Goal: Task Accomplishment & Management: Manage account settings

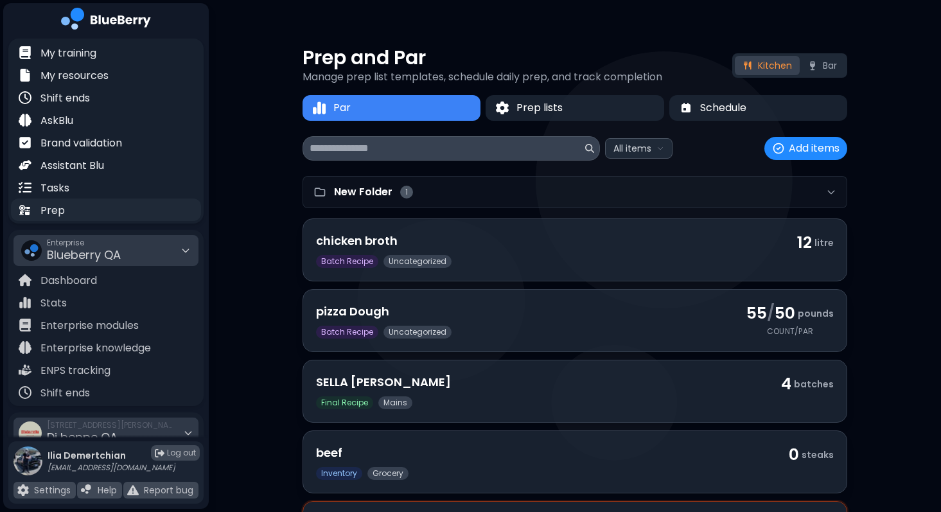
click at [111, 207] on div "Prep" at bounding box center [106, 209] width 190 height 22
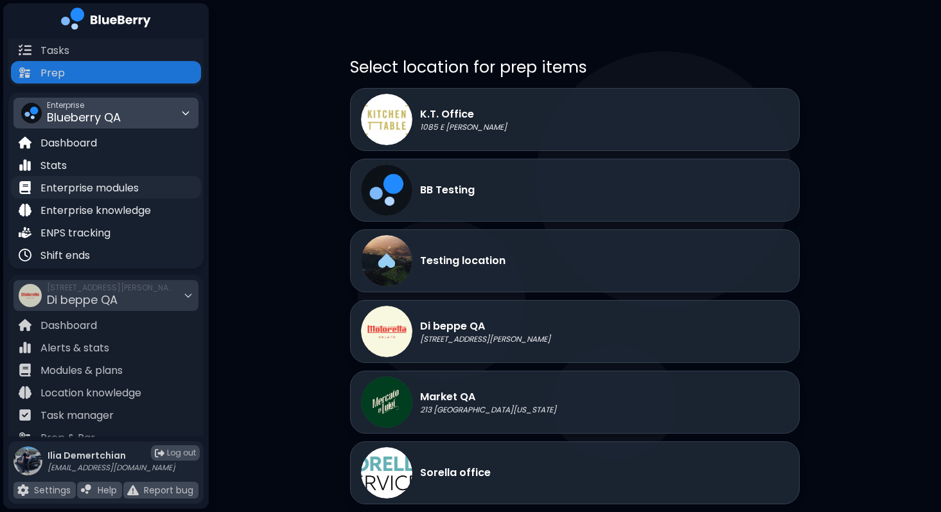
scroll to position [161, 0]
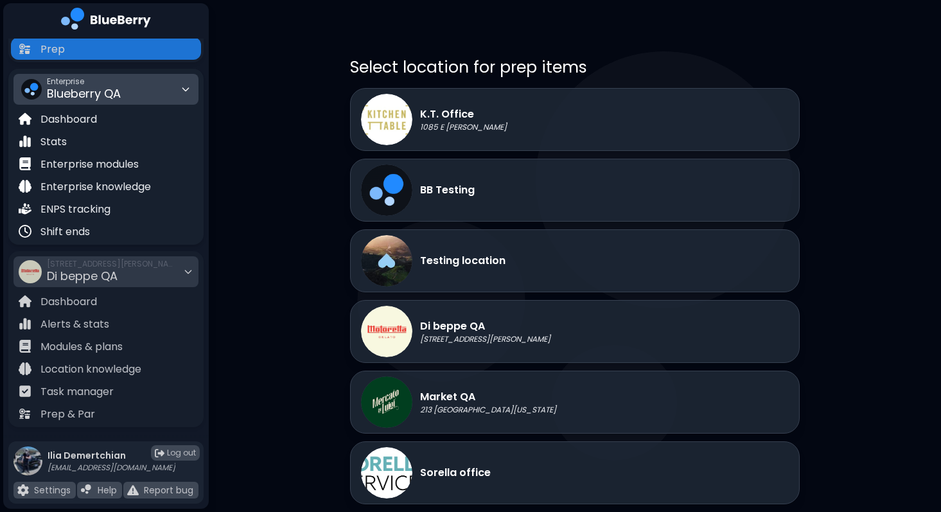
click at [90, 75] on div "Enterprise Blueberry QA" at bounding box center [84, 89] width 74 height 28
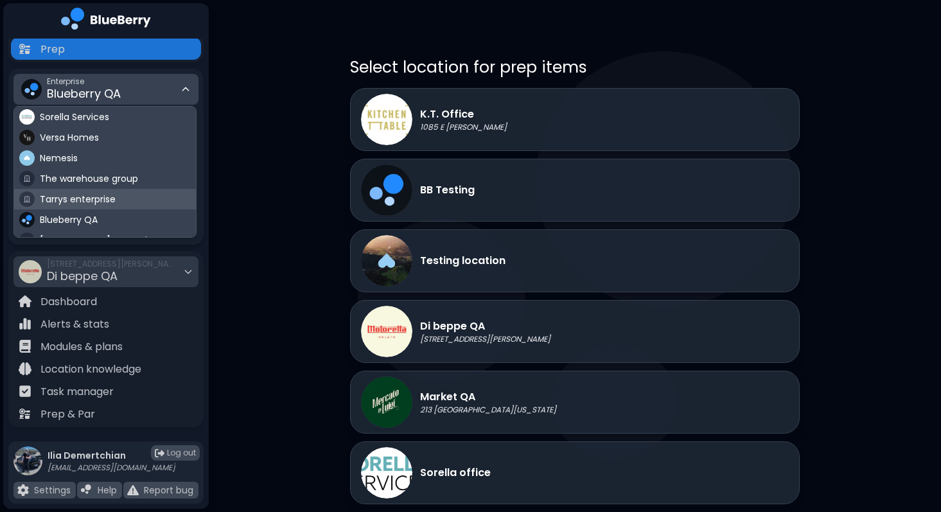
scroll to position [75, 0]
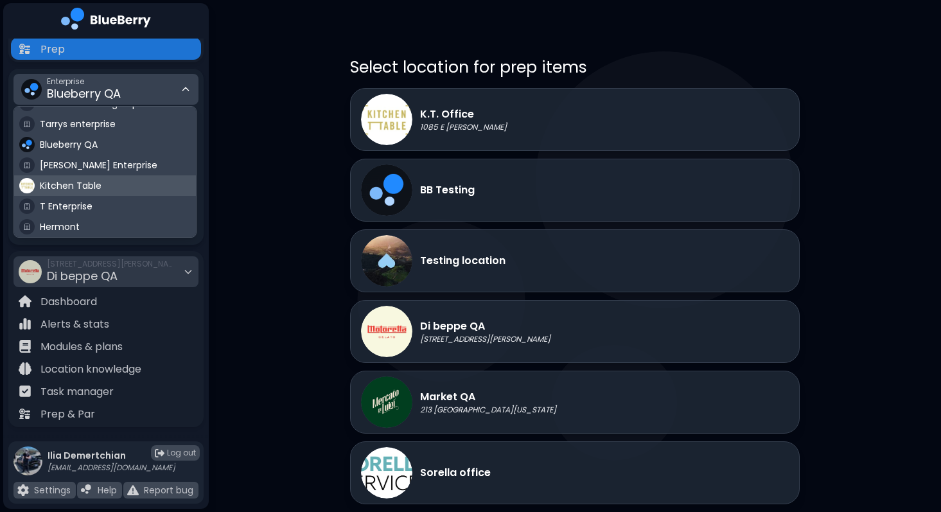
click at [96, 184] on span "Kitchen Table" at bounding box center [71, 186] width 62 height 12
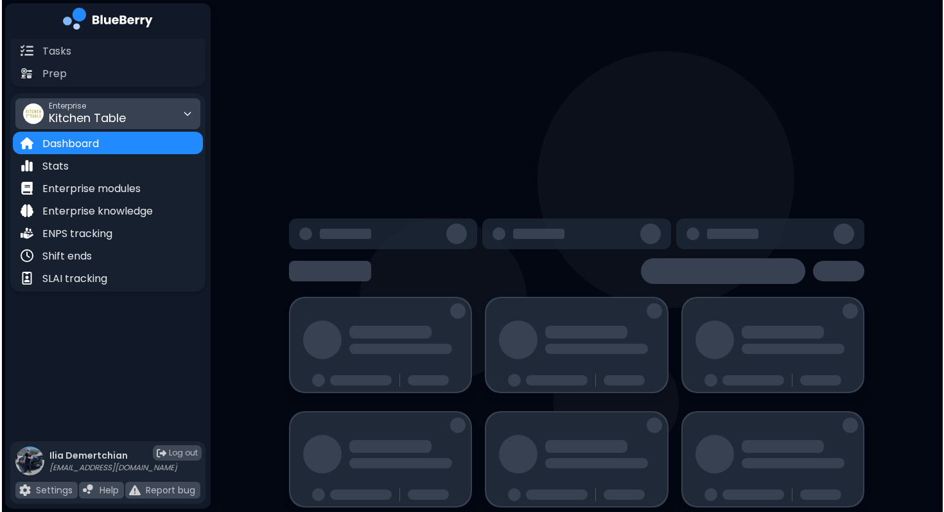
scroll to position [161, 0]
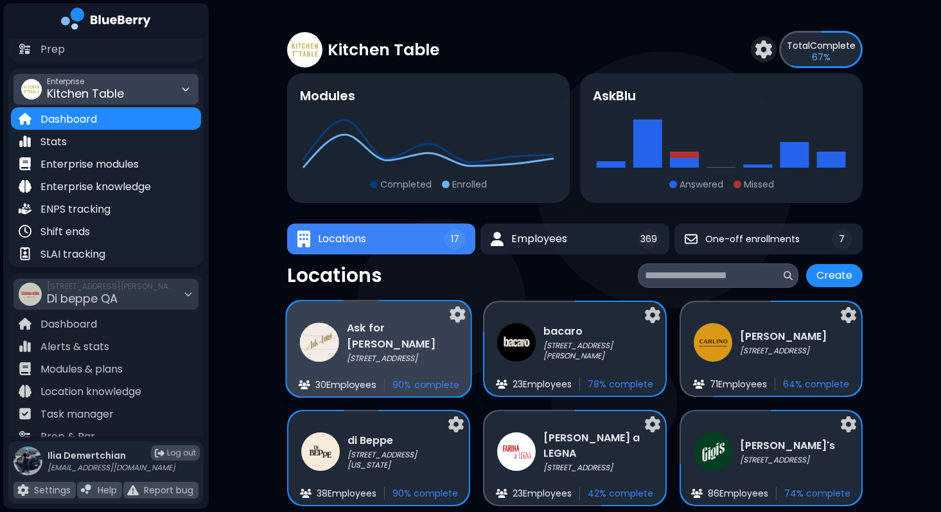
click at [366, 330] on h3 "Ask for [PERSON_NAME]" at bounding box center [402, 336] width 111 height 31
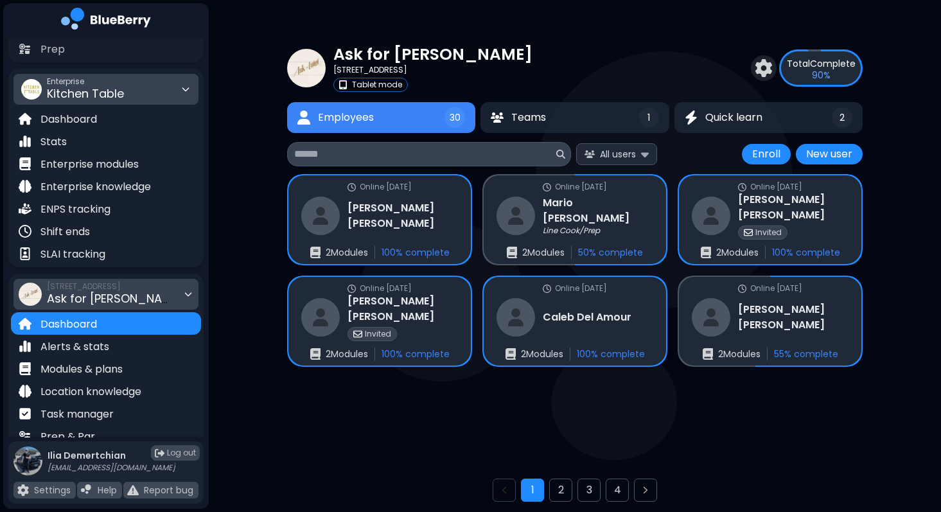
click at [159, 281] on div "[STREET_ADDRESS] Ask for [PERSON_NAME]" at bounding box center [105, 294] width 185 height 31
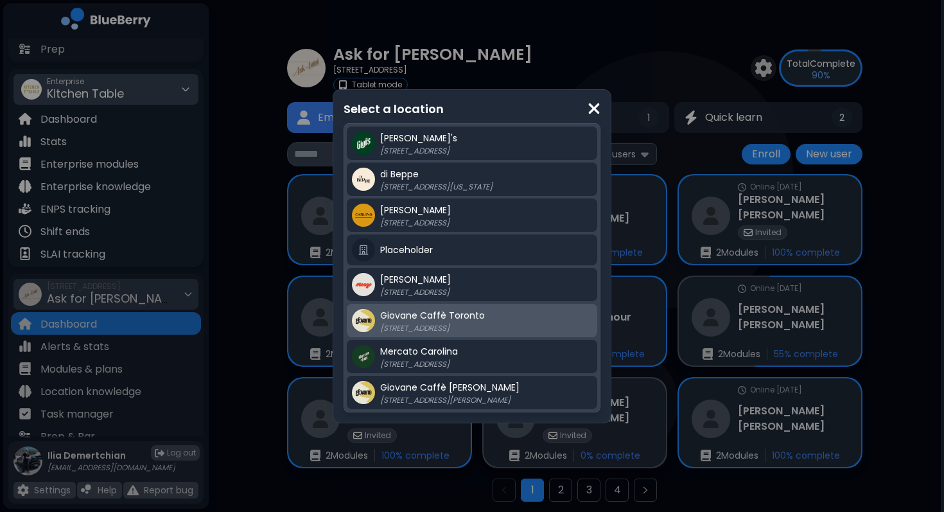
scroll to position [62, 0]
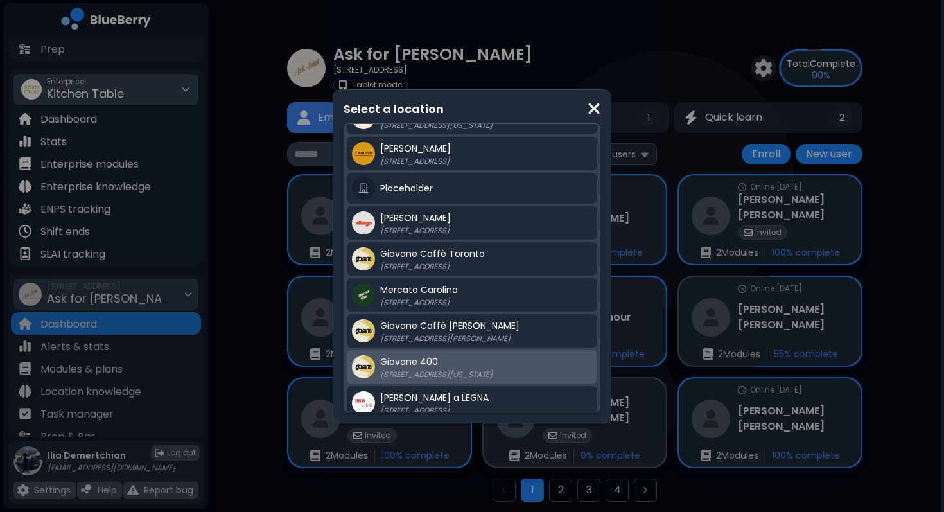
click at [417, 360] on span "Giovane 400" at bounding box center [409, 361] width 58 height 13
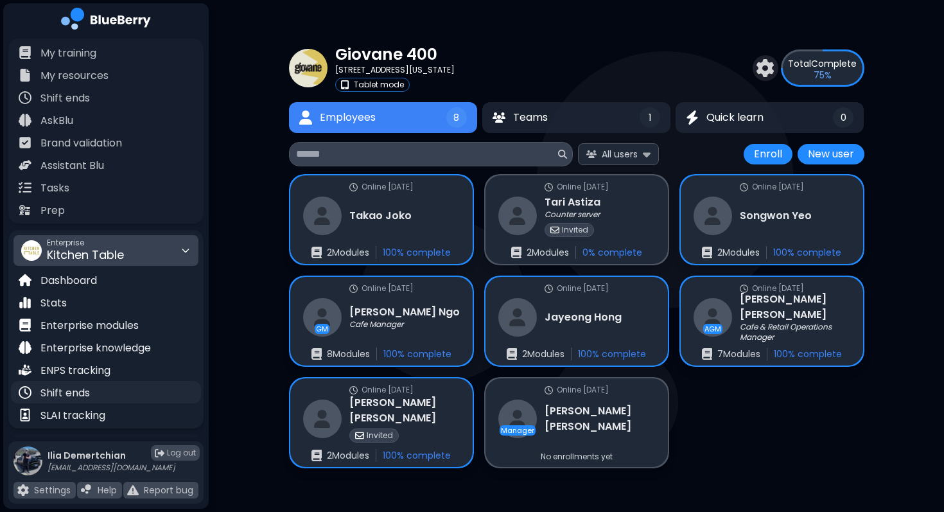
click at [83, 401] on div "Shift ends" at bounding box center [106, 392] width 190 height 22
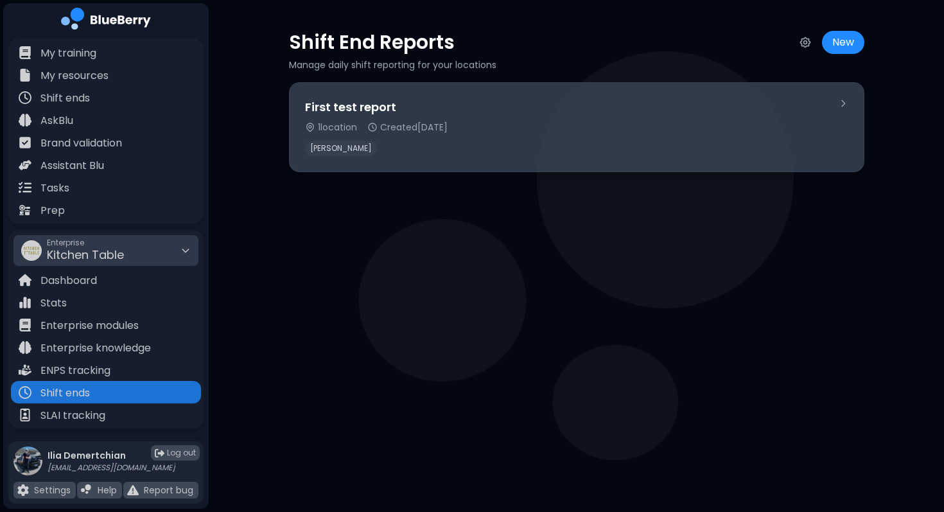
click at [658, 129] on div "1 location Created [DATE]" at bounding box center [566, 127] width 523 height 12
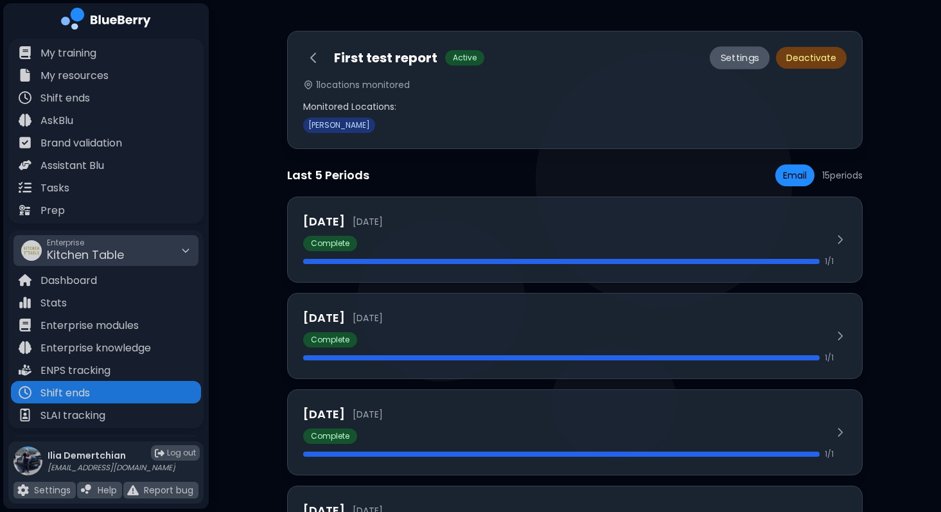
click at [719, 57] on button "Settings" at bounding box center [740, 57] width 60 height 23
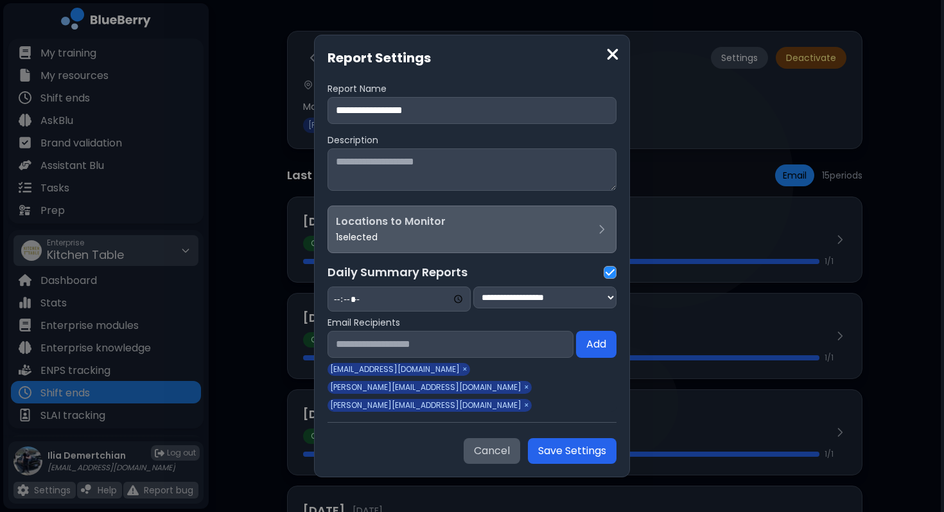
click at [471, 238] on div "Locations to Monitor 1 selected" at bounding box center [465, 229] width 259 height 31
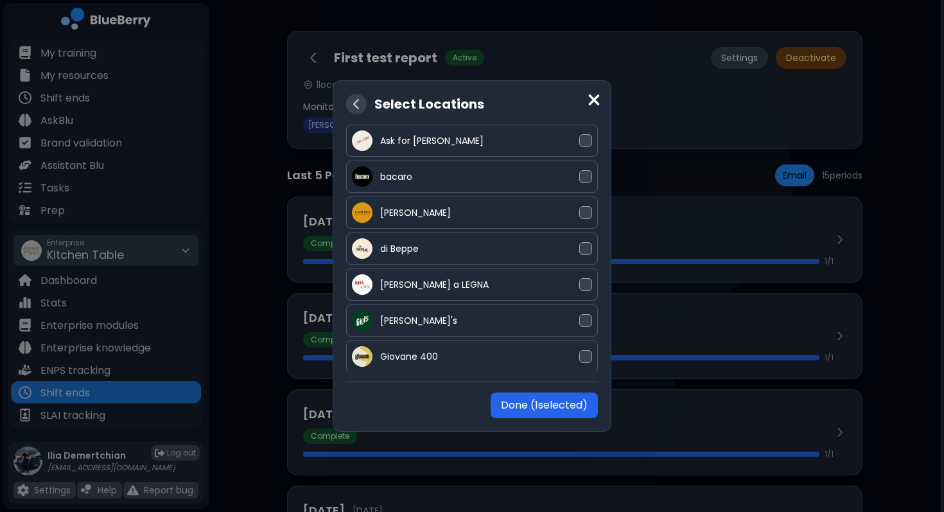
click at [360, 100] on icon at bounding box center [356, 103] width 15 height 15
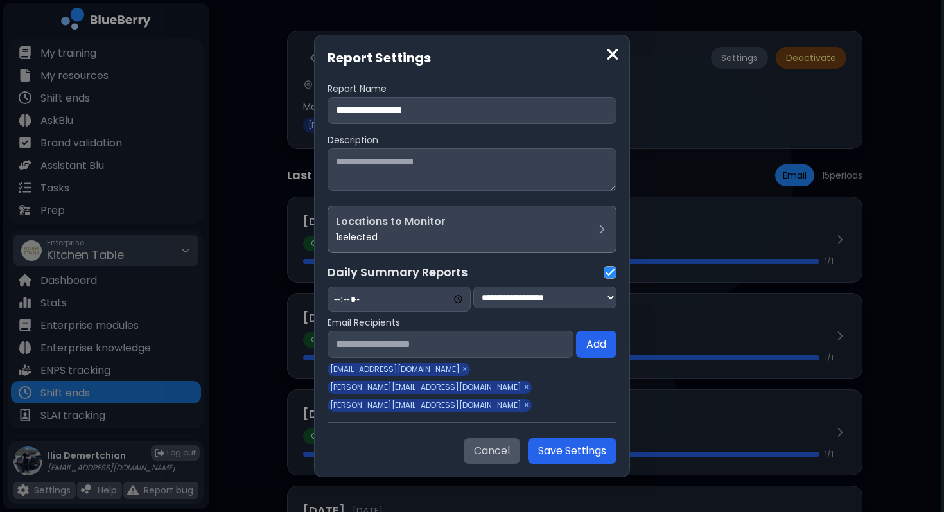
click at [267, 401] on div "**********" at bounding box center [472, 256] width 944 height 512
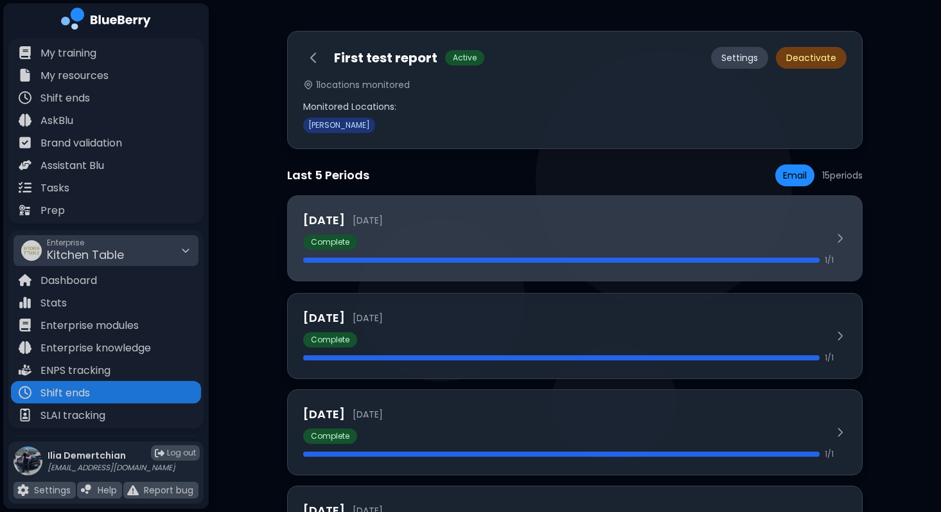
click at [494, 202] on div "[DATE] [DATE] Complete 1 / 1" at bounding box center [575, 238] width 576 height 86
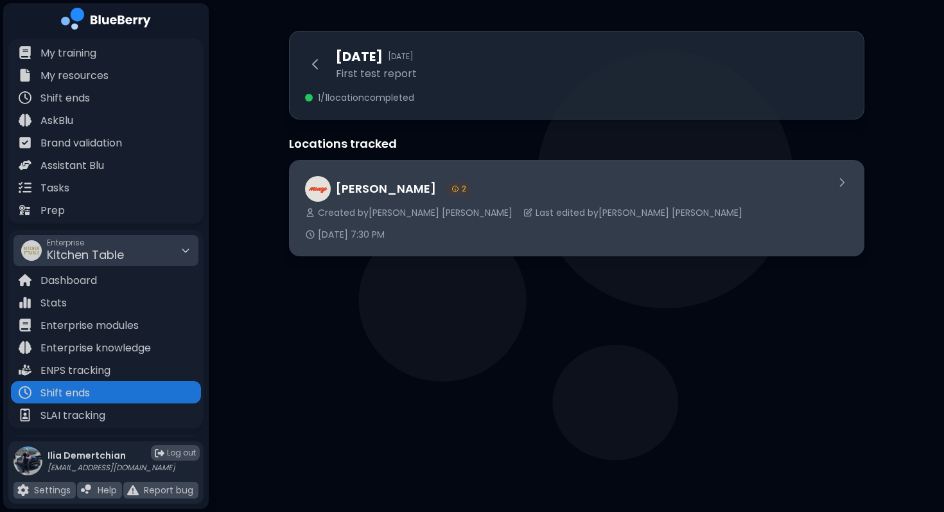
click at [572, 204] on div "[PERSON_NAME] 2 Created by [PERSON_NAME] Last edited by [PERSON_NAME] [DATE] 7:…" at bounding box center [565, 208] width 520 height 64
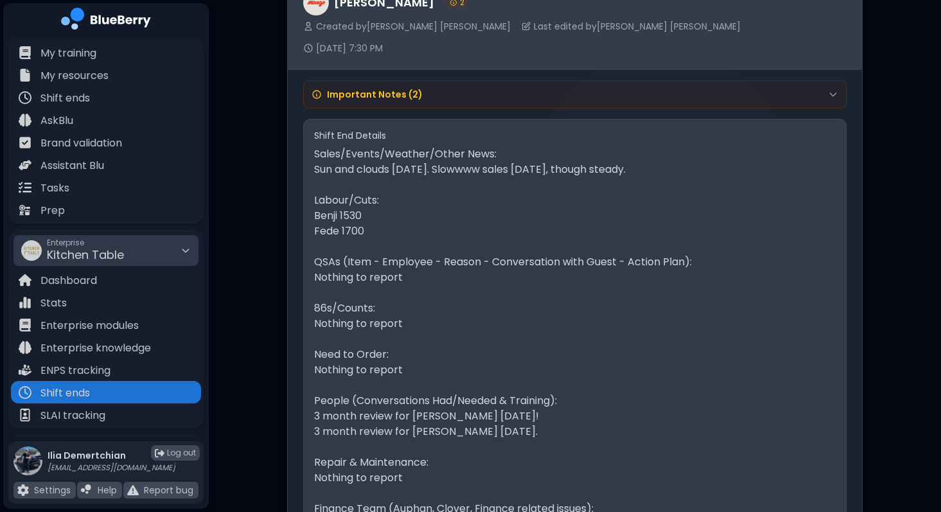
scroll to position [211, 0]
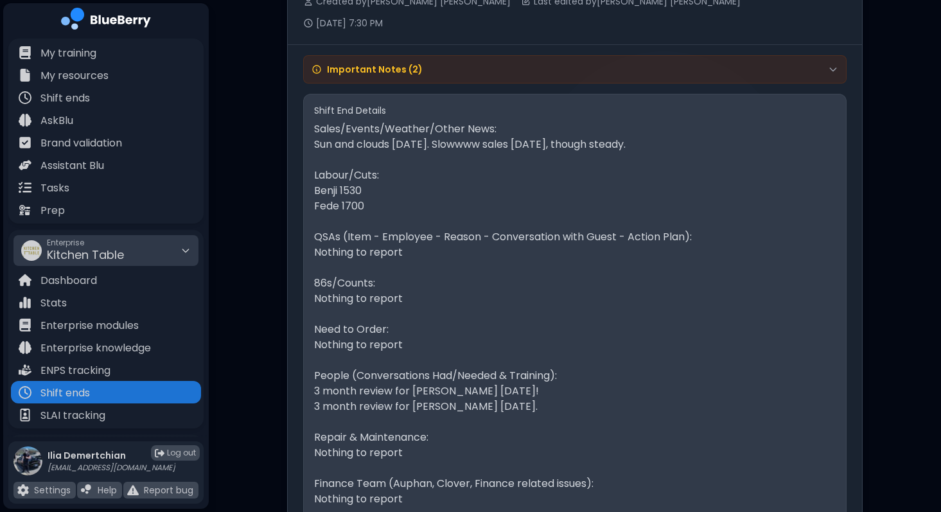
click at [412, 64] on h4 "Important Notes ( 2 )" at bounding box center [375, 70] width 96 height 12
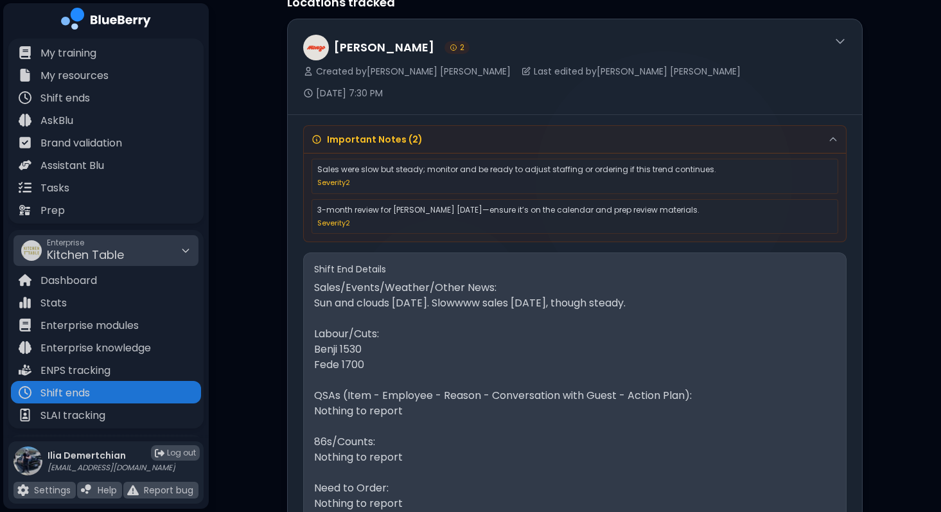
scroll to position [0, 0]
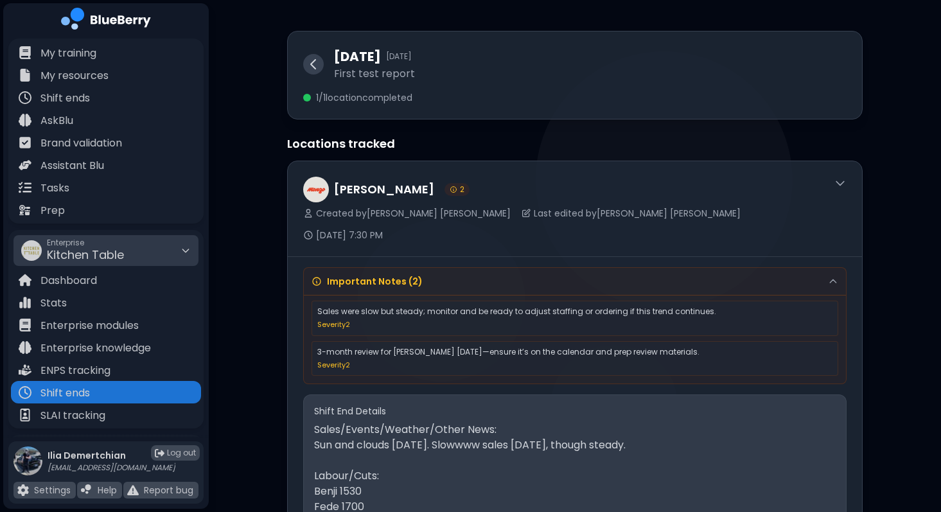
click at [310, 64] on icon at bounding box center [313, 64] width 15 height 15
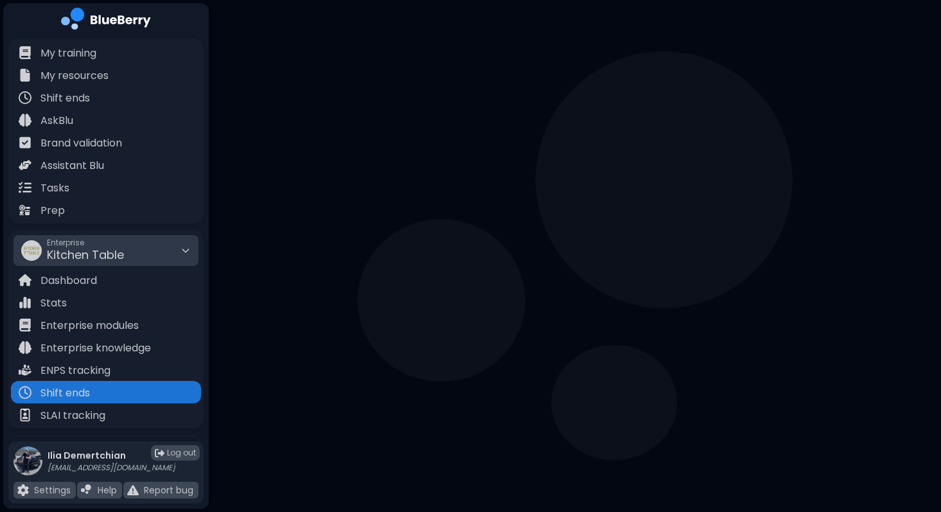
scroll to position [171, 0]
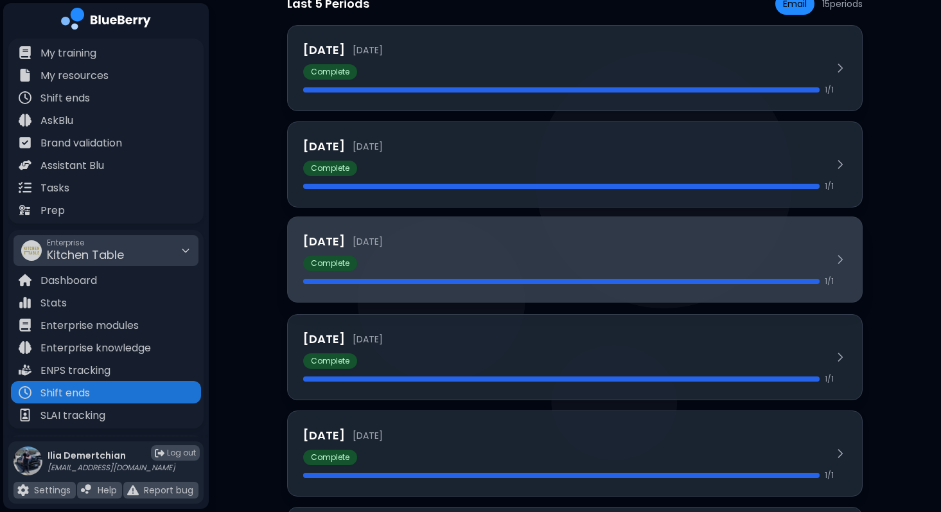
click at [457, 277] on div "1 / 1" at bounding box center [568, 281] width 531 height 10
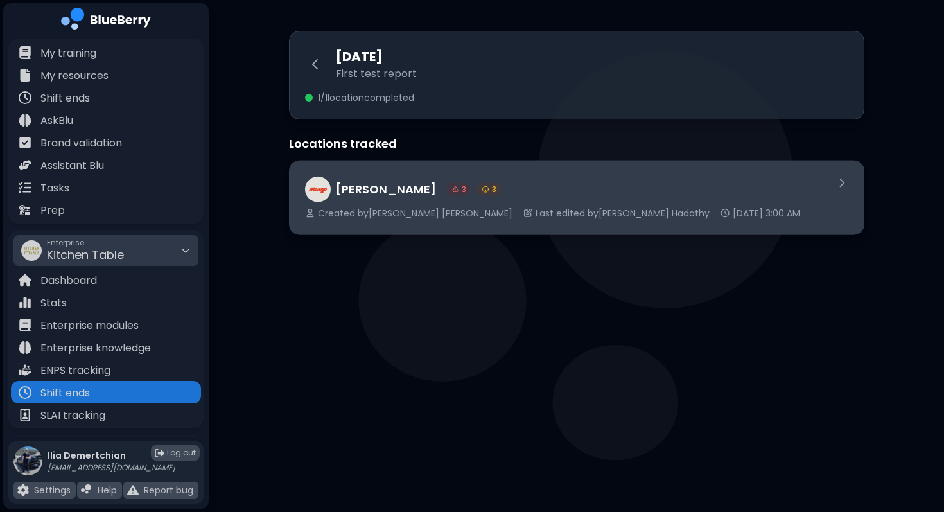
click at [543, 207] on span "Last edited by [PERSON_NAME]" at bounding box center [623, 213] width 174 height 12
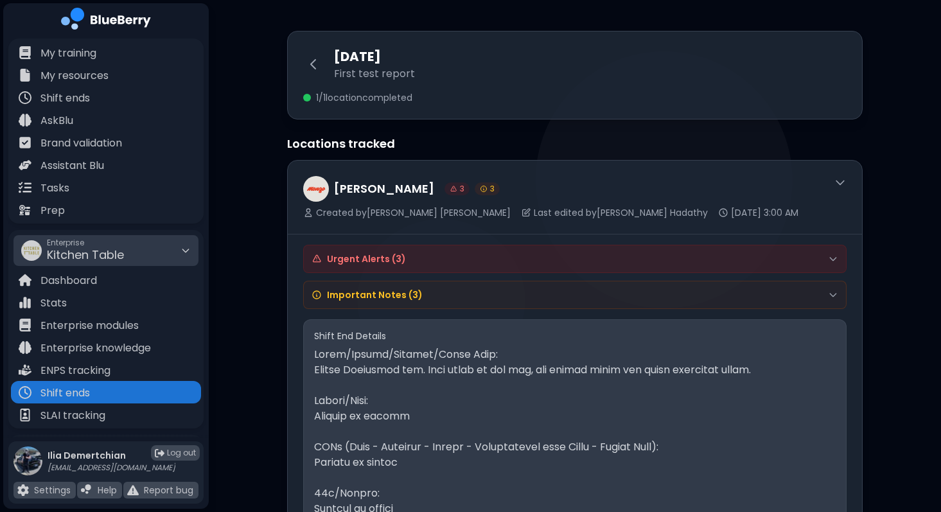
click at [457, 267] on div "Urgent Alerts ( 3 )" at bounding box center [575, 258] width 542 height 27
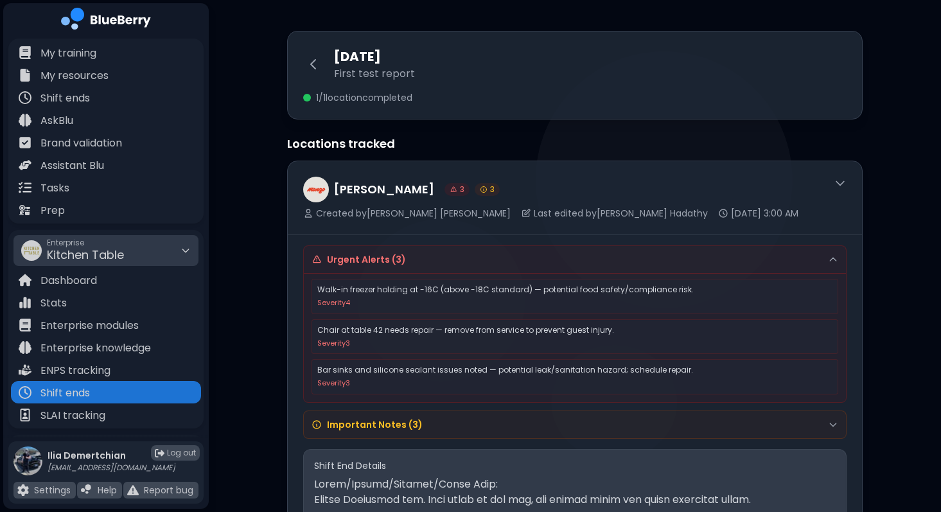
click at [307, 78] on div "[DATE] First test report" at bounding box center [574, 64] width 543 height 35
click at [312, 71] on icon at bounding box center [313, 64] width 15 height 15
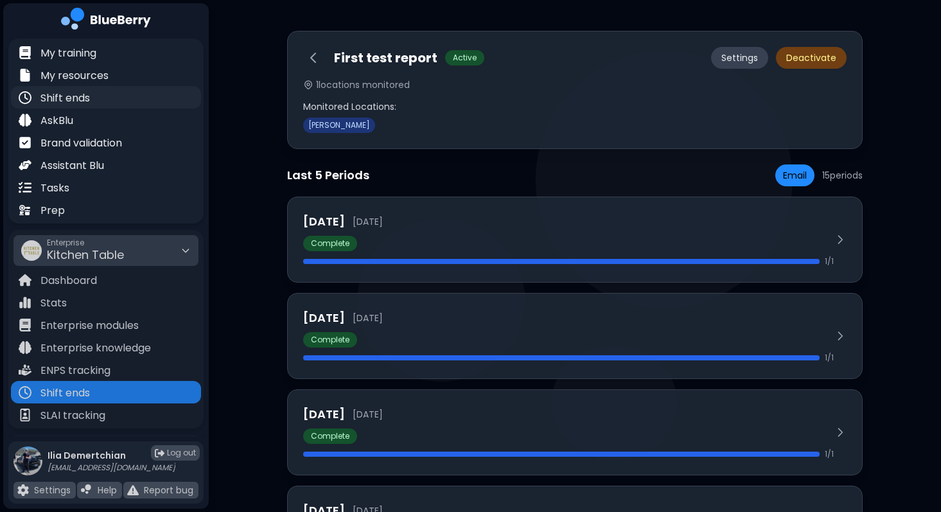
click at [65, 98] on p "Shift ends" at bounding box center [64, 98] width 49 height 15
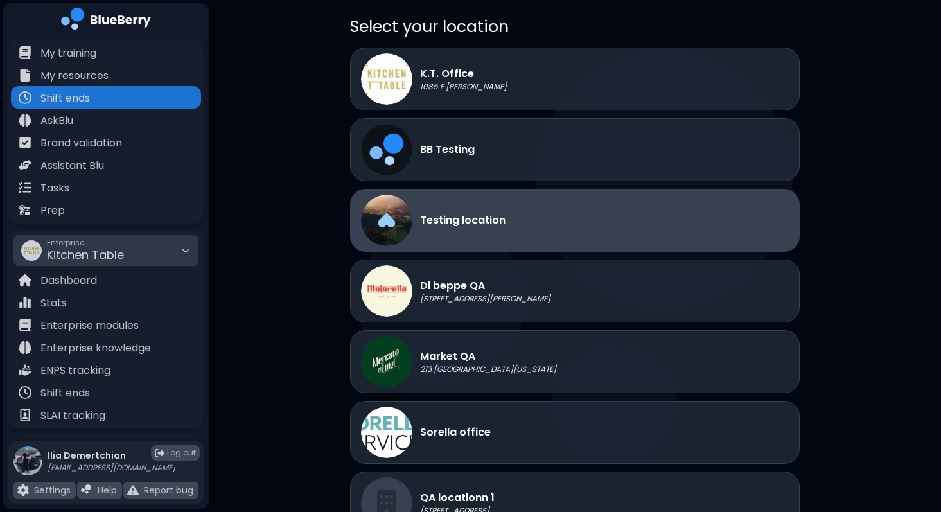
scroll to position [53, 0]
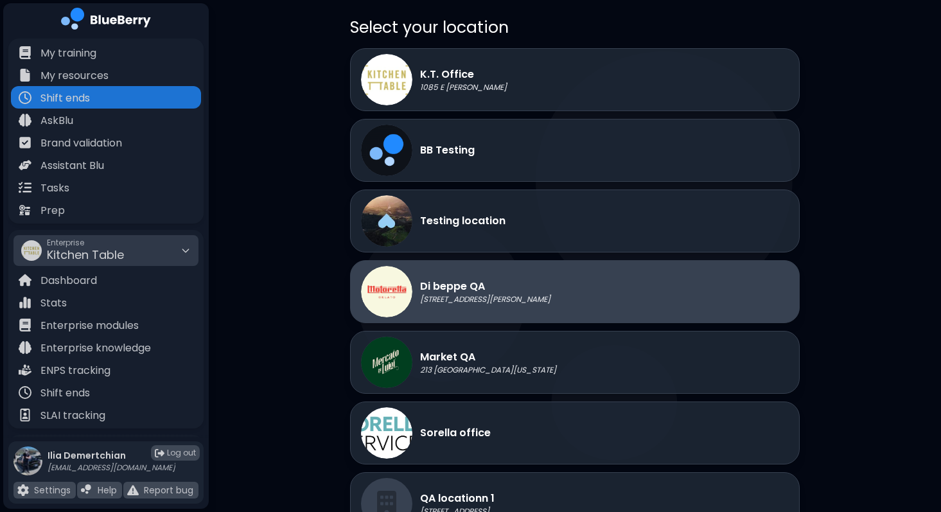
click at [534, 303] on p "[STREET_ADDRESS][PERSON_NAME]" at bounding box center [485, 299] width 130 height 10
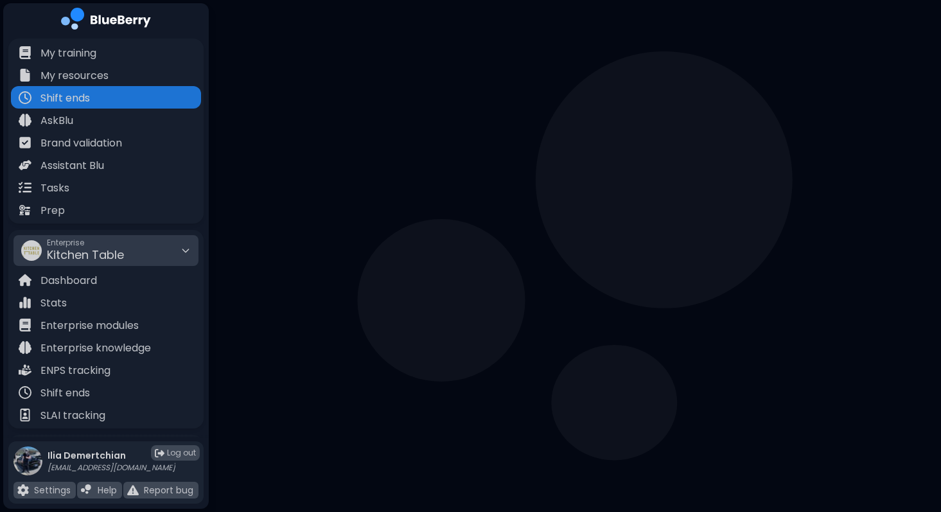
scroll to position [0, 0]
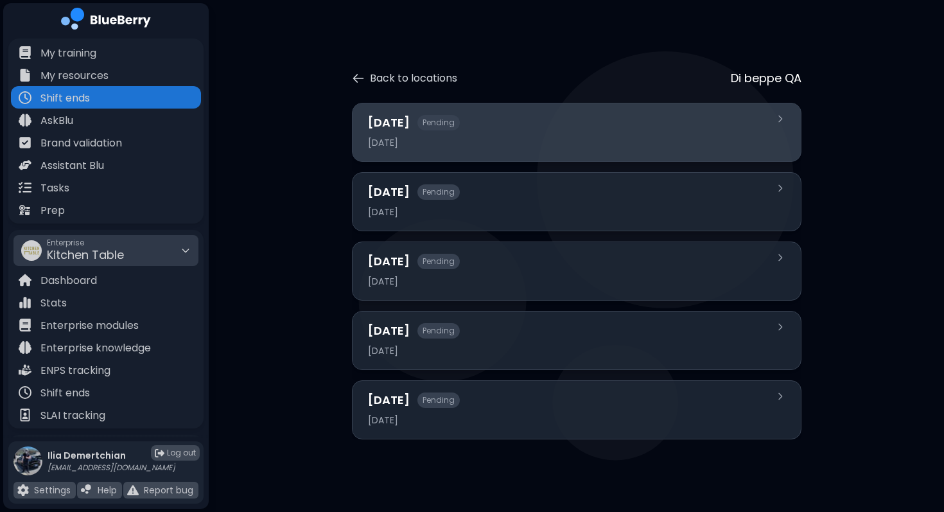
click at [608, 143] on div "[DATE]" at bounding box center [569, 143] width 402 height 12
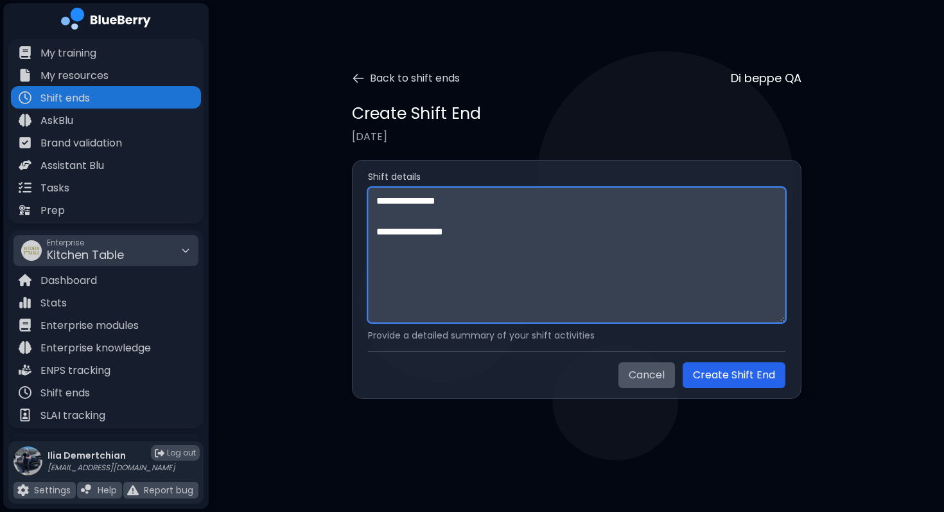
click at [475, 267] on textarea "**********" at bounding box center [576, 255] width 417 height 135
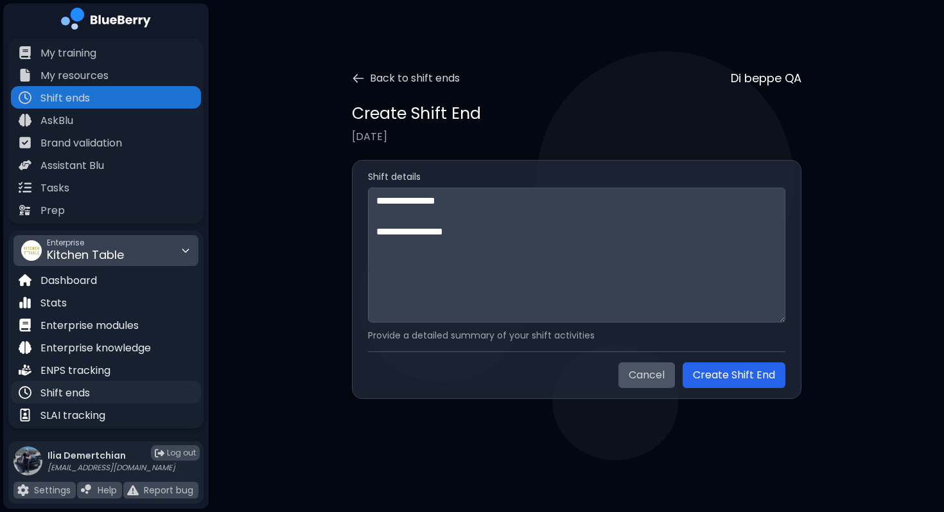
click at [85, 387] on p "Shift ends" at bounding box center [64, 392] width 49 height 15
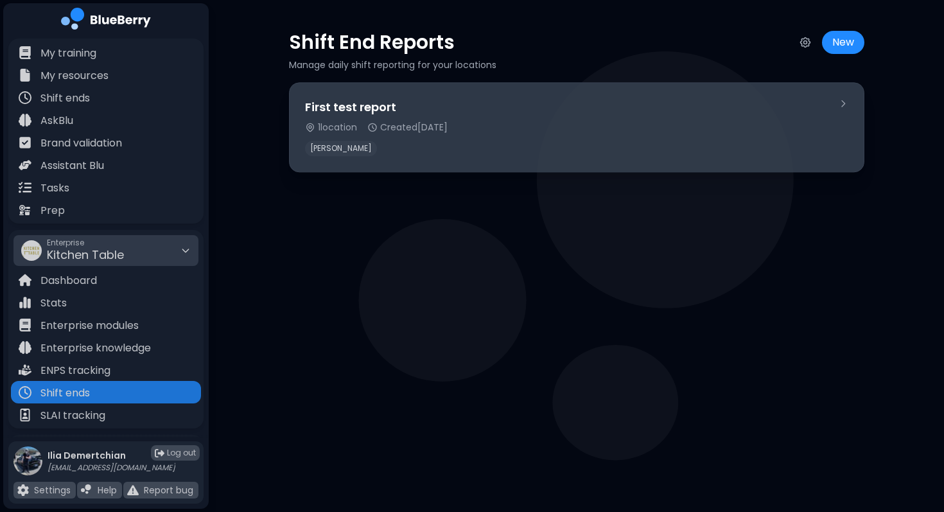
click at [542, 138] on div "First test report 1 location Created [DATE] [PERSON_NAME]" at bounding box center [566, 127] width 523 height 58
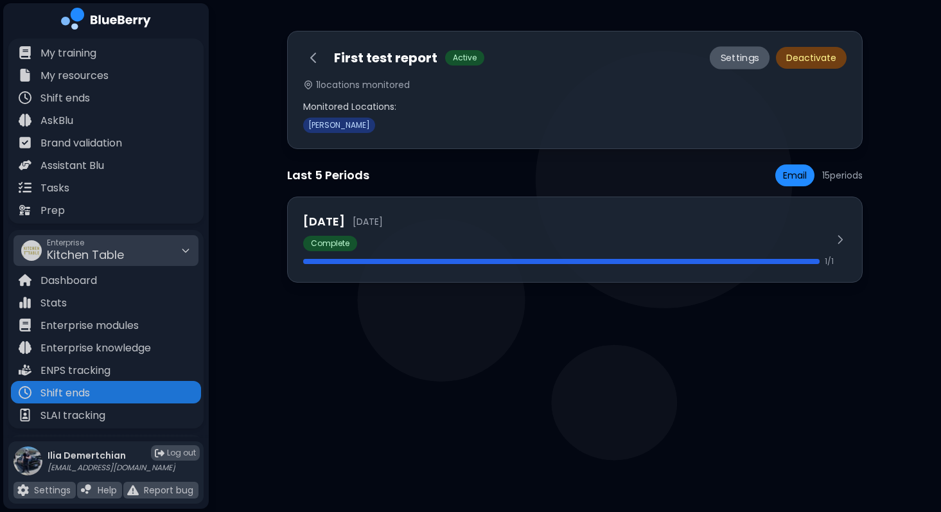
click at [737, 58] on button "Settings" at bounding box center [740, 57] width 60 height 23
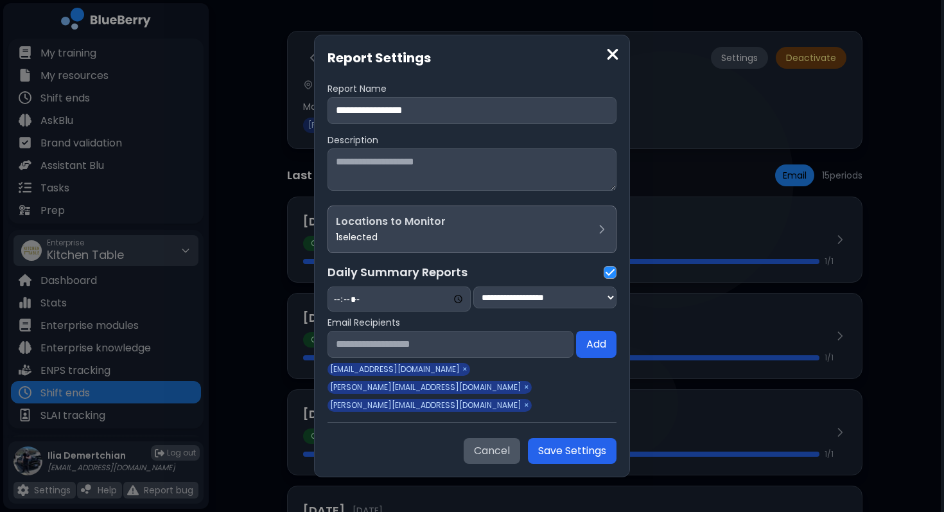
click at [696, 352] on div "**********" at bounding box center [472, 256] width 944 height 512
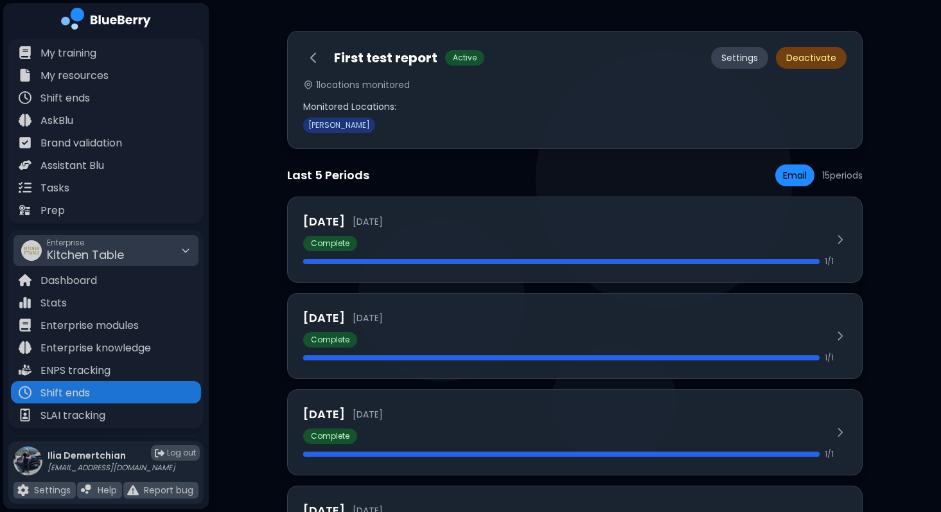
click at [314, 69] on div "First test report Active Settings Deactivate 1 locations monitored Monitored Lo…" at bounding box center [575, 90] width 576 height 118
click at [314, 55] on icon at bounding box center [313, 57] width 15 height 15
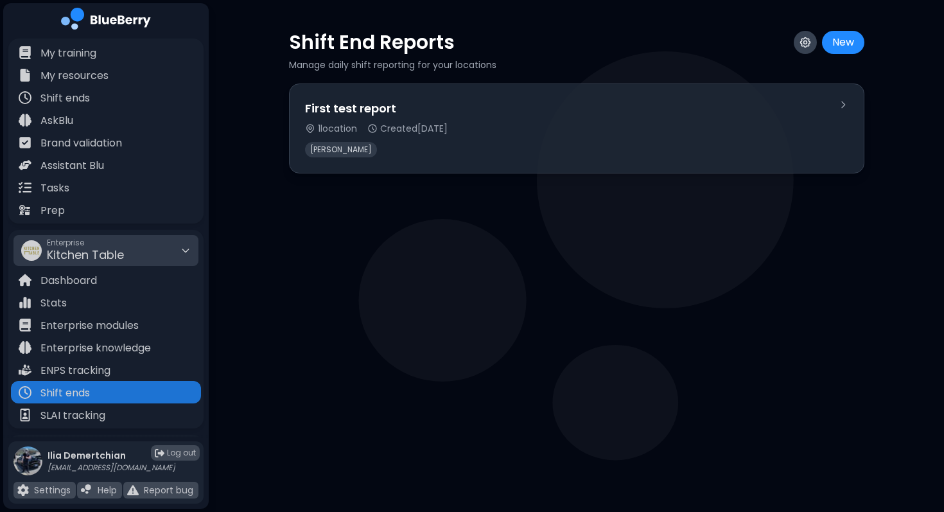
click at [801, 46] on icon at bounding box center [805, 43] width 10 height 10
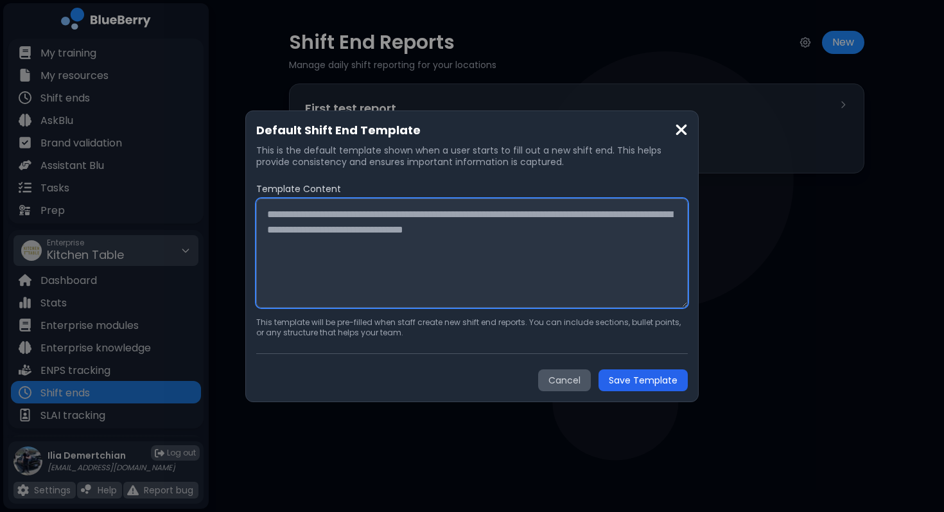
click at [547, 236] on textarea at bounding box center [472, 252] width 432 height 109
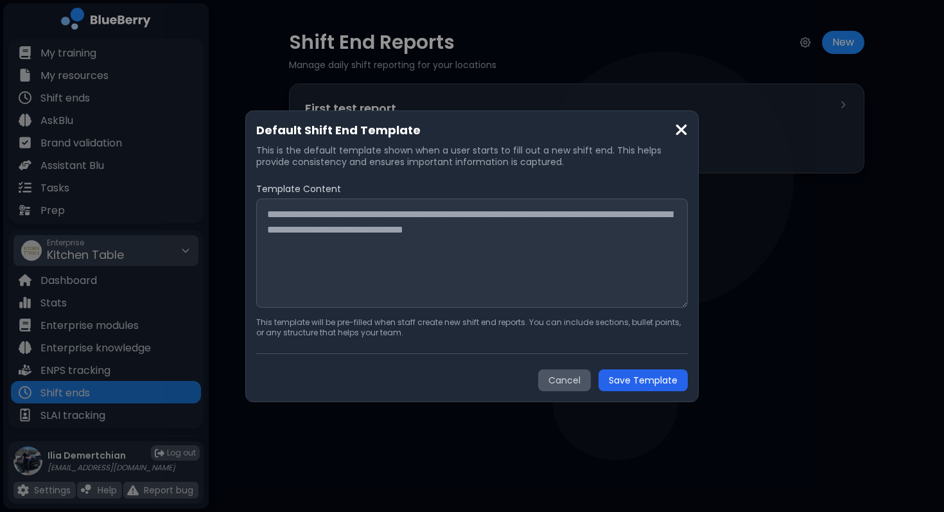
click at [753, 337] on div "Default Shift End Template This is the default template shown when a user start…" at bounding box center [472, 256] width 944 height 512
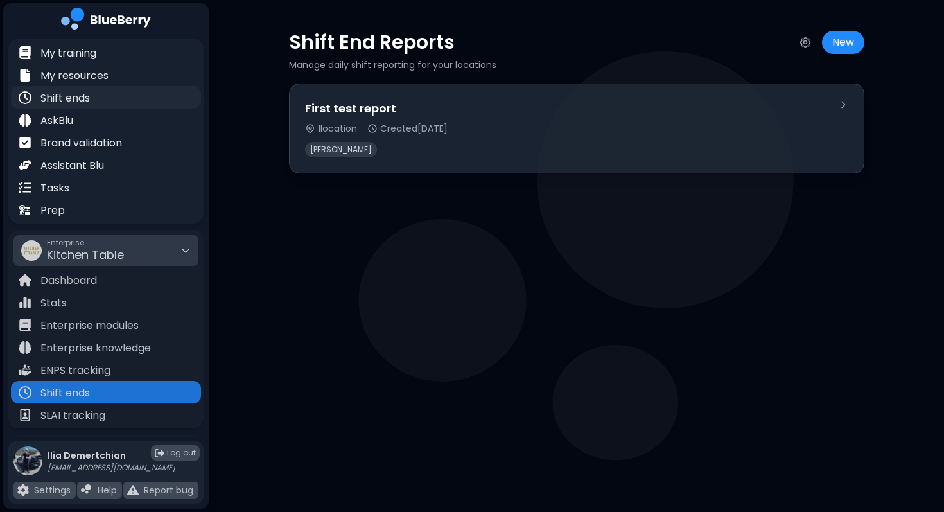
click at [69, 98] on p "Shift ends" at bounding box center [64, 98] width 49 height 15
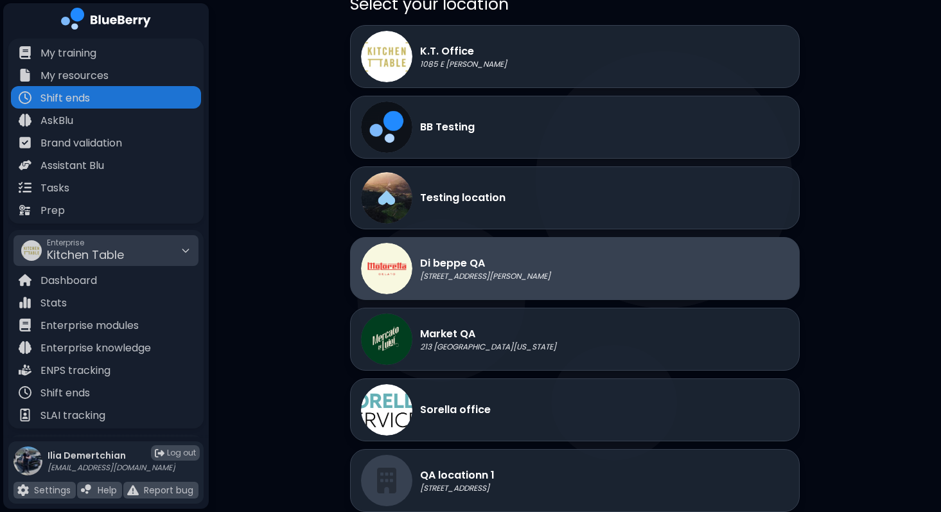
scroll to position [91, 0]
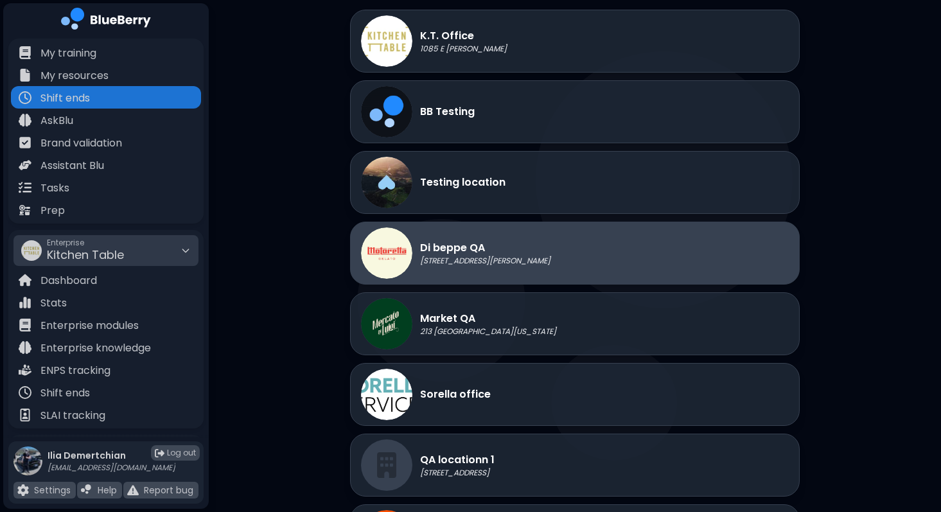
click at [469, 261] on p "[STREET_ADDRESS][PERSON_NAME]" at bounding box center [485, 261] width 130 height 10
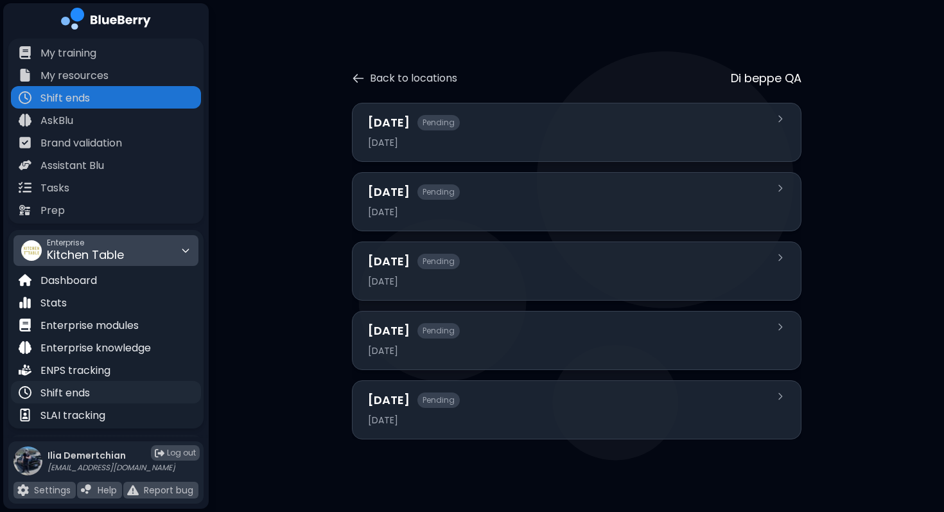
click at [80, 392] on p "Shift ends" at bounding box center [64, 392] width 49 height 15
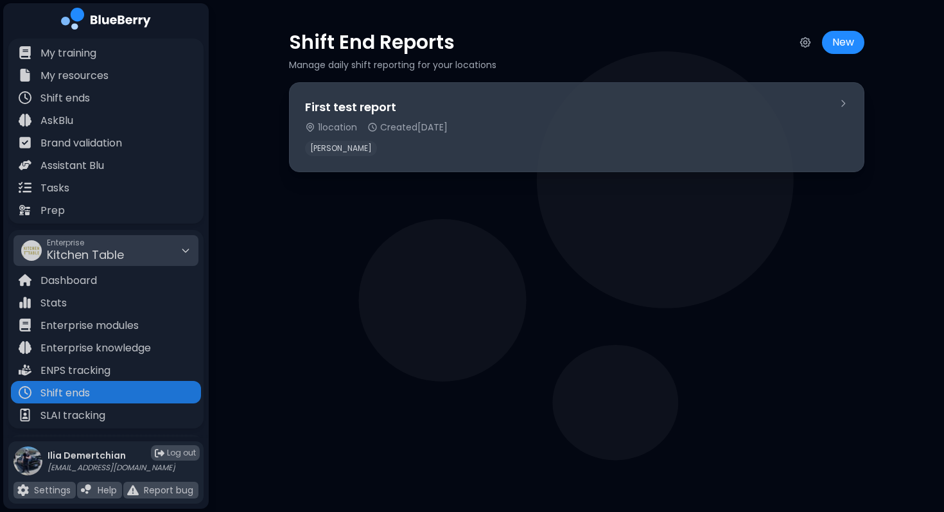
click at [471, 147] on div "[PERSON_NAME]" at bounding box center [566, 148] width 523 height 15
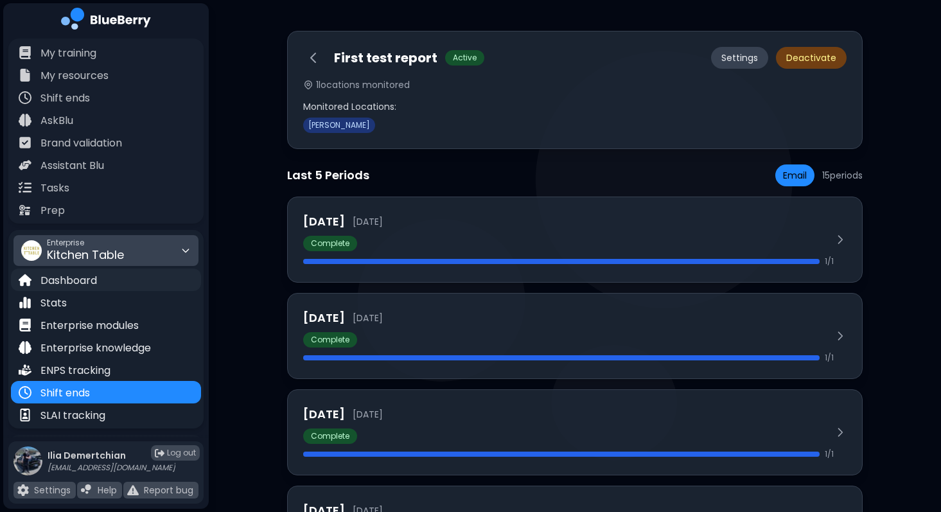
click at [31, 283] on div "Dashboard" at bounding box center [58, 279] width 78 height 15
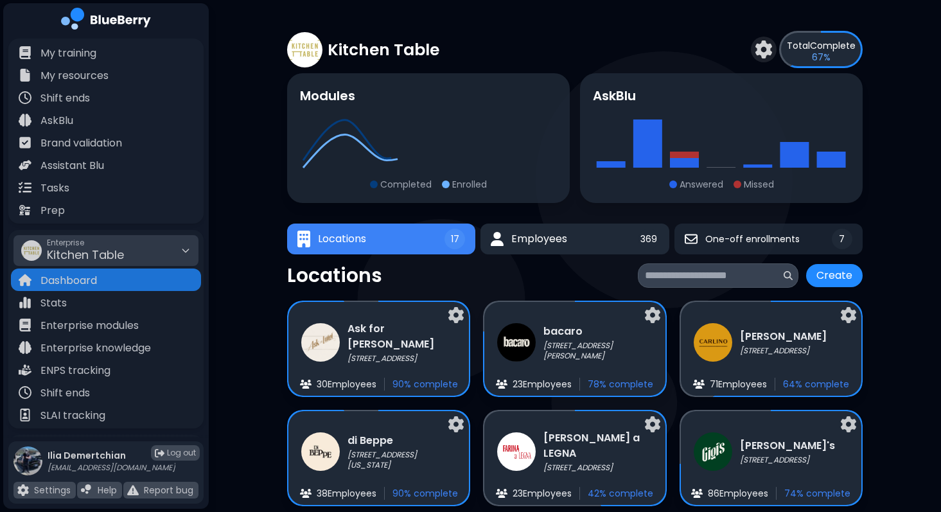
click at [534, 252] on button "Employees 369" at bounding box center [574, 239] width 188 height 31
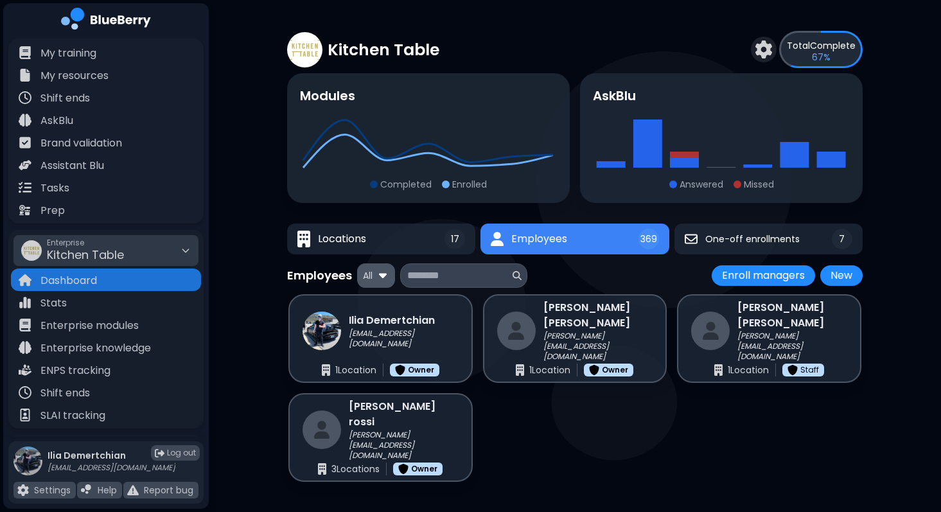
click at [374, 272] on div "All" at bounding box center [376, 275] width 38 height 24
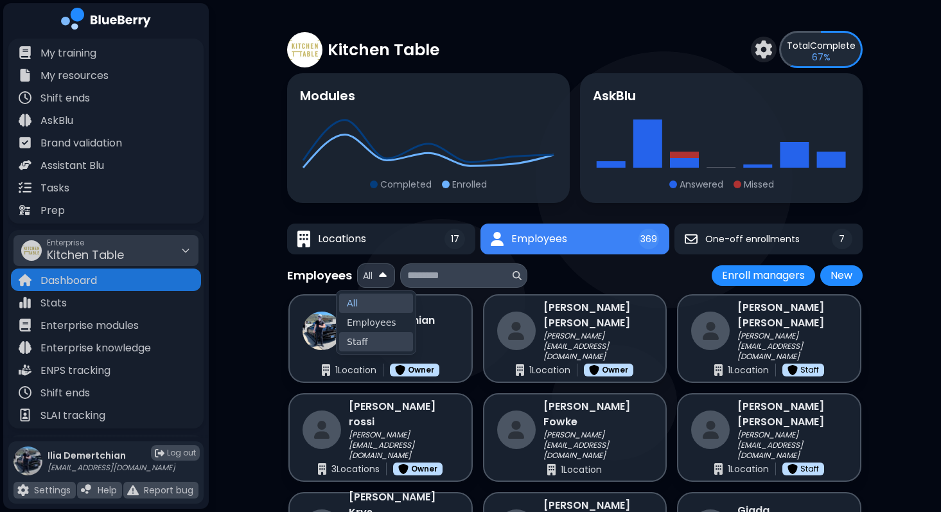
click at [362, 337] on button "Staff" at bounding box center [376, 341] width 74 height 19
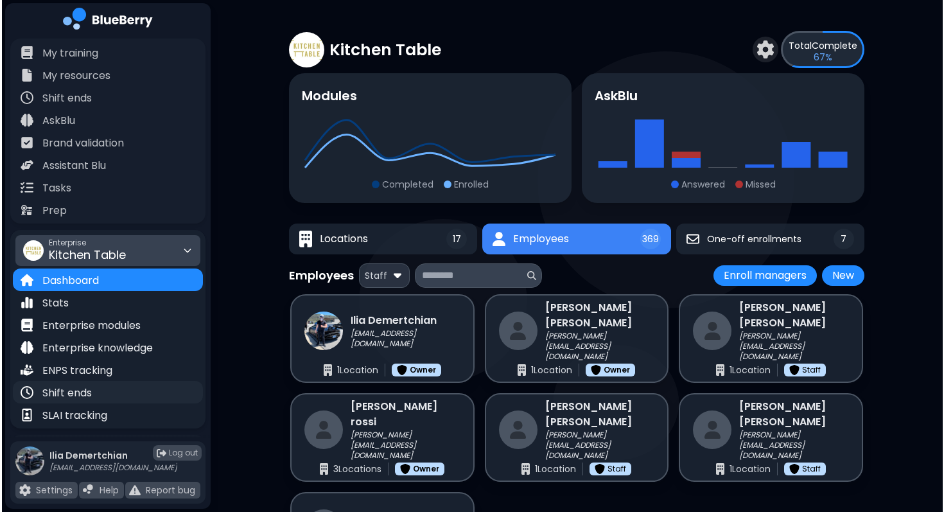
scroll to position [190, 0]
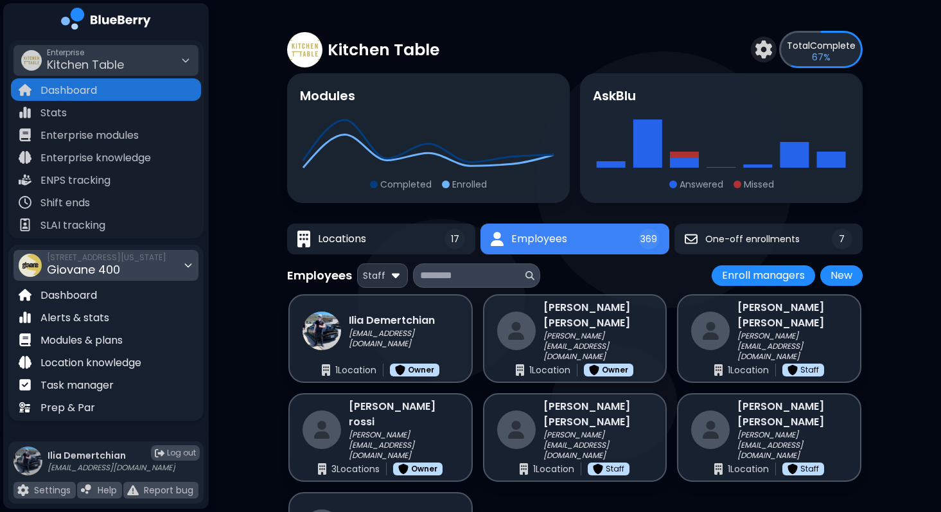
click at [55, 262] on span "Giovane 400" at bounding box center [83, 269] width 73 height 16
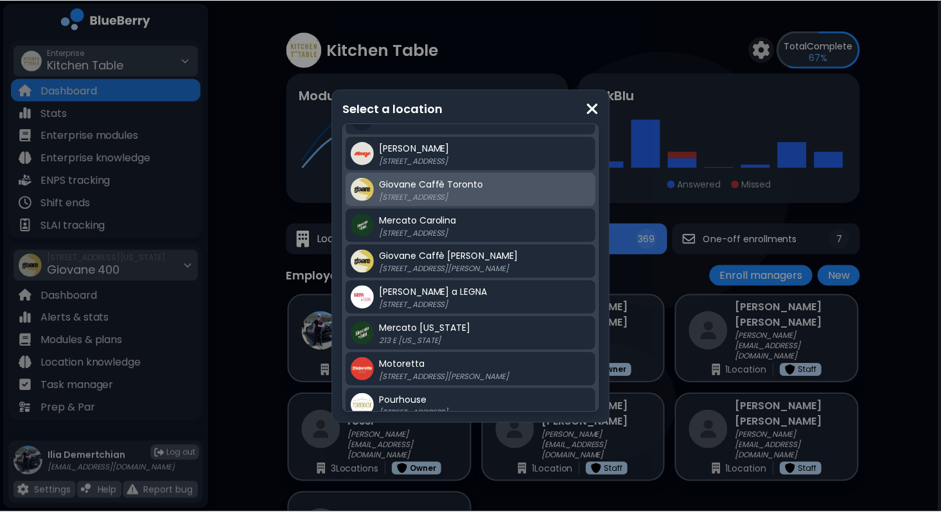
scroll to position [166, 0]
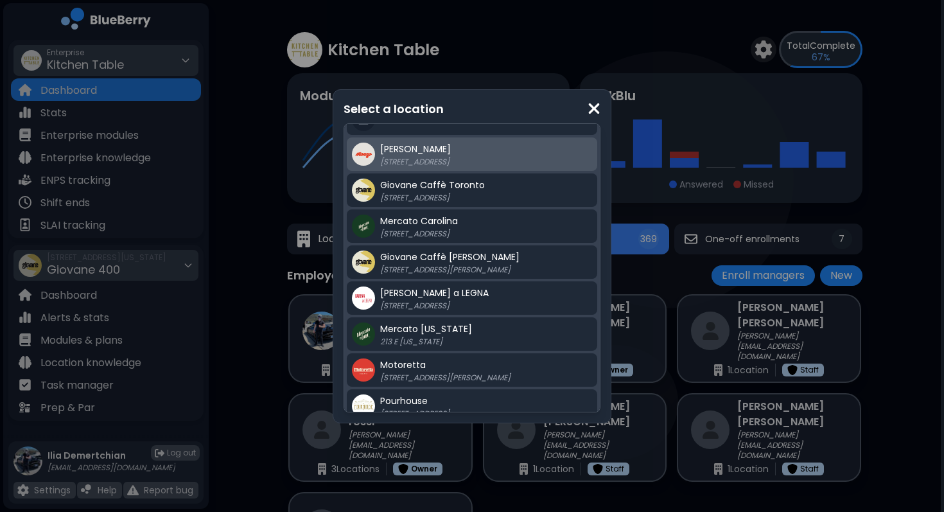
click at [432, 151] on div "[PERSON_NAME] [STREET_ADDRESS]" at bounding box center [486, 154] width 212 height 26
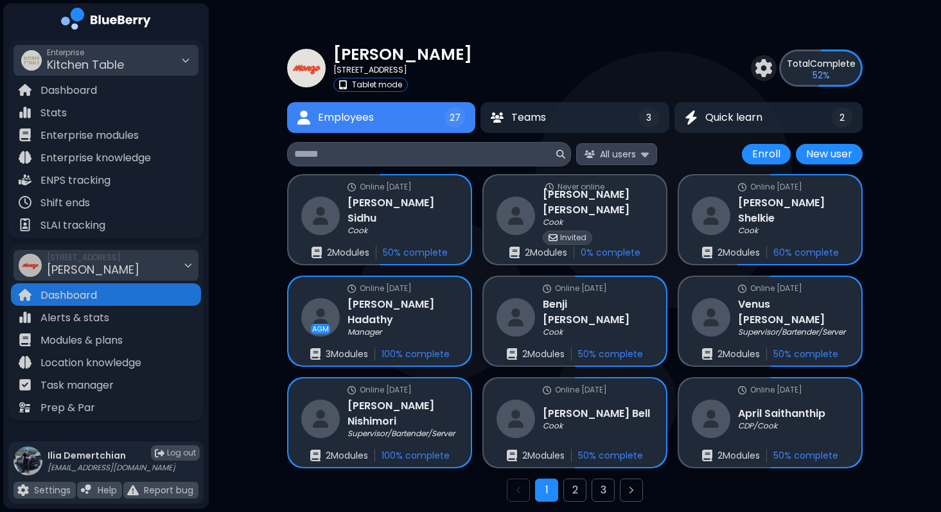
click at [630, 148] on span "All users" at bounding box center [618, 154] width 36 height 12
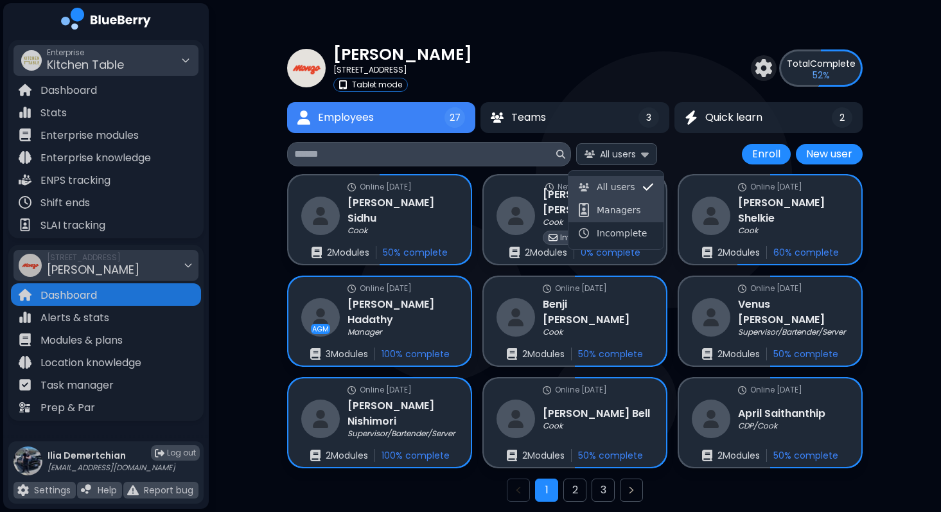
click at [613, 204] on span "Managers" at bounding box center [619, 210] width 44 height 12
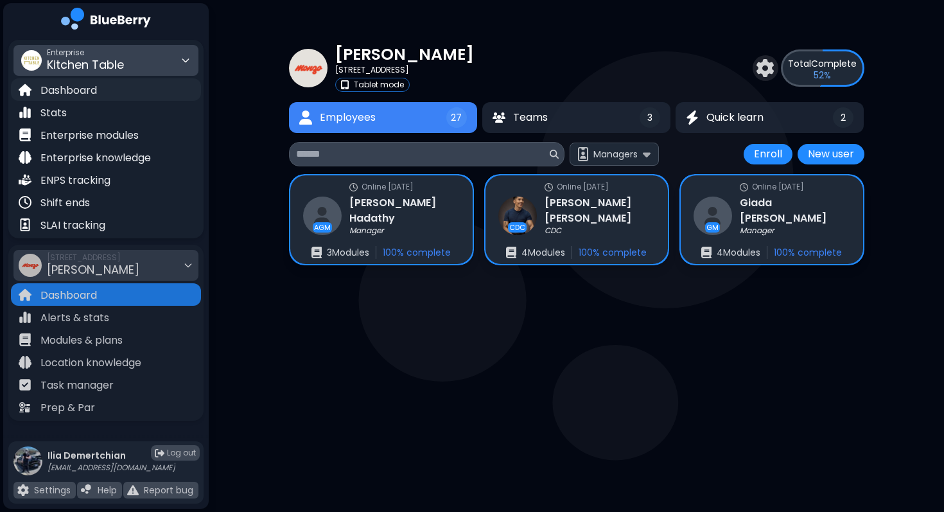
click at [85, 95] on p "Dashboard" at bounding box center [68, 90] width 57 height 15
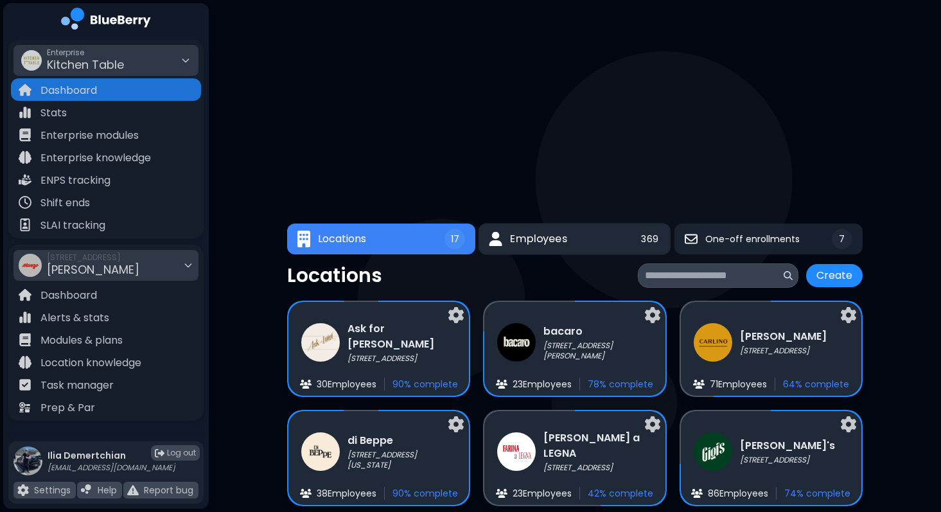
click at [548, 234] on span "Employees" at bounding box center [538, 238] width 57 height 15
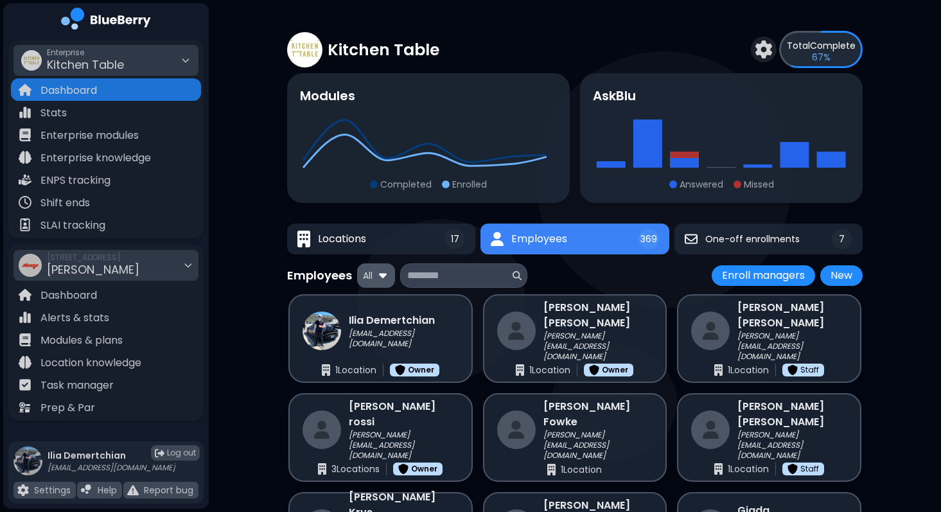
click at [371, 267] on div "All" at bounding box center [376, 275] width 38 height 24
click at [372, 337] on button "Staff" at bounding box center [376, 341] width 74 height 19
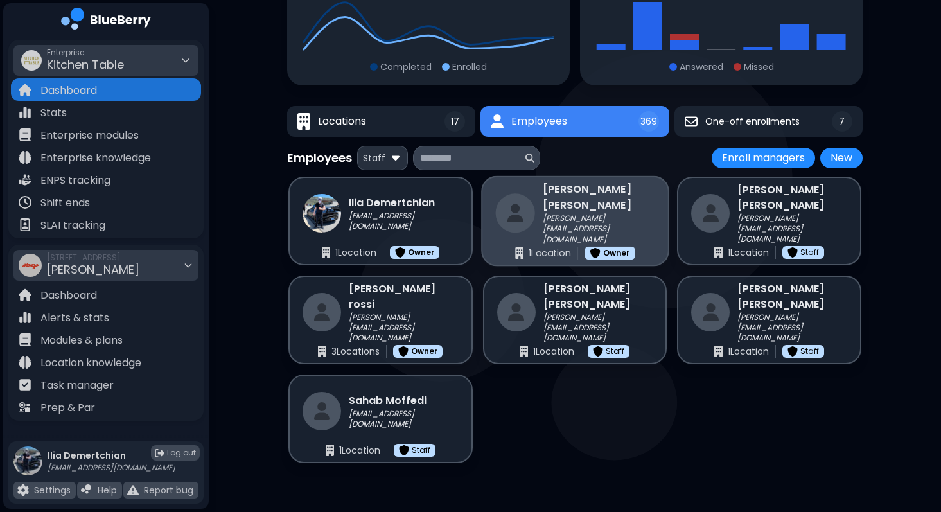
scroll to position [152, 0]
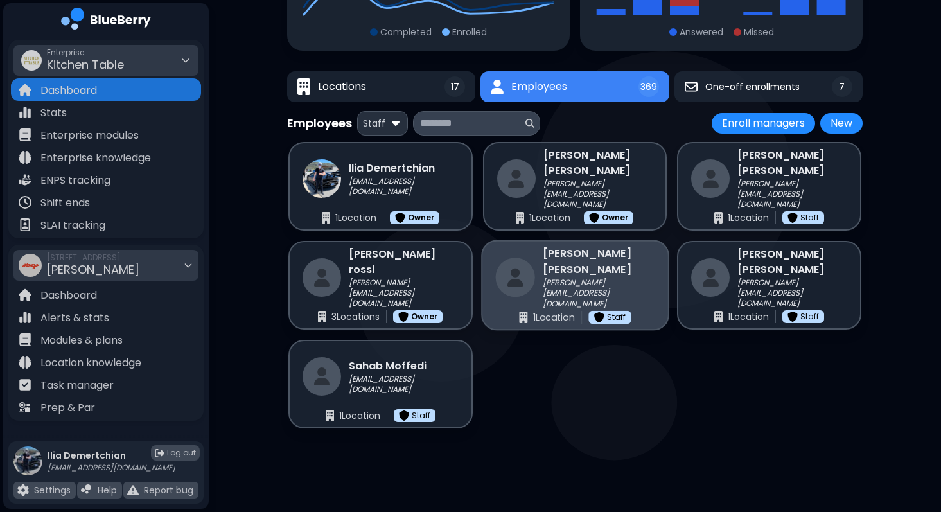
click at [611, 299] on div "[PERSON_NAME] [PERSON_NAME][EMAIL_ADDRESS][DOMAIN_NAME] 1 Location Staff" at bounding box center [575, 285] width 188 height 91
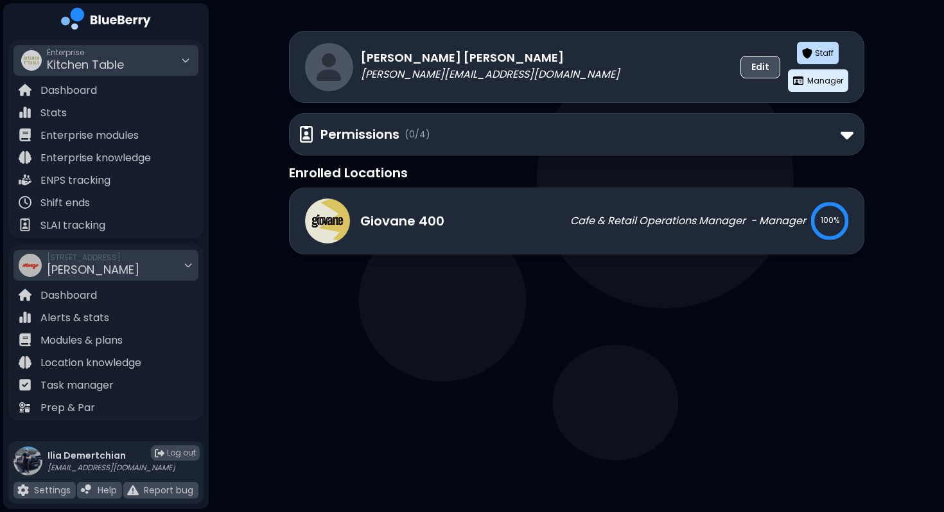
click at [756, 71] on button "Edit" at bounding box center [761, 67] width 40 height 22
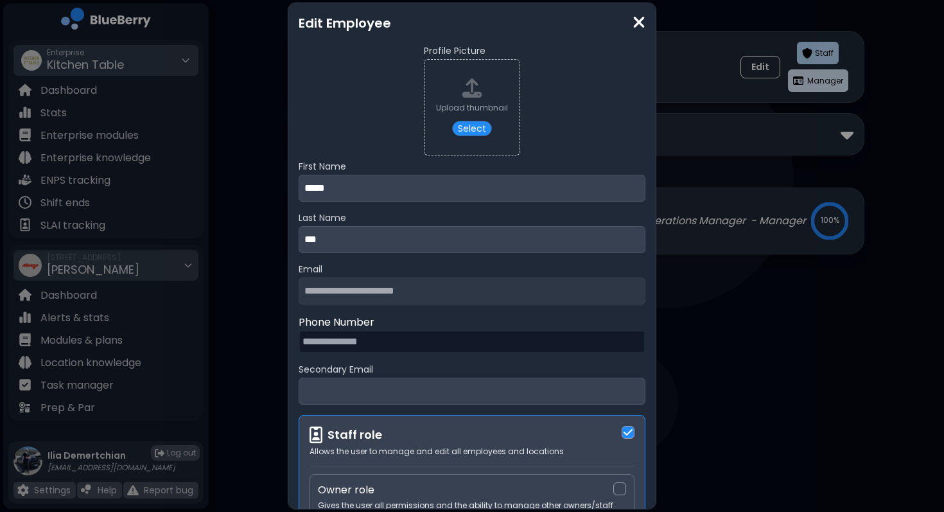
click at [690, 199] on div "**********" at bounding box center [472, 256] width 944 height 512
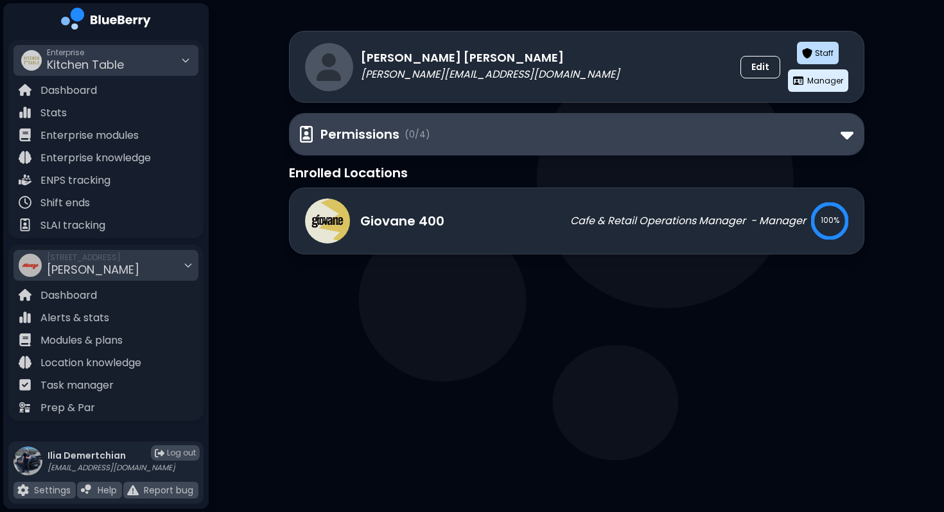
click at [631, 152] on div "Permissions ( 0 /4)" at bounding box center [577, 134] width 574 height 41
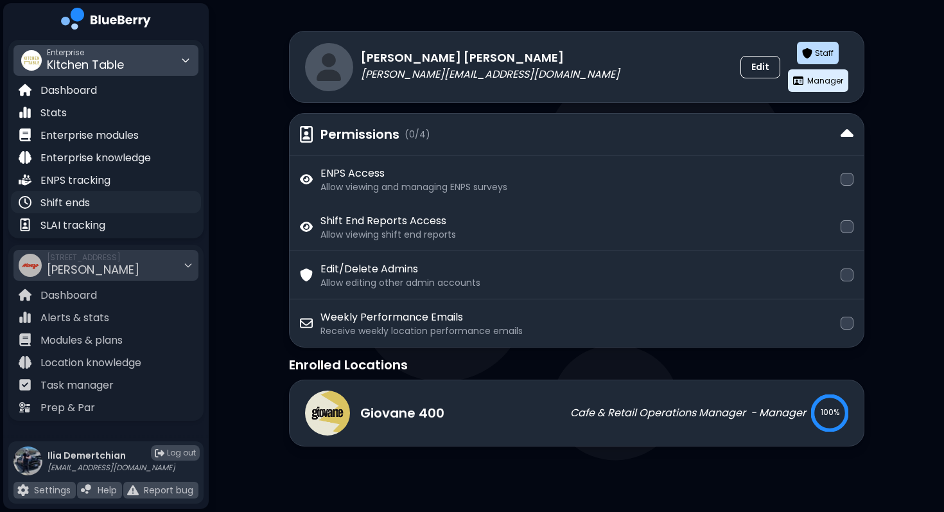
click at [67, 208] on p "Shift ends" at bounding box center [64, 202] width 49 height 15
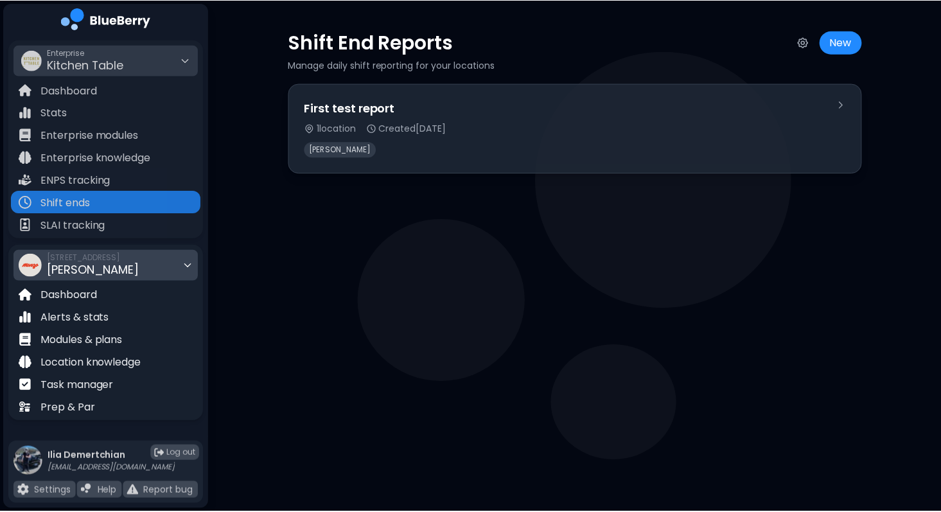
scroll to position [98, 0]
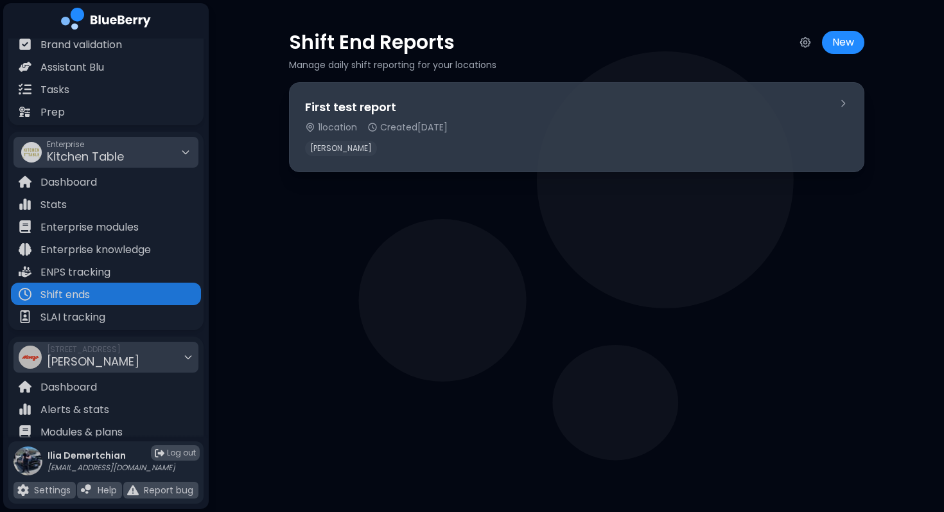
click at [492, 121] on div "First test report 1 location Created [DATE] [PERSON_NAME]" at bounding box center [566, 127] width 523 height 58
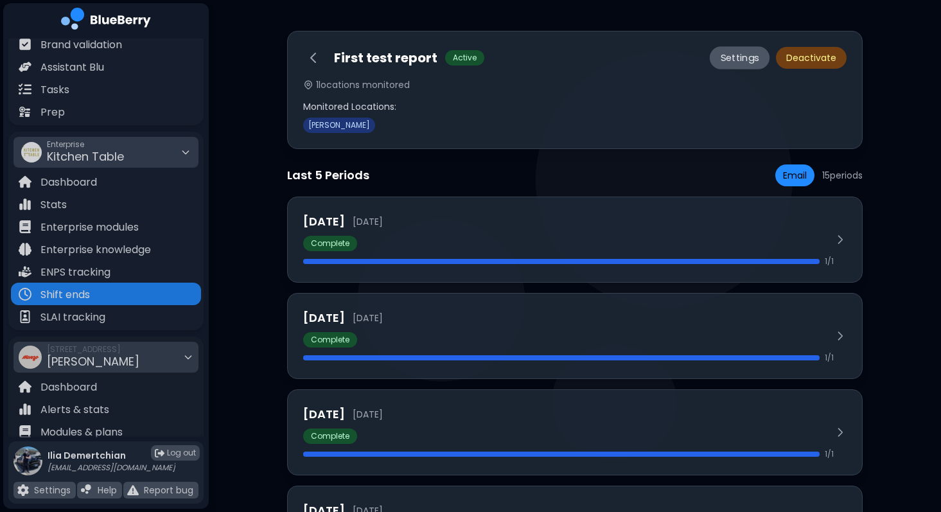
click at [736, 62] on button "Settings" at bounding box center [740, 57] width 60 height 23
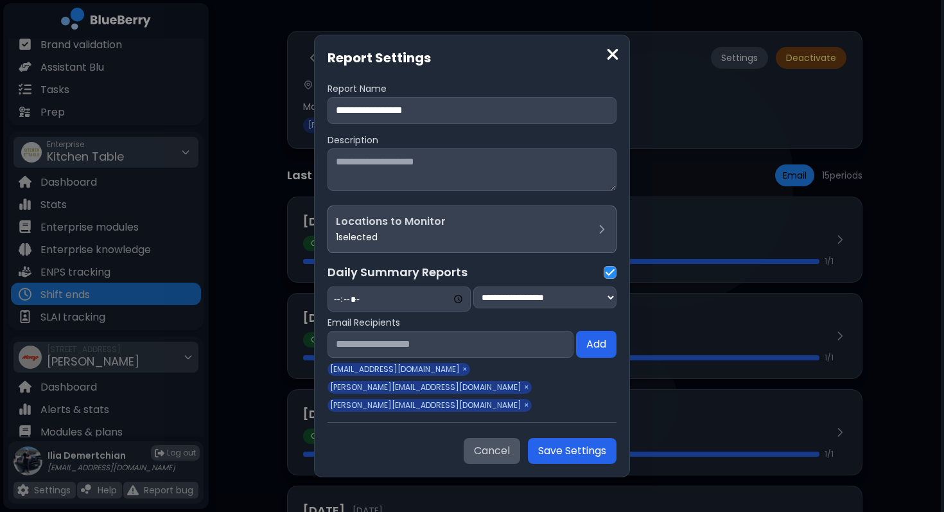
click at [242, 266] on div "**********" at bounding box center [472, 256] width 944 height 512
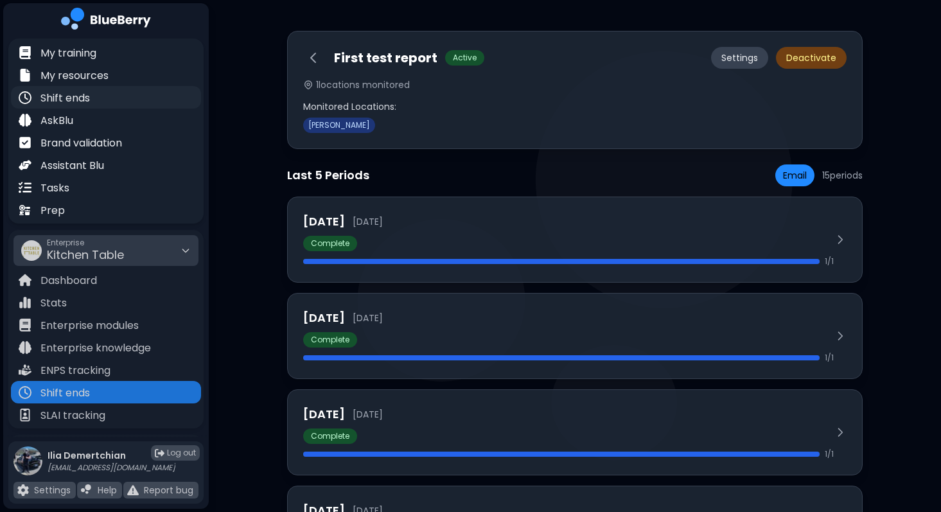
click at [64, 96] on p "Shift ends" at bounding box center [64, 98] width 49 height 15
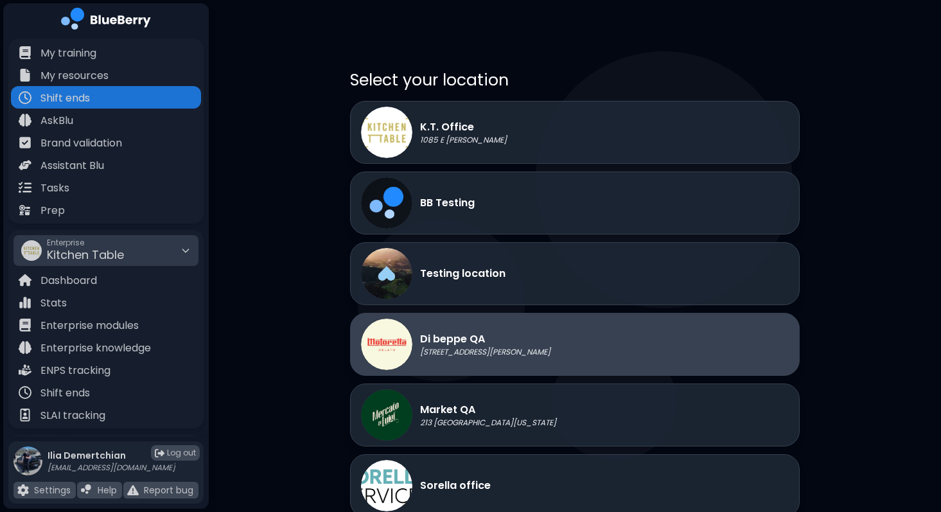
click at [510, 335] on p "Di beppe QA" at bounding box center [485, 338] width 130 height 15
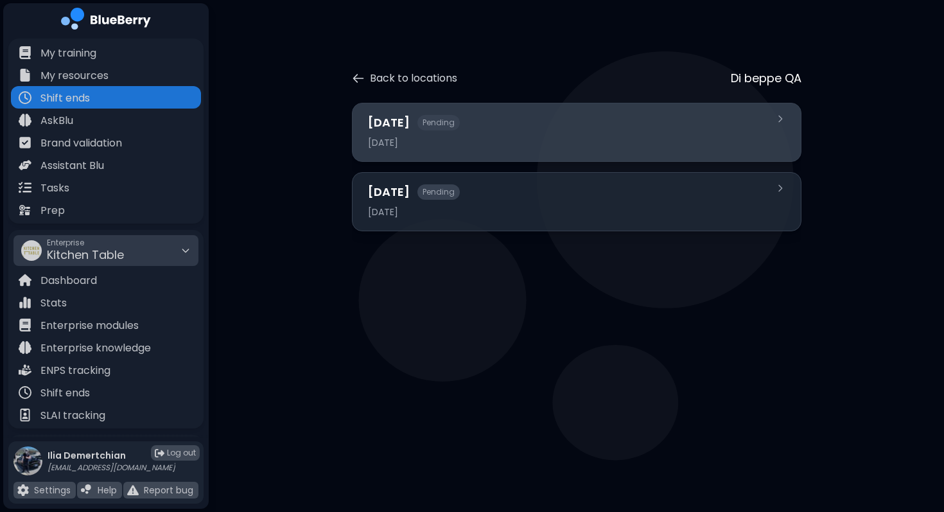
click at [511, 130] on div "[DATE] Pending" at bounding box center [569, 123] width 402 height 18
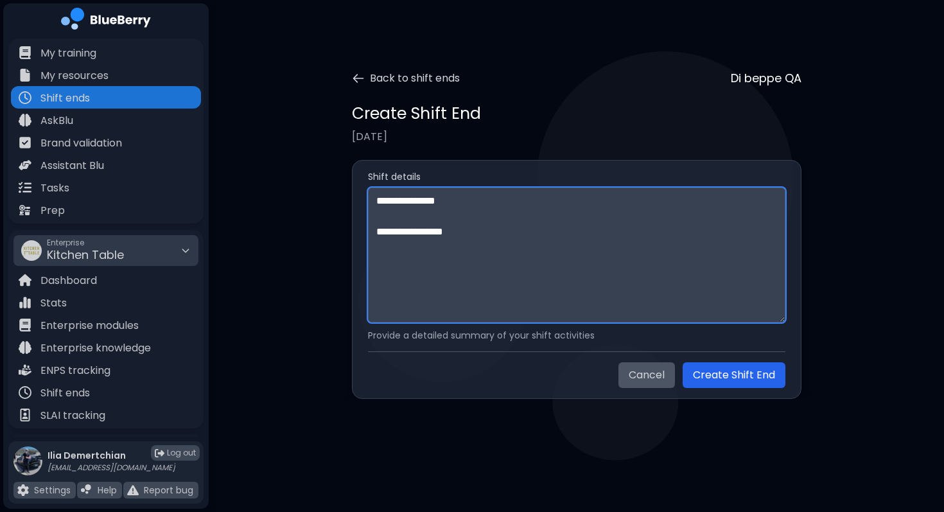
click at [464, 274] on textarea "**********" at bounding box center [576, 255] width 417 height 135
type textarea "**********"
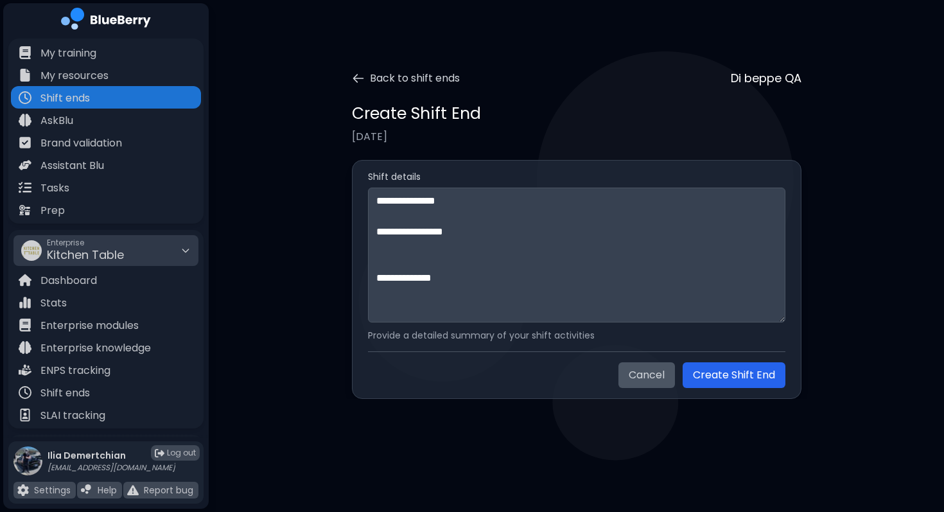
click at [723, 348] on div "**********" at bounding box center [576, 279] width 417 height 217
click at [725, 376] on button "Create Shift End" at bounding box center [734, 375] width 103 height 26
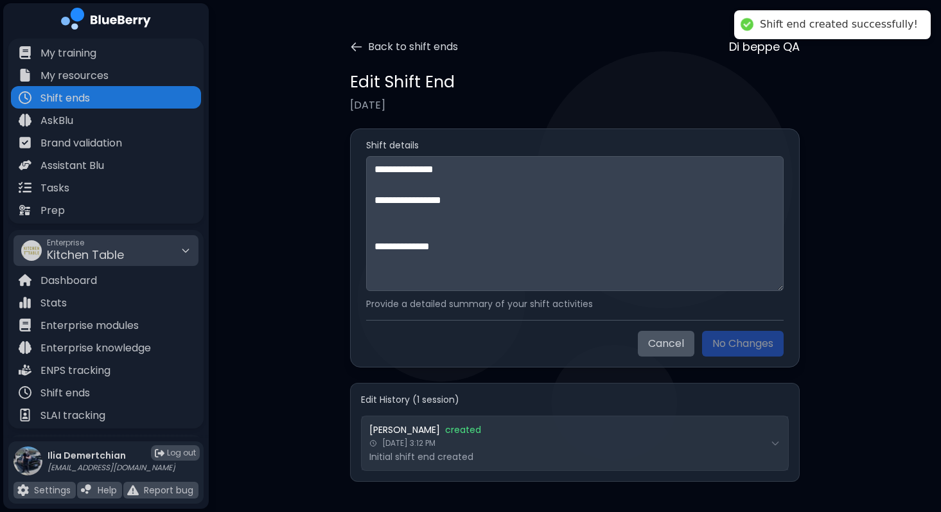
click at [655, 428] on div "[PERSON_NAME] created" at bounding box center [567, 430] width 396 height 12
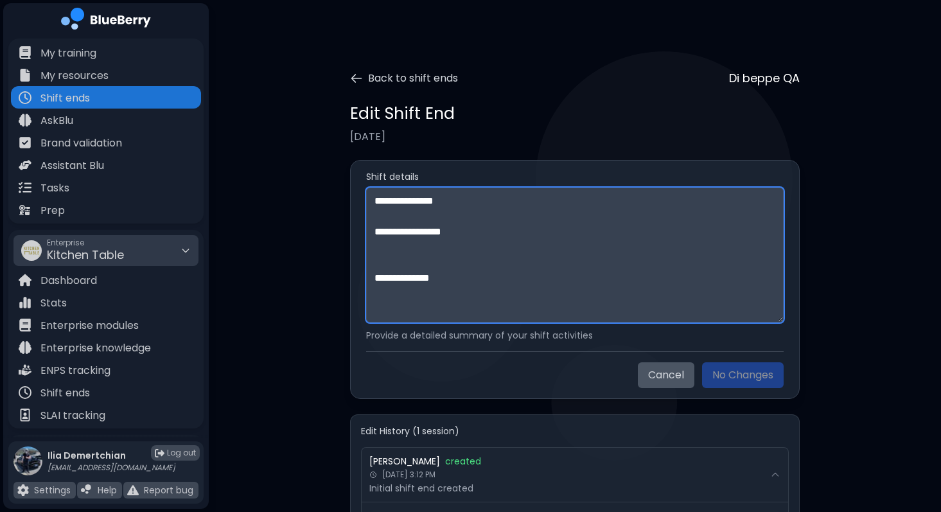
click at [490, 280] on textarea "**********" at bounding box center [574, 255] width 417 height 135
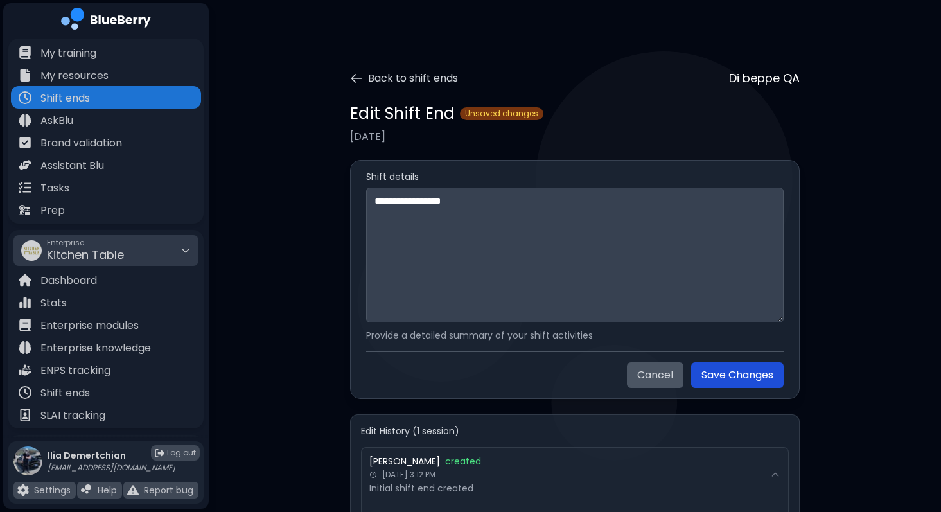
click at [741, 380] on button "Save Changes" at bounding box center [737, 375] width 92 height 26
type textarea "**********"
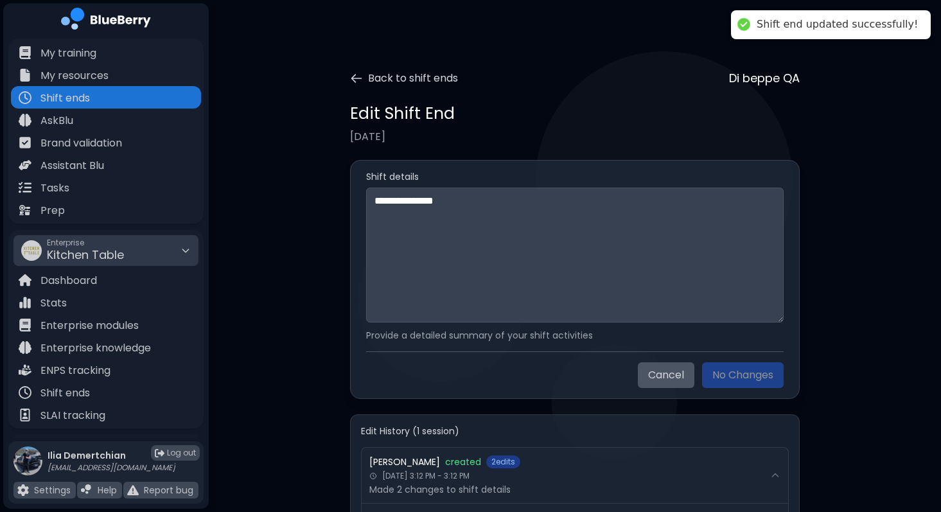
scroll to position [91, 0]
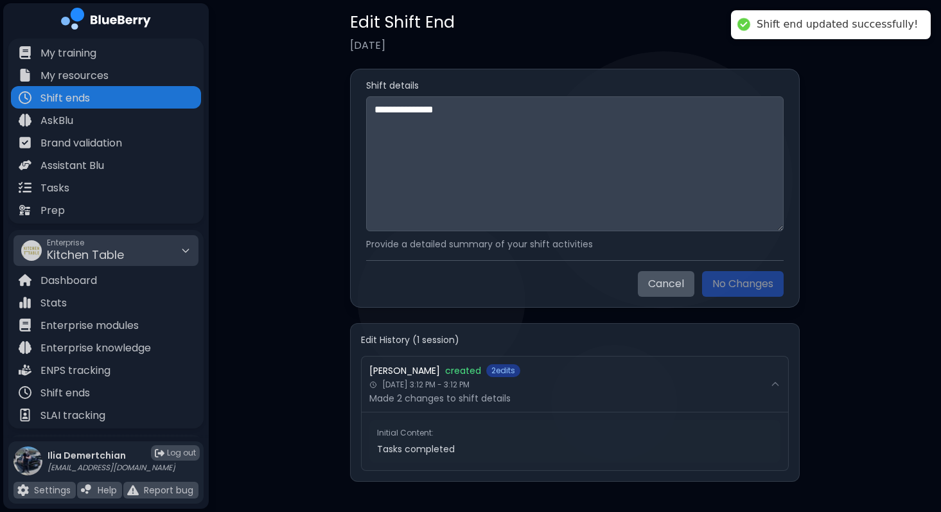
click at [648, 434] on div "Initial Content:" at bounding box center [575, 433] width 396 height 10
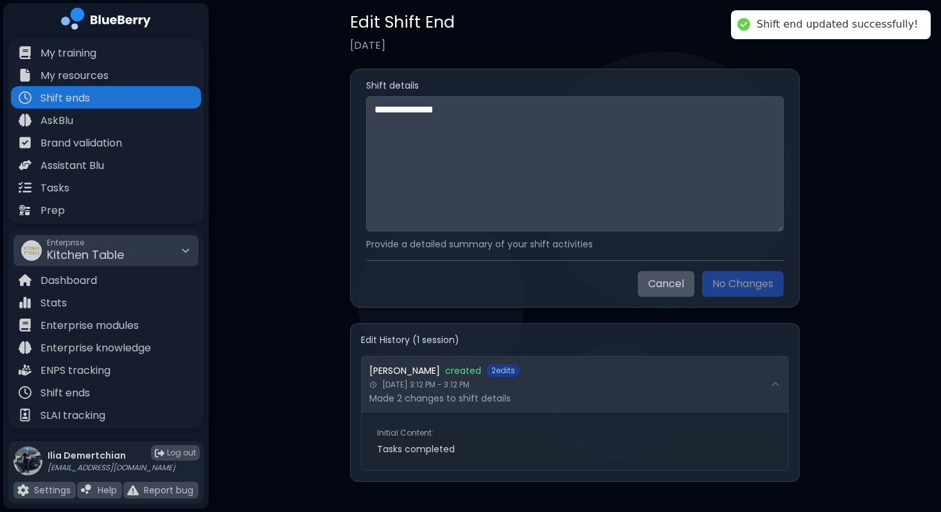
click at [655, 381] on div "[DATE] 3:12 PM - 3:12 PM" at bounding box center [567, 385] width 396 height 10
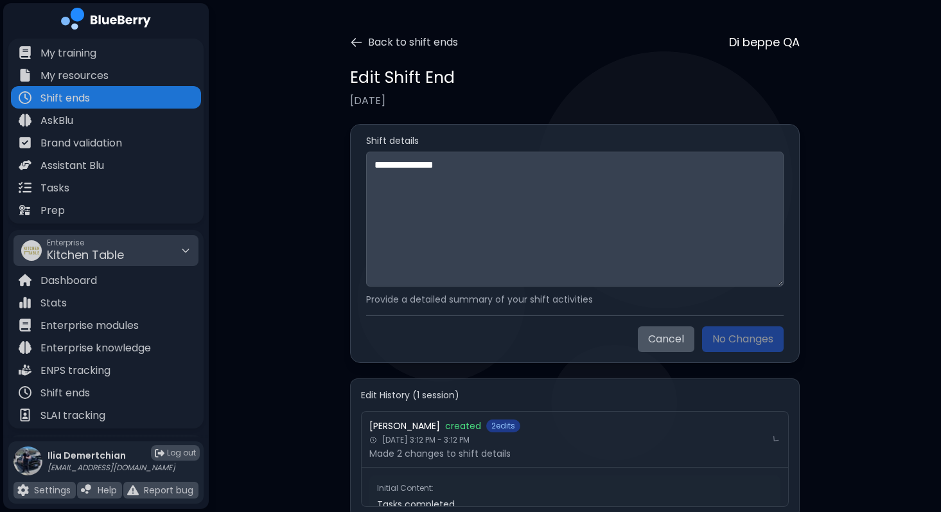
scroll to position [33, 0]
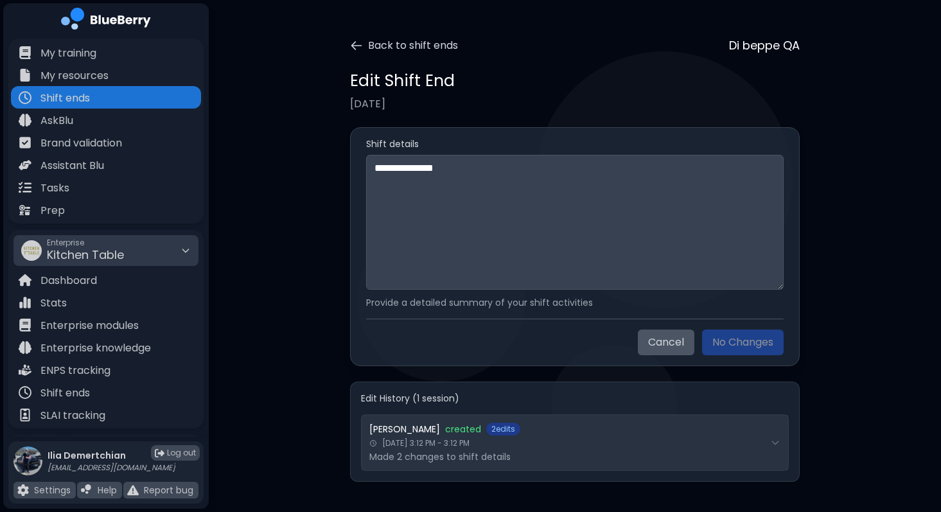
click at [518, 430] on span "2 edits" at bounding box center [503, 429] width 34 height 13
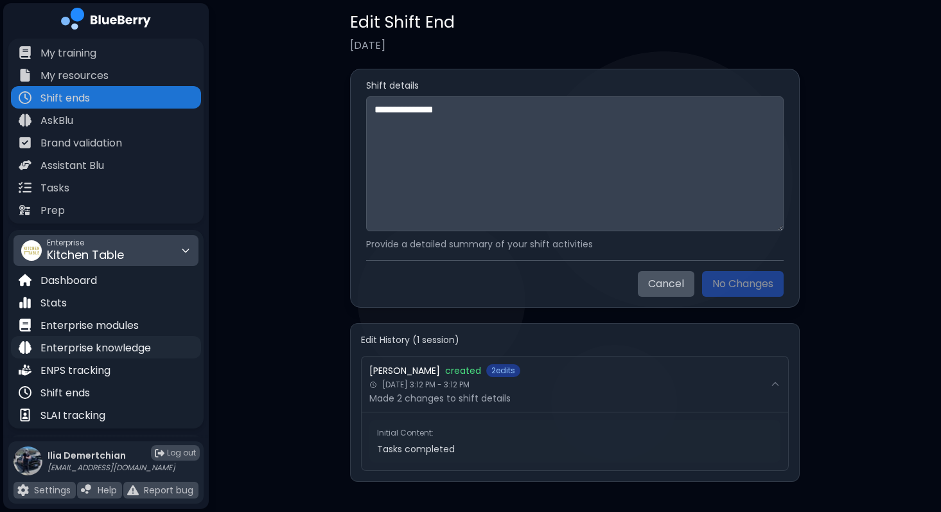
scroll to position [190, 0]
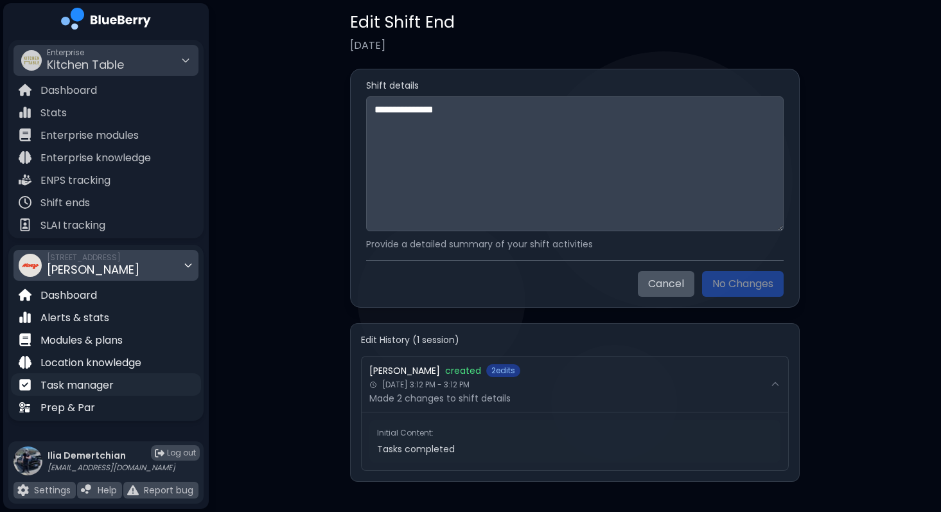
click at [105, 389] on p "Task manager" at bounding box center [76, 385] width 73 height 15
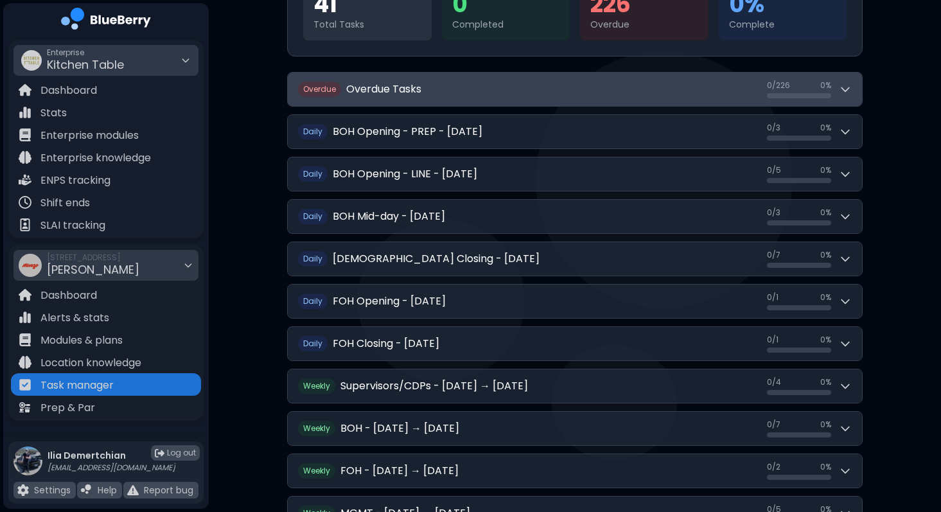
scroll to position [201, 0]
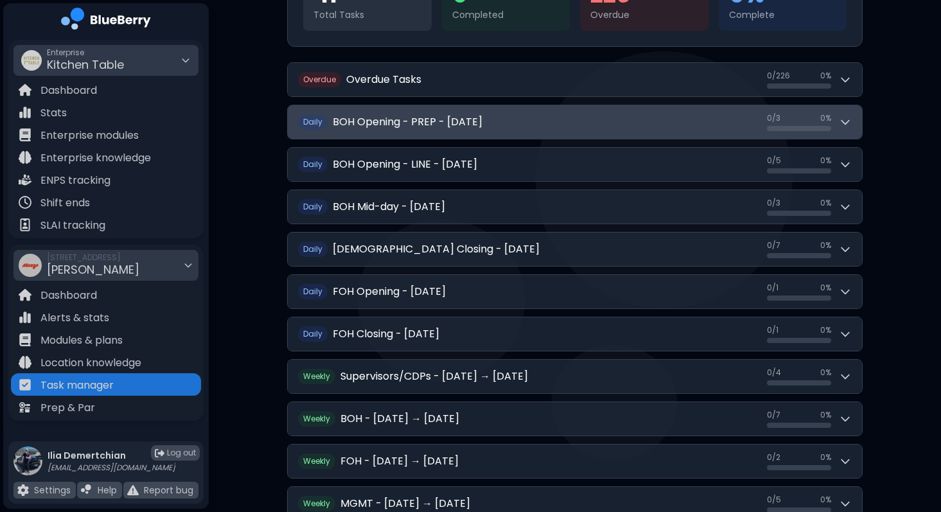
click at [593, 127] on button "Daily BOH Opening - PREP - [DATE] 0 / 3 0 / 3 0 %" at bounding box center [575, 121] width 574 height 33
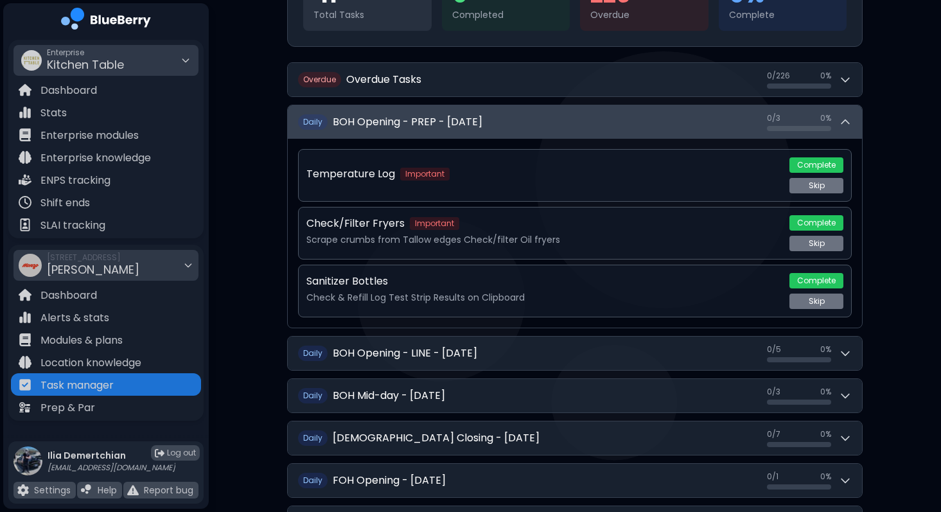
click at [593, 127] on button "Daily BOH Opening - PREP - [DATE] 0 / 3 0 / 3 0 %" at bounding box center [575, 121] width 574 height 33
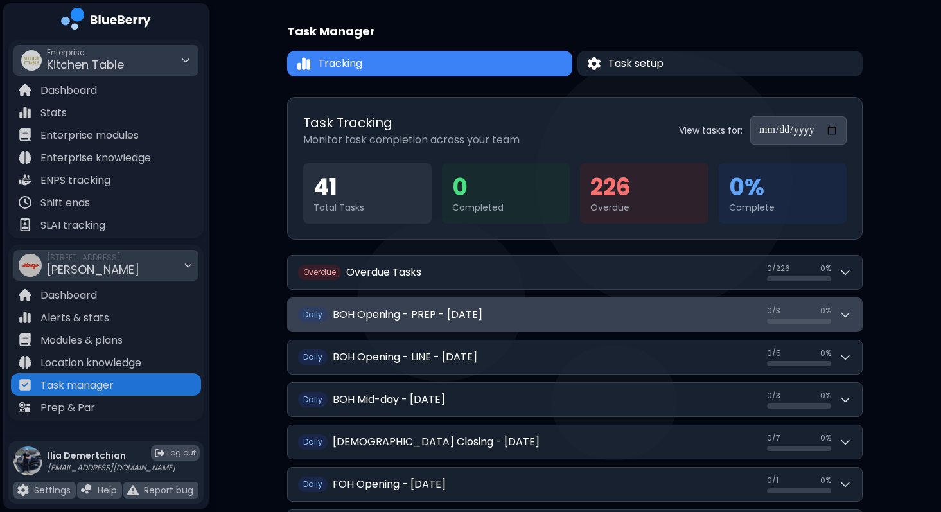
scroll to position [0, 0]
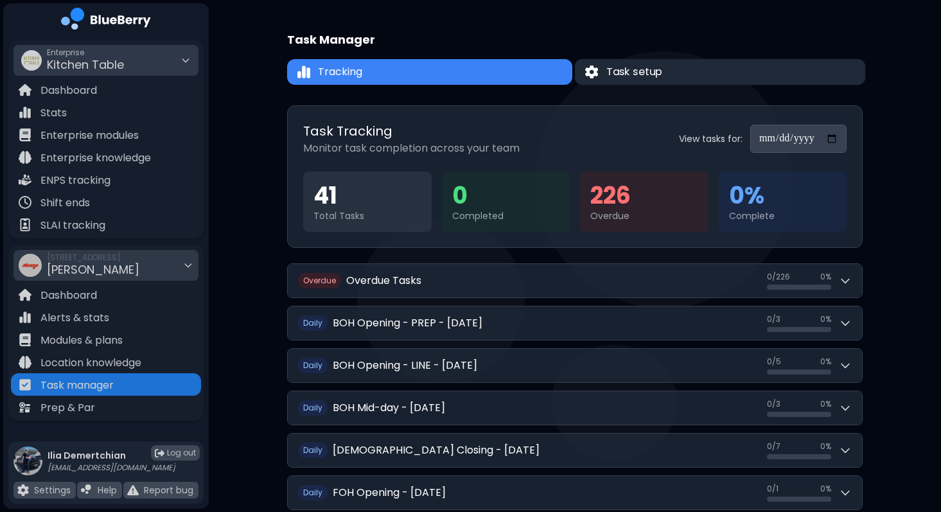
click at [665, 64] on button "Task setup" at bounding box center [720, 72] width 291 height 26
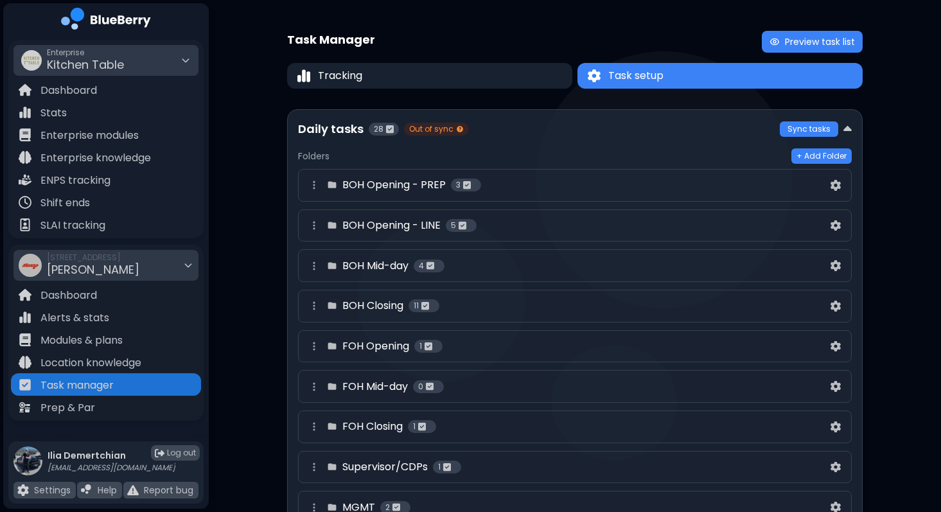
click at [524, 129] on div "Daily tasks 28 Out of sync" at bounding box center [539, 129] width 482 height 18
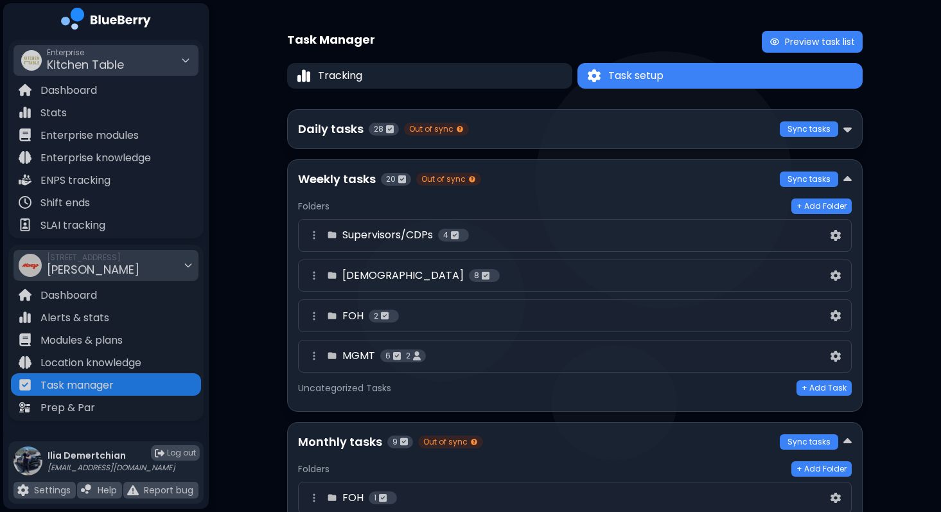
click at [532, 184] on div "Weekly tasks 20 Out of sync" at bounding box center [539, 179] width 482 height 18
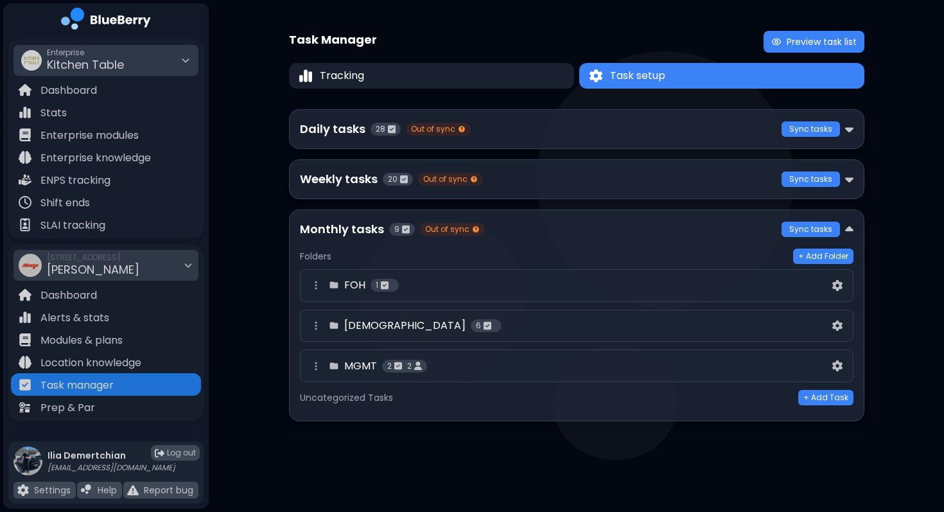
click at [497, 220] on div "Monthly tasks 9 Out of sync" at bounding box center [541, 229] width 482 height 18
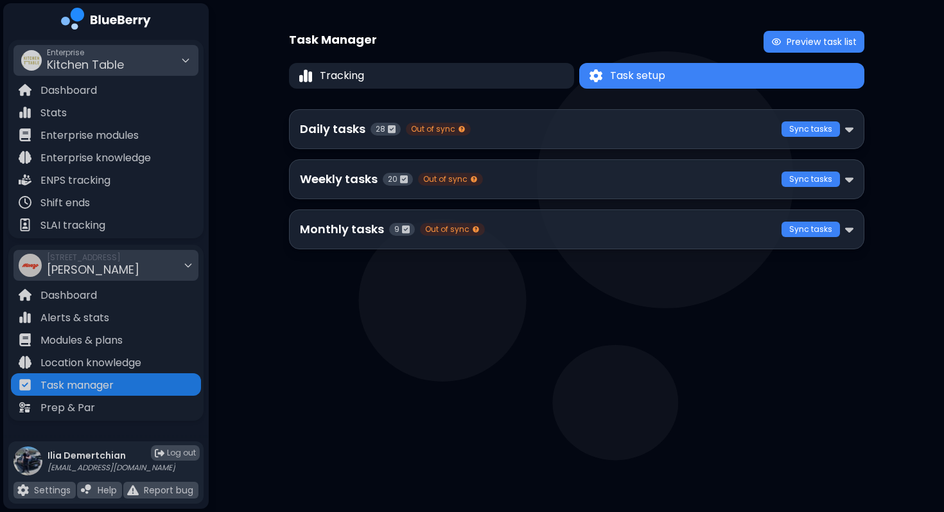
click at [497, 220] on div "Monthly tasks 9 Out of sync" at bounding box center [541, 229] width 482 height 18
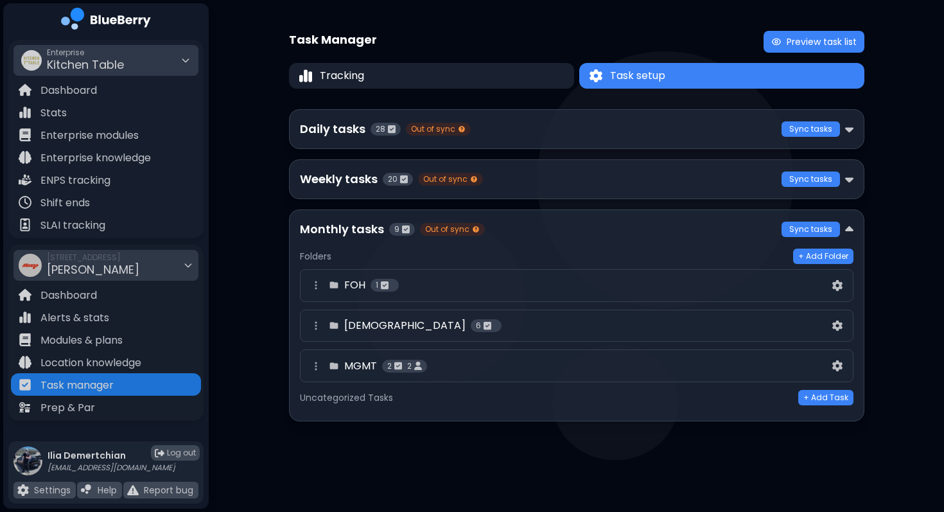
click at [500, 124] on div "Daily tasks 28 Out of sync" at bounding box center [541, 129] width 482 height 18
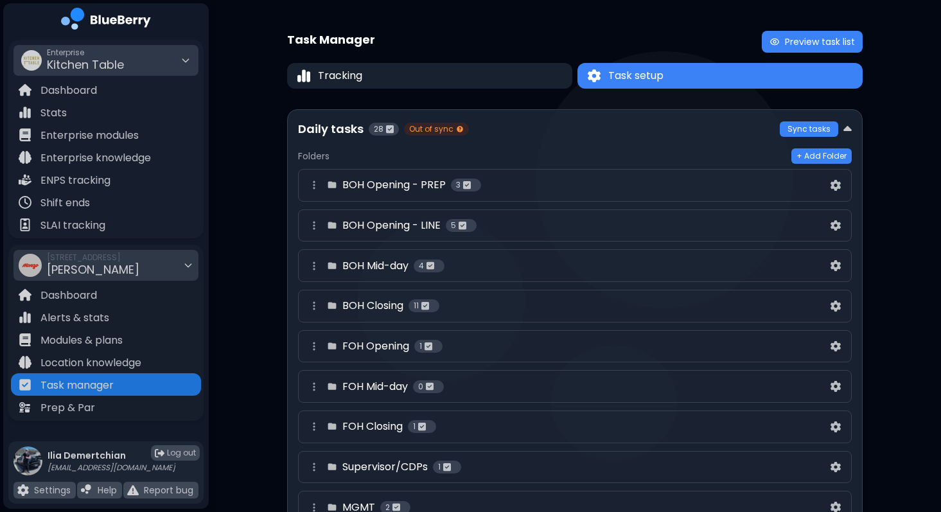
click at [590, 189] on div "BOH Opening - PREP 3" at bounding box center [567, 184] width 522 height 15
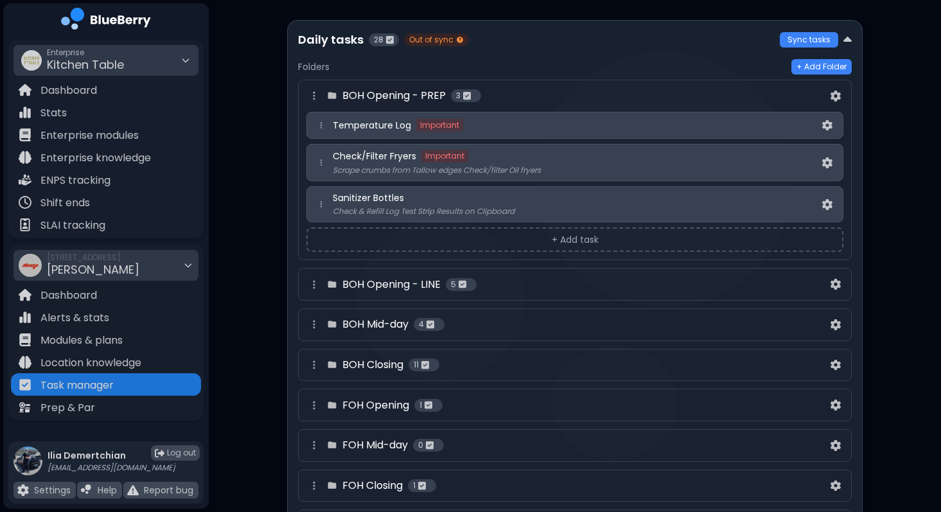
scroll to position [113, 0]
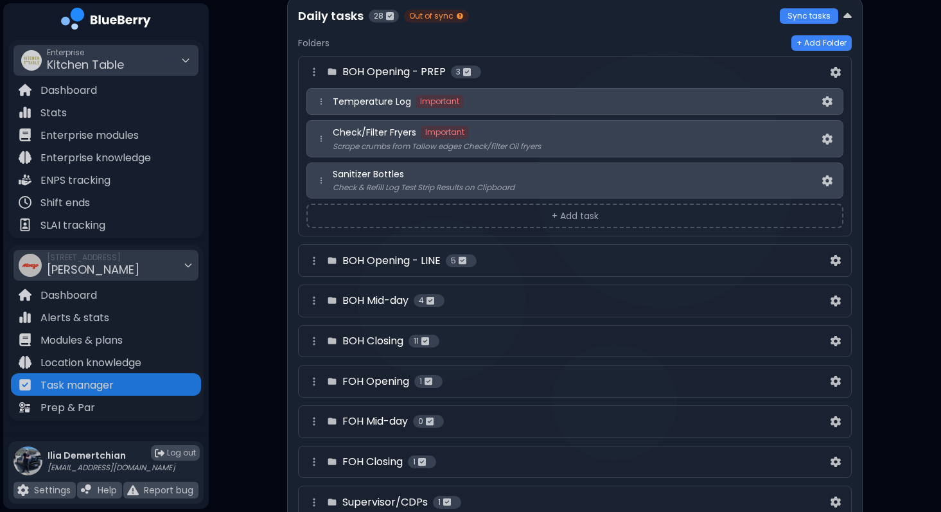
click at [405, 262] on h4 "BOH Opening - LINE" at bounding box center [391, 260] width 98 height 15
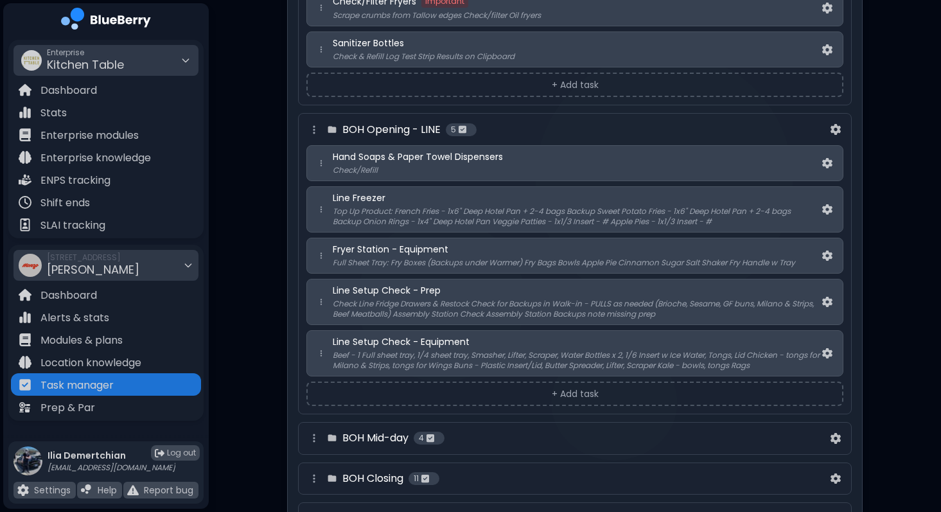
scroll to position [243, 0]
click at [826, 303] on img at bounding box center [827, 302] width 10 height 11
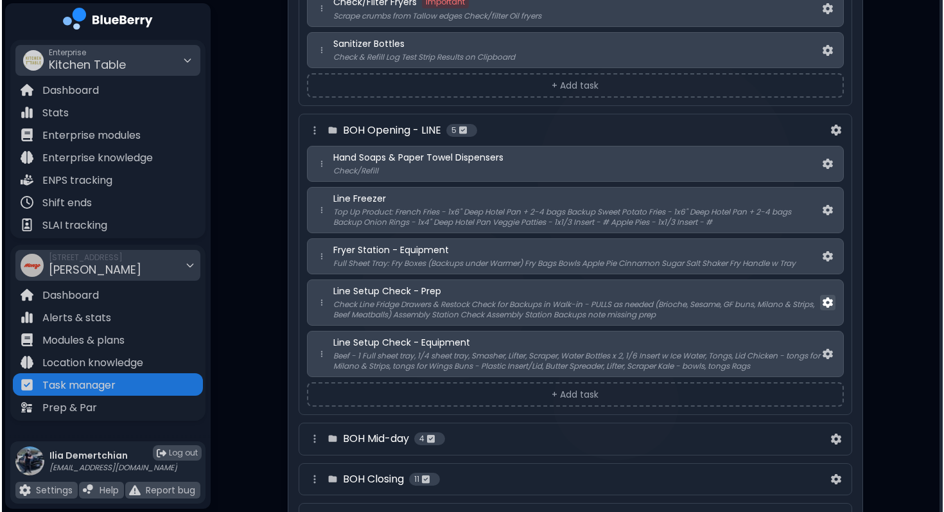
scroll to position [0, 0]
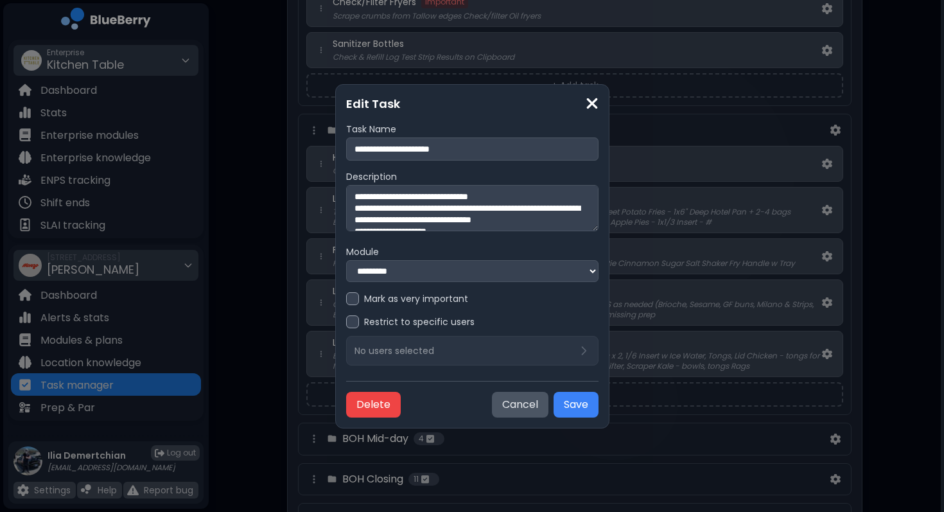
click at [456, 262] on select "**********" at bounding box center [472, 271] width 252 height 22
click at [592, 99] on img at bounding box center [592, 103] width 13 height 17
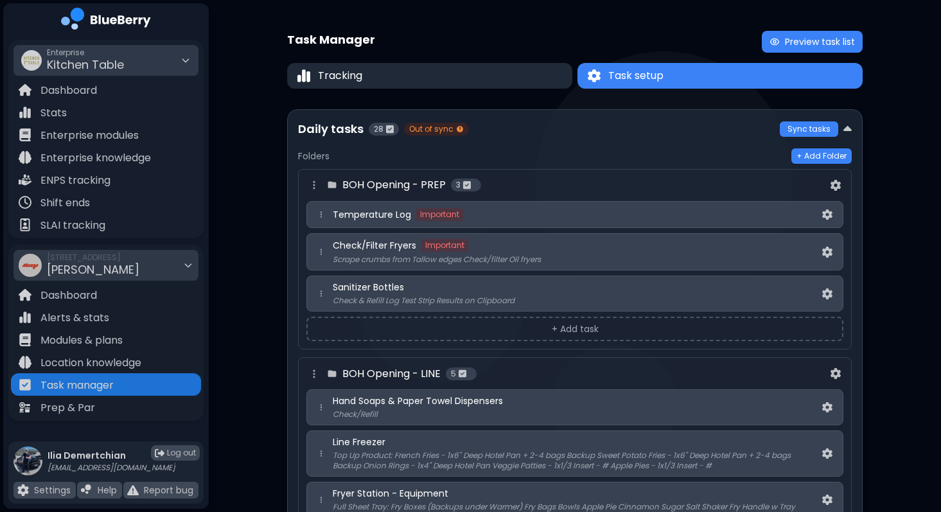
click at [391, 88] on button "Tracking" at bounding box center [429, 76] width 285 height 26
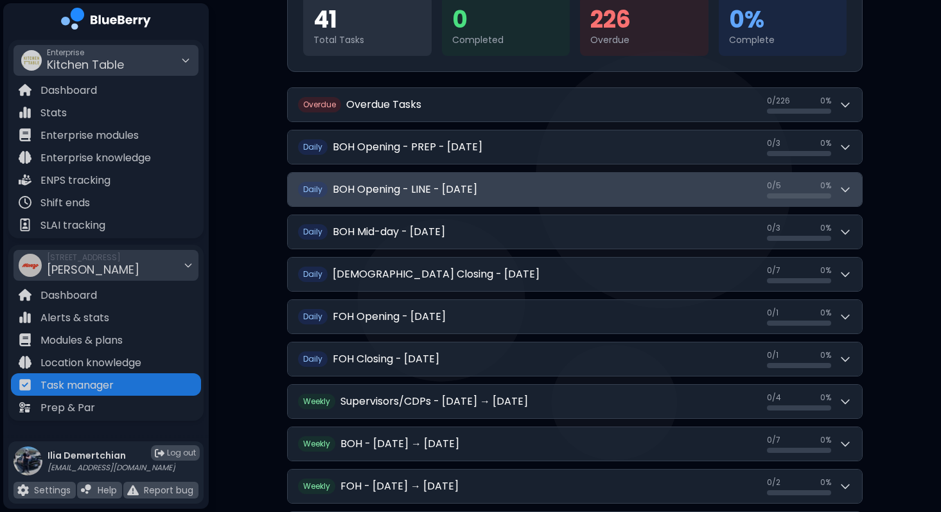
scroll to position [222, 0]
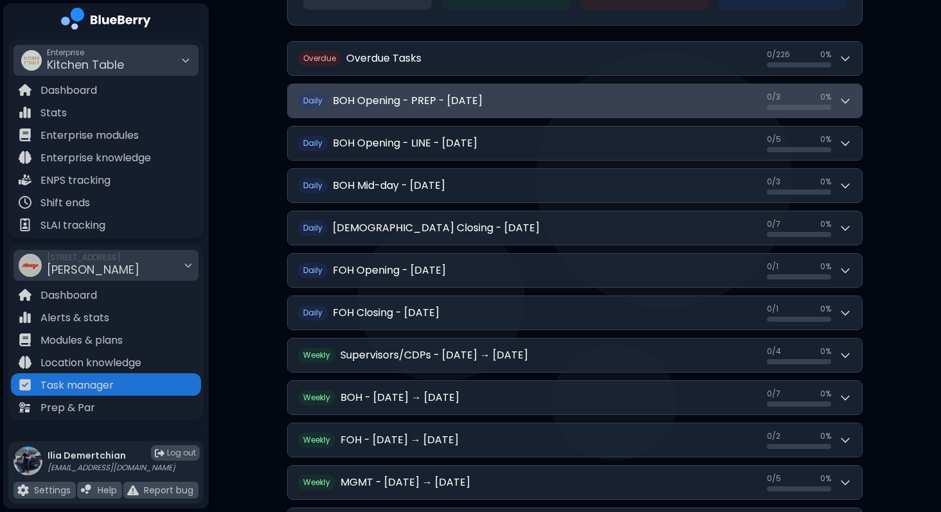
click at [663, 103] on button "Daily BOH Opening - PREP - [DATE] 0 / 3 0 / 3 0 %" at bounding box center [575, 100] width 574 height 33
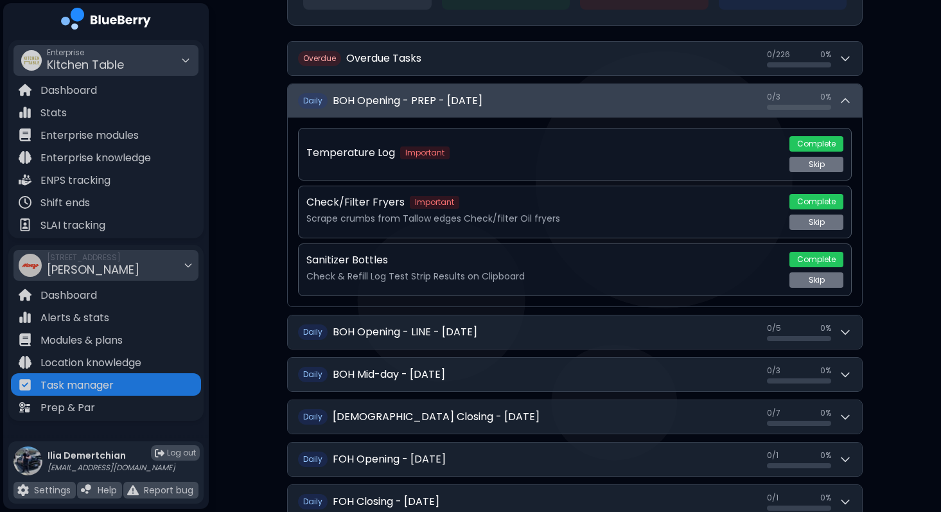
click at [663, 103] on button "Daily BOH Opening - PREP - [DATE] 0 / 3 0 / 3 0 %" at bounding box center [575, 100] width 574 height 33
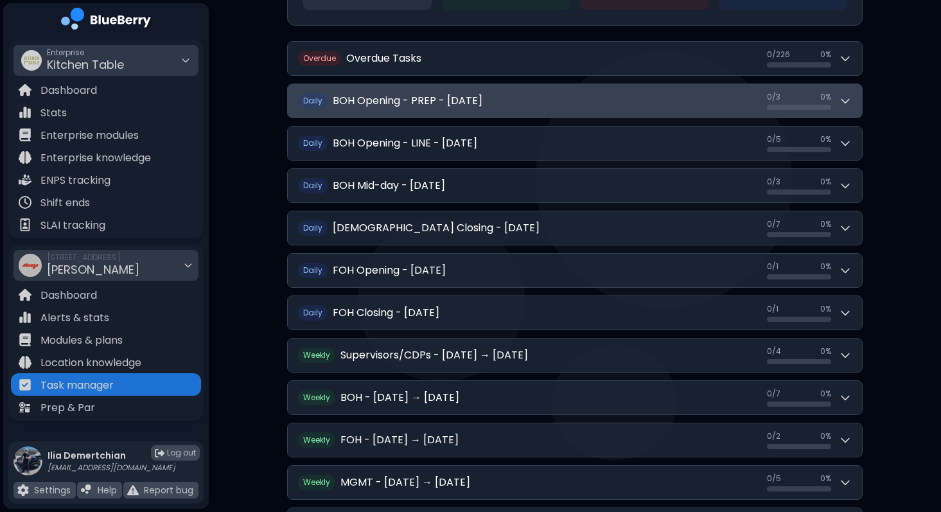
click at [786, 107] on div at bounding box center [799, 107] width 64 height 5
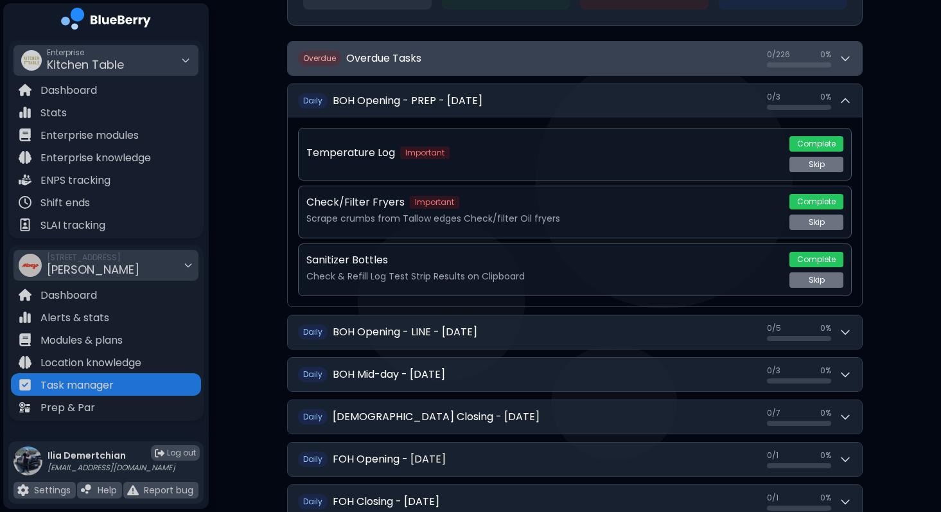
click at [547, 58] on button "Overdue Overdue Tasks 0 / 226 0 / 226 0 %" at bounding box center [575, 58] width 574 height 33
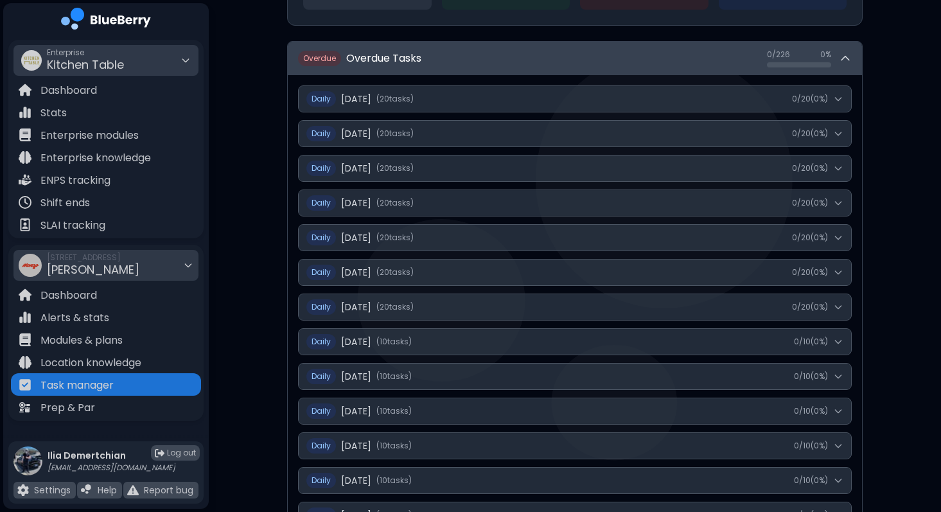
click at [547, 58] on button "Overdue Overdue Tasks 0 / 226 0 / 226 0 %" at bounding box center [575, 58] width 574 height 33
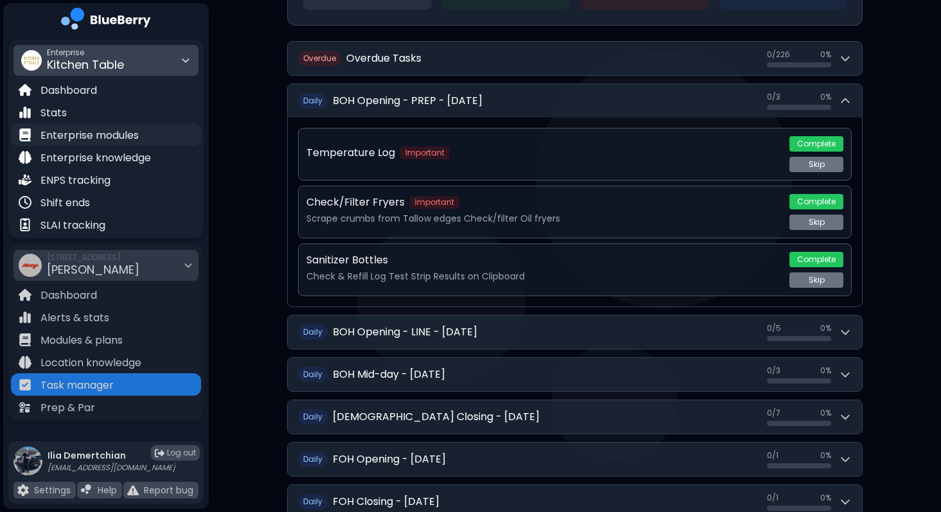
scroll to position [0, 0]
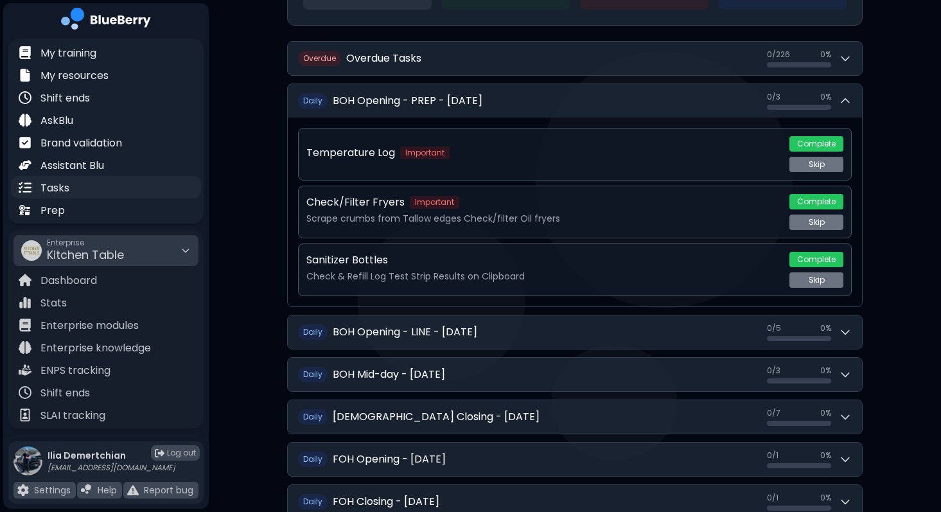
click at [52, 192] on p "Tasks" at bounding box center [54, 187] width 29 height 15
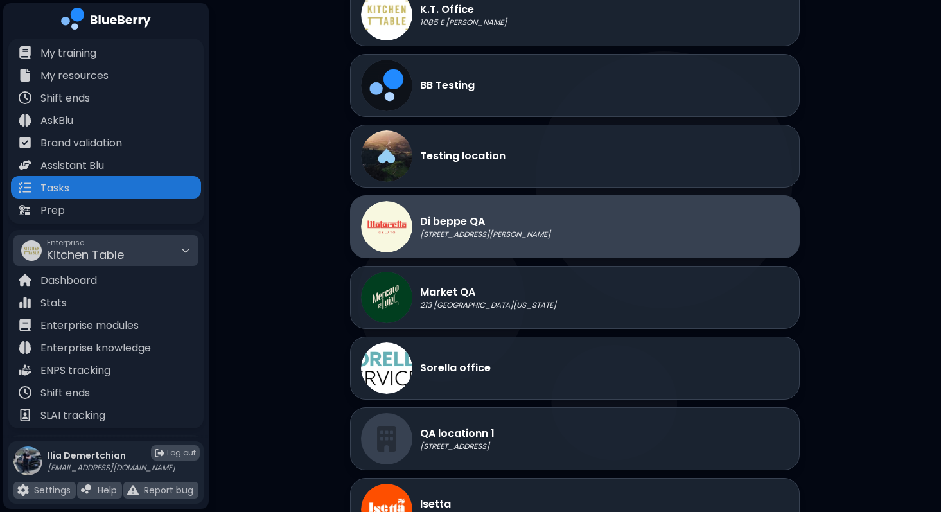
scroll to position [80, 0]
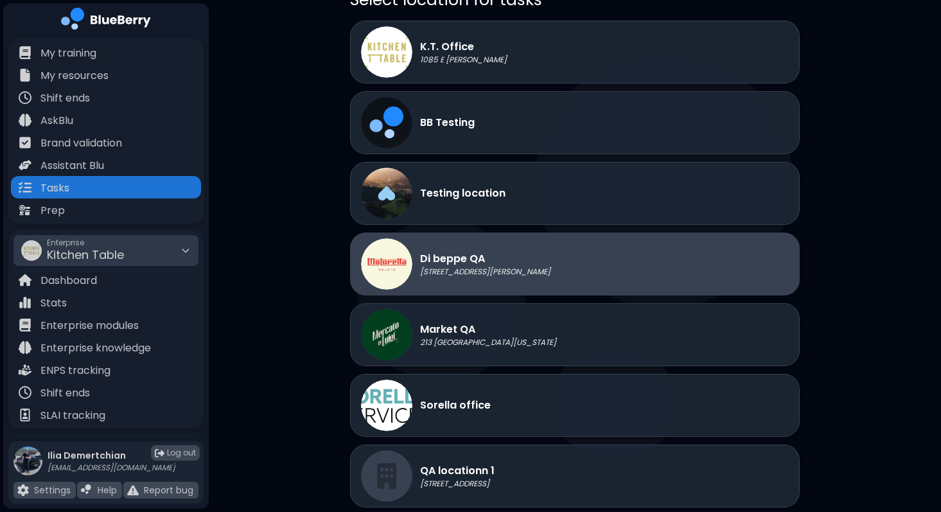
click at [550, 284] on div "Di beppe QA [STREET_ADDRESS][PERSON_NAME]" at bounding box center [455, 263] width 189 height 51
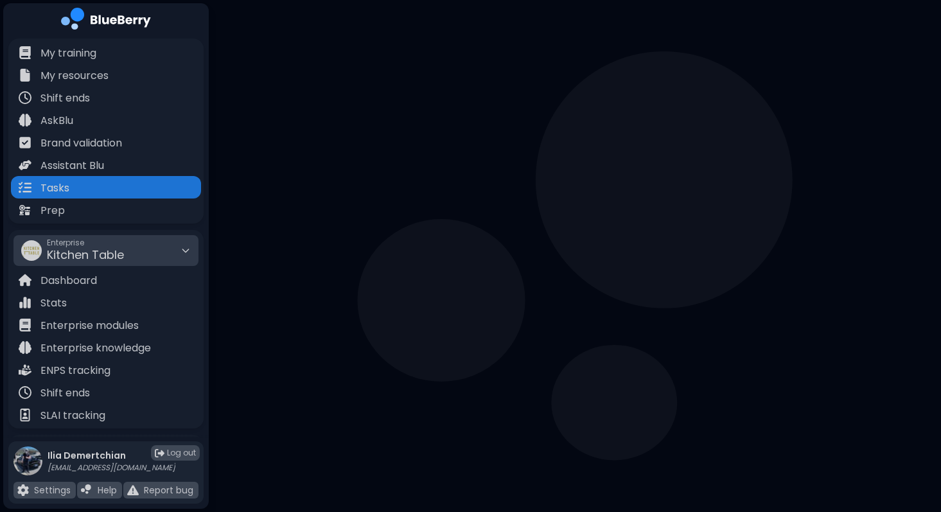
scroll to position [0, 0]
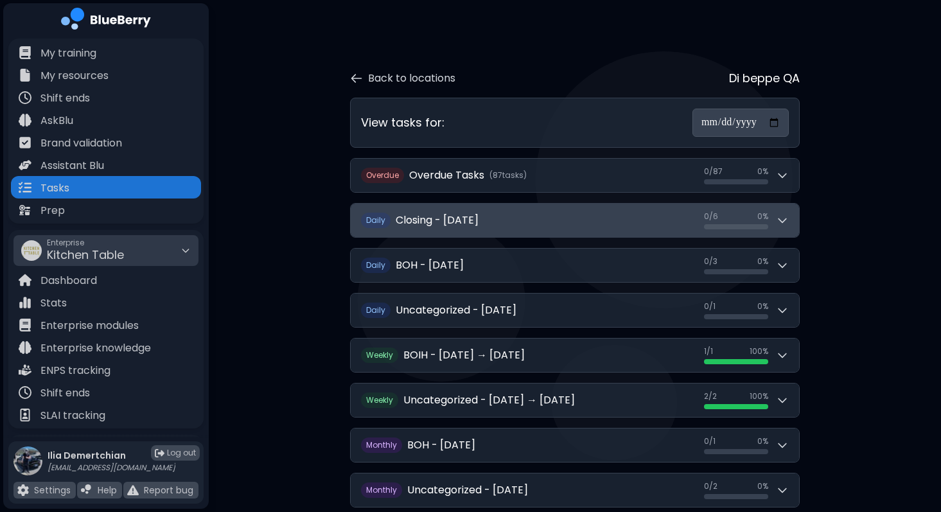
click at [656, 207] on button "Daily Closing - [DATE] 0 / 6 0 / 6 0 %" at bounding box center [575, 220] width 448 height 33
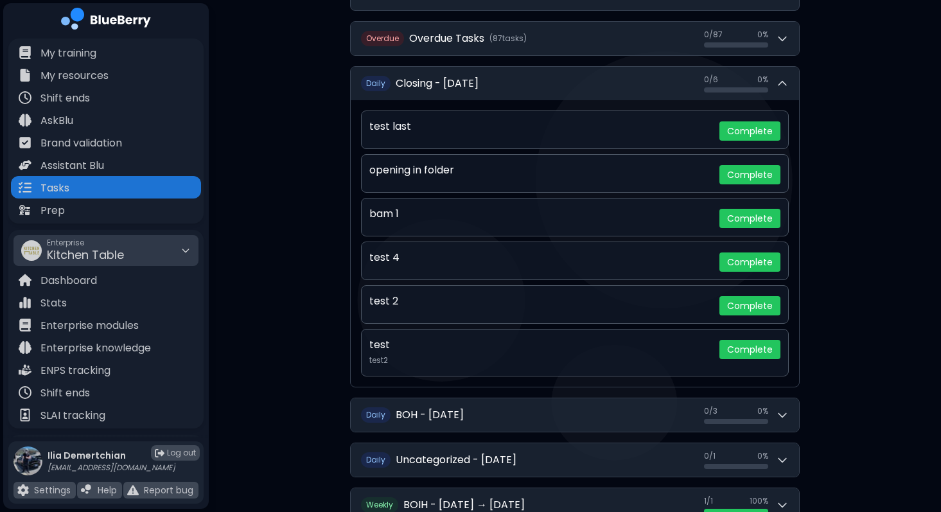
scroll to position [136, 0]
click at [732, 183] on button "Complete" at bounding box center [749, 175] width 61 height 19
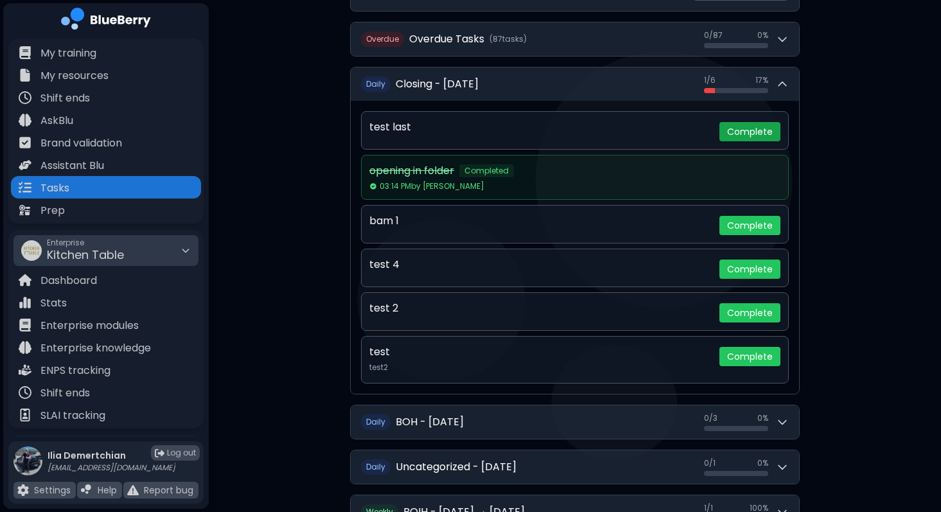
click at [742, 130] on button "Complete" at bounding box center [749, 131] width 61 height 19
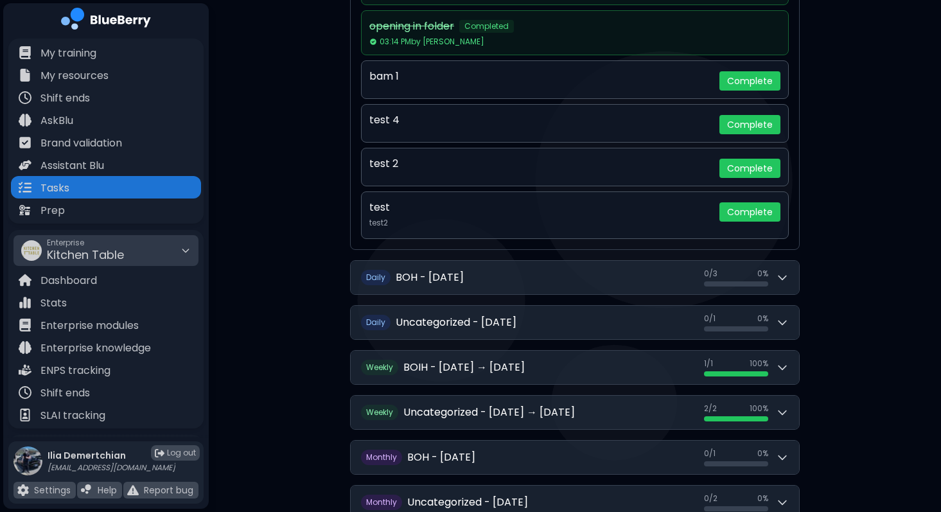
scroll to position [308, 0]
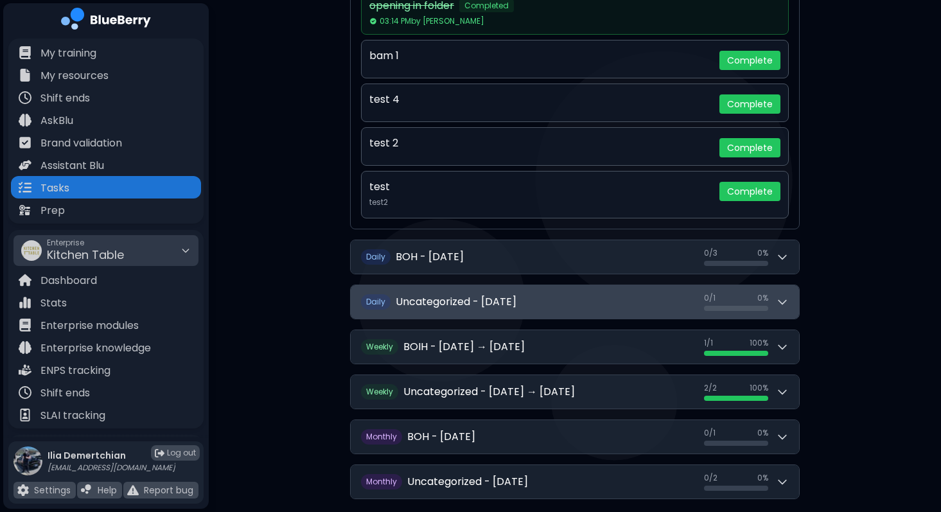
click at [676, 313] on button "Daily Uncategorized - [DATE] 0 / 1 0 / 1 0 %" at bounding box center [575, 301] width 448 height 33
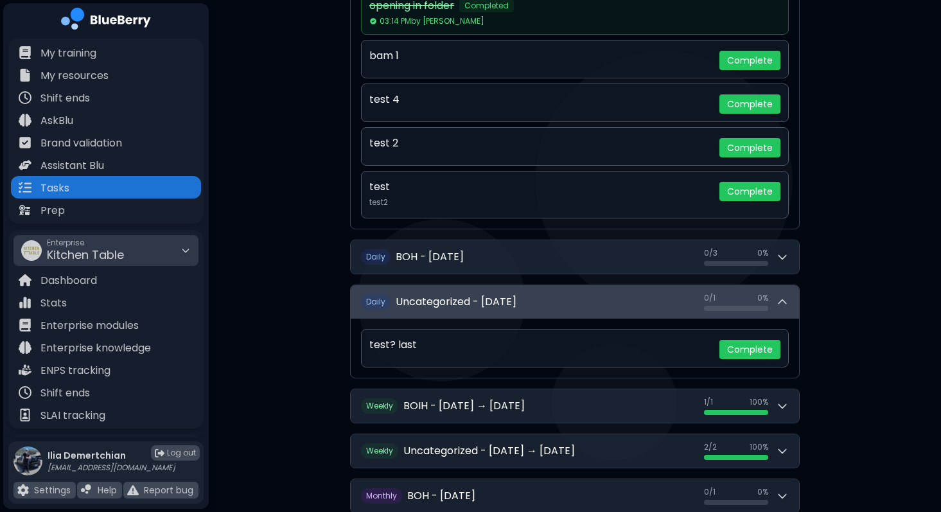
click at [676, 313] on button "Daily Uncategorized - [DATE] 0 / 1 0 / 1 0 %" at bounding box center [575, 301] width 448 height 33
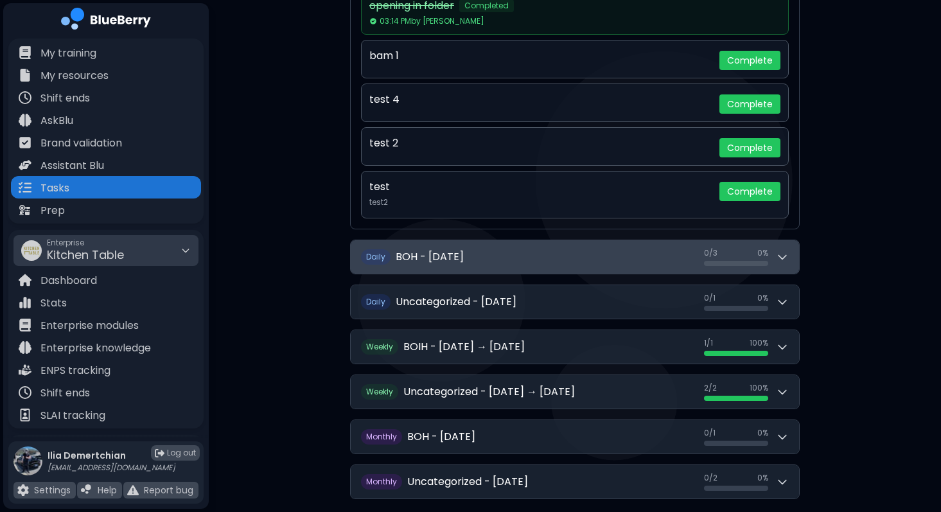
scroll to position [0, 0]
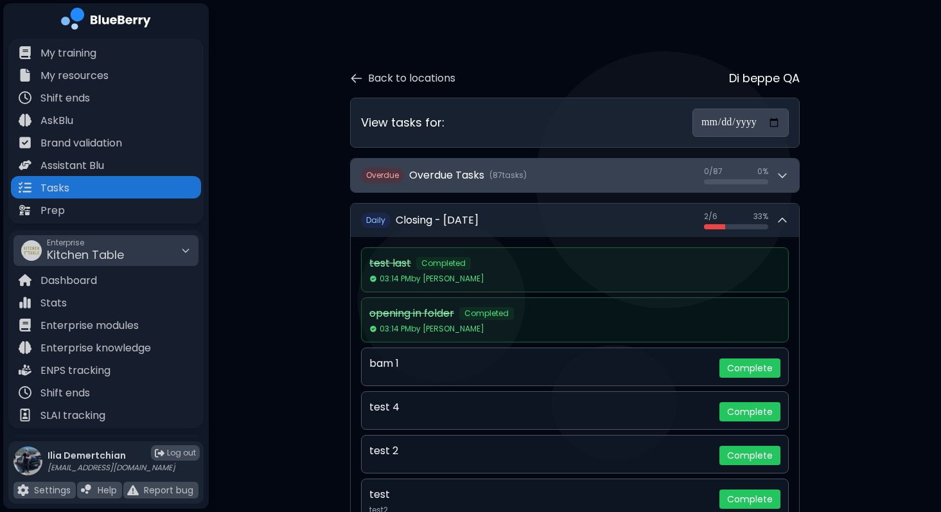
click at [579, 180] on button "Overdue Overdue Tasks ( 87 task s ) 0 / 87 0 / 87 0 %" at bounding box center [575, 175] width 448 height 33
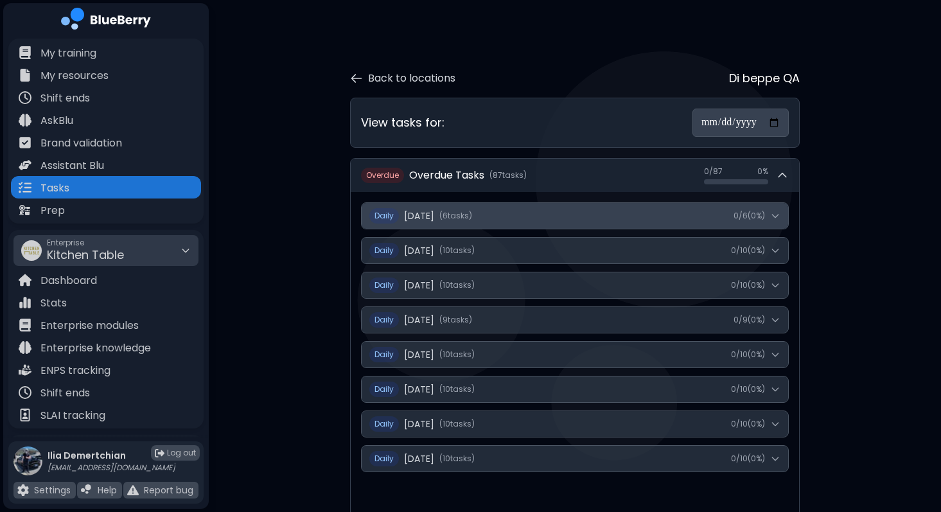
click at [596, 225] on button "Daily [DATE] ( 6 task s ) 0 / 6 ( 0 %)" at bounding box center [575, 216] width 426 height 26
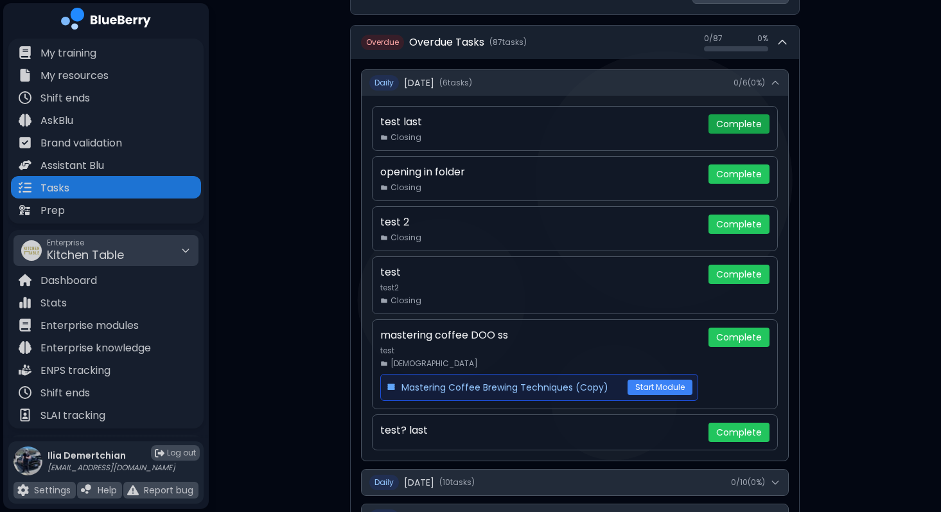
scroll to position [134, 0]
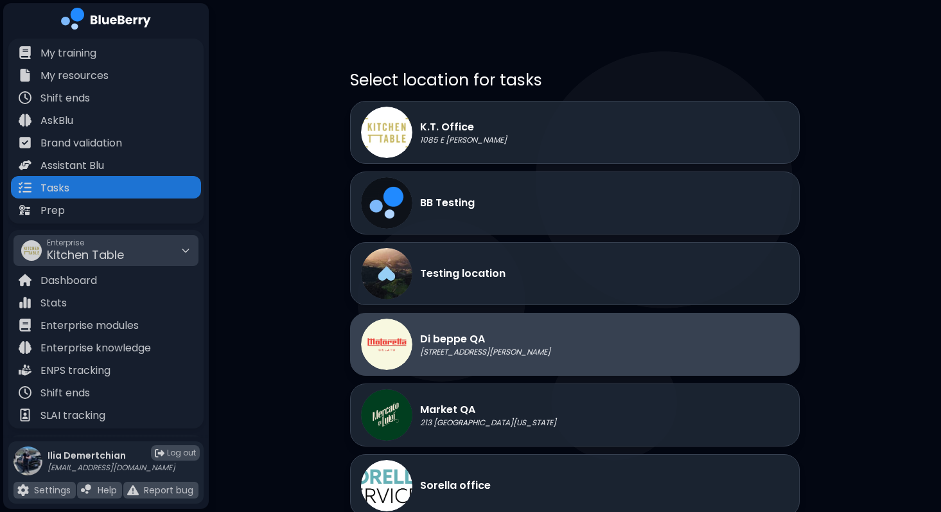
click at [448, 347] on p "[STREET_ADDRESS][PERSON_NAME]" at bounding box center [485, 352] width 130 height 10
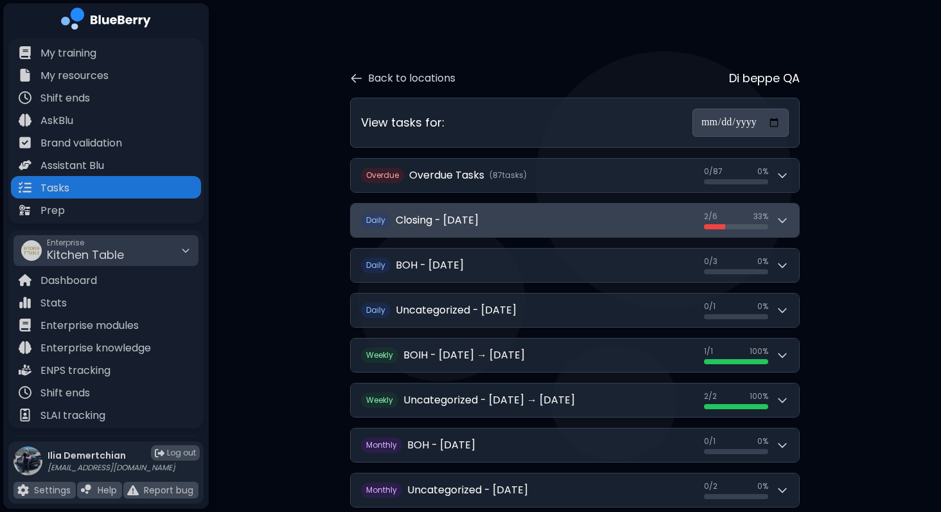
click at [668, 212] on button "Daily Closing - [DATE] 2 / 6 2 / 6 33 %" at bounding box center [575, 220] width 448 height 33
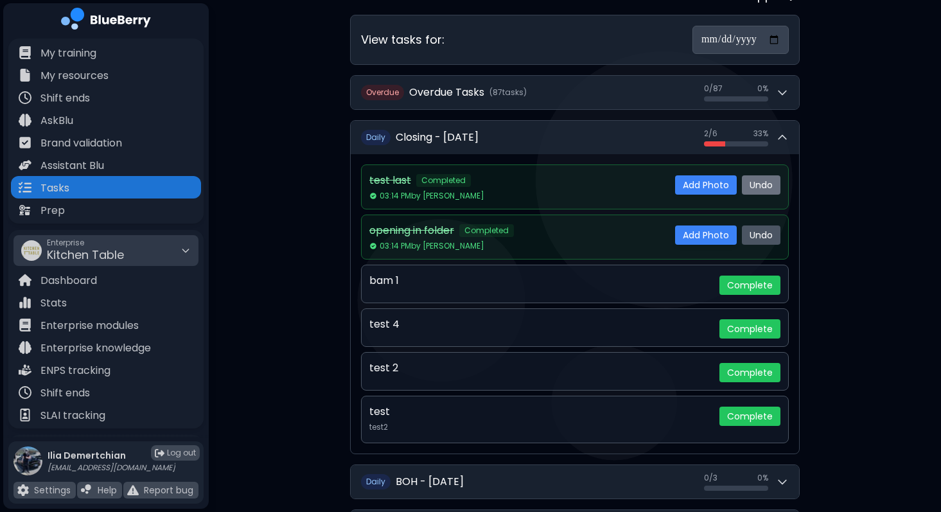
scroll to position [119, 0]
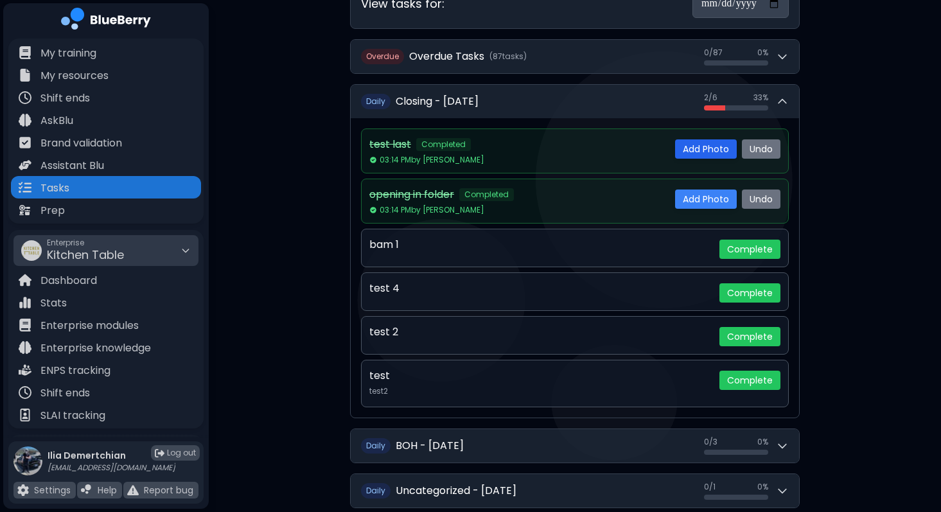
click at [707, 144] on button "Add Photo" at bounding box center [706, 148] width 62 height 19
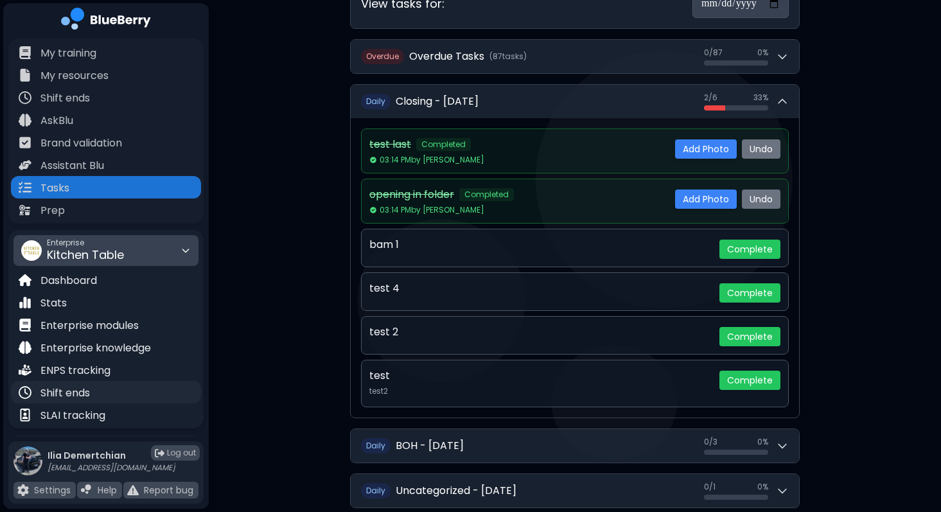
scroll to position [190, 0]
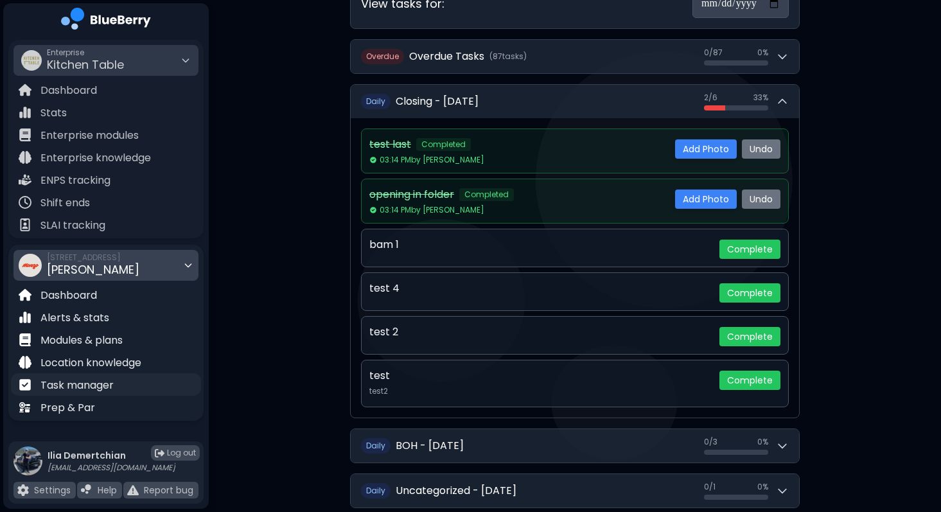
click at [56, 394] on div "Task manager" at bounding box center [106, 384] width 190 height 22
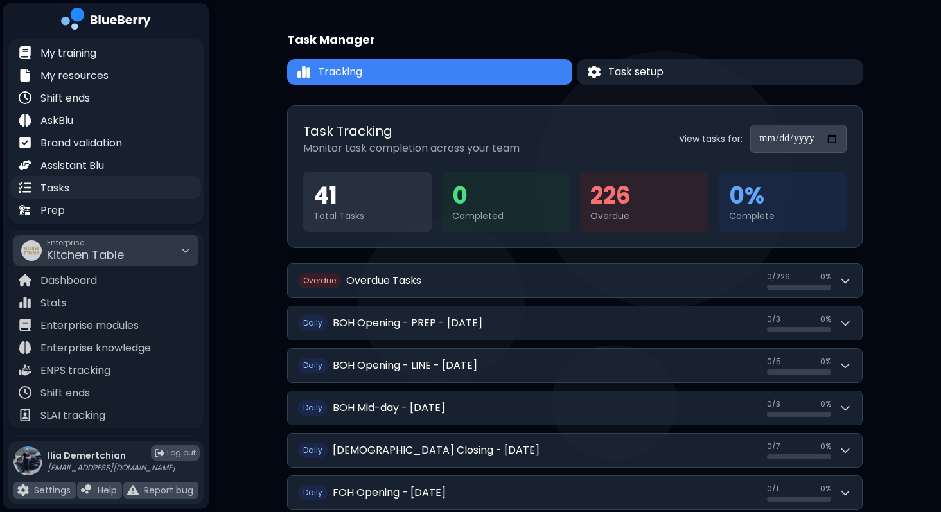
click at [51, 185] on p "Tasks" at bounding box center [54, 187] width 29 height 15
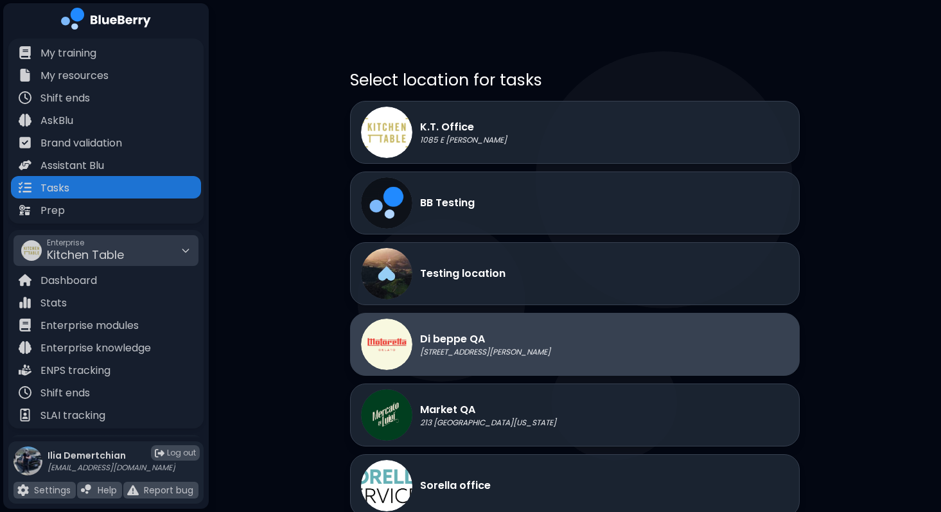
click at [484, 351] on p "[STREET_ADDRESS][PERSON_NAME]" at bounding box center [485, 352] width 130 height 10
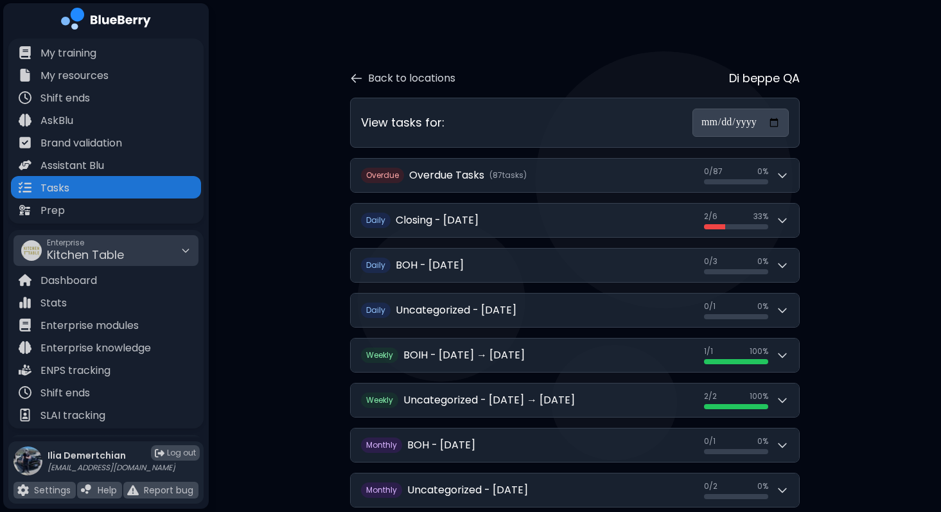
scroll to position [47, 0]
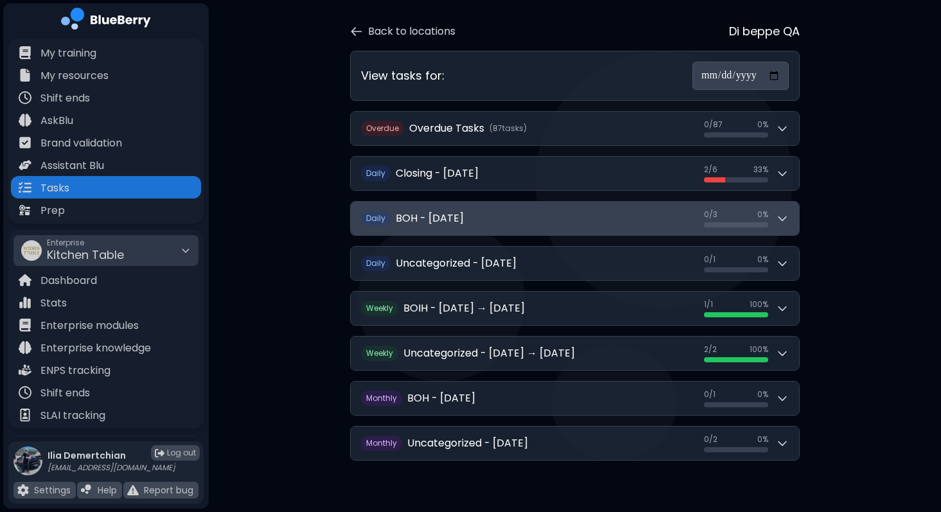
click at [631, 206] on button "Daily BOH - Wednesday, September 10 0 / 3 0 / 3 0 %" at bounding box center [575, 218] width 448 height 33
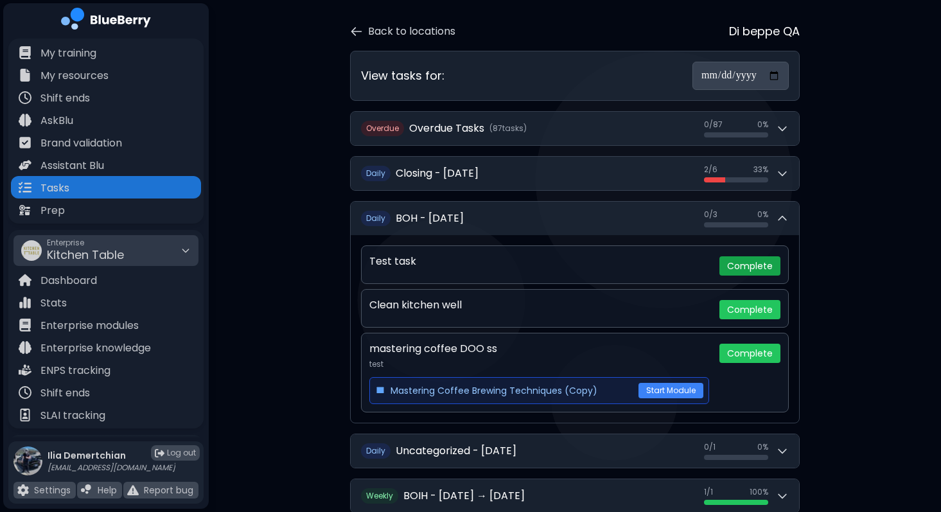
click at [736, 261] on button "Complete" at bounding box center [749, 265] width 61 height 19
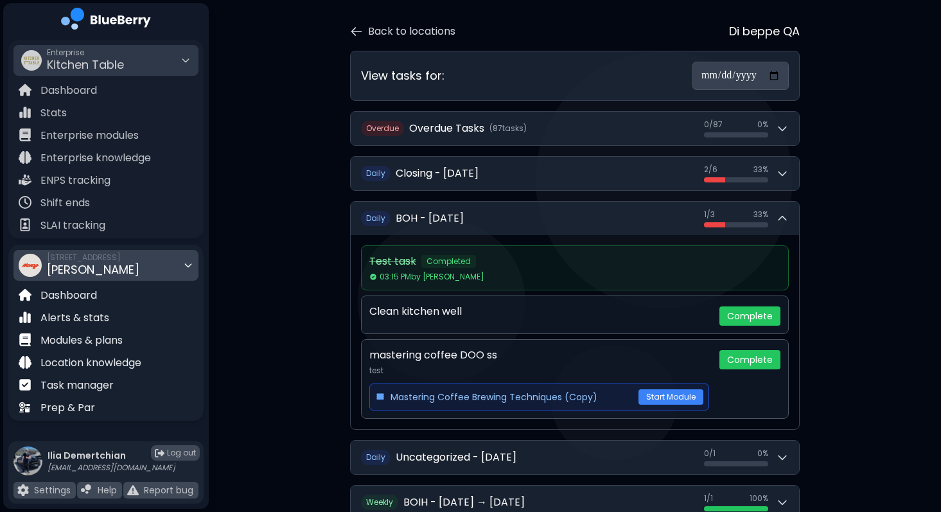
scroll to position [0, 0]
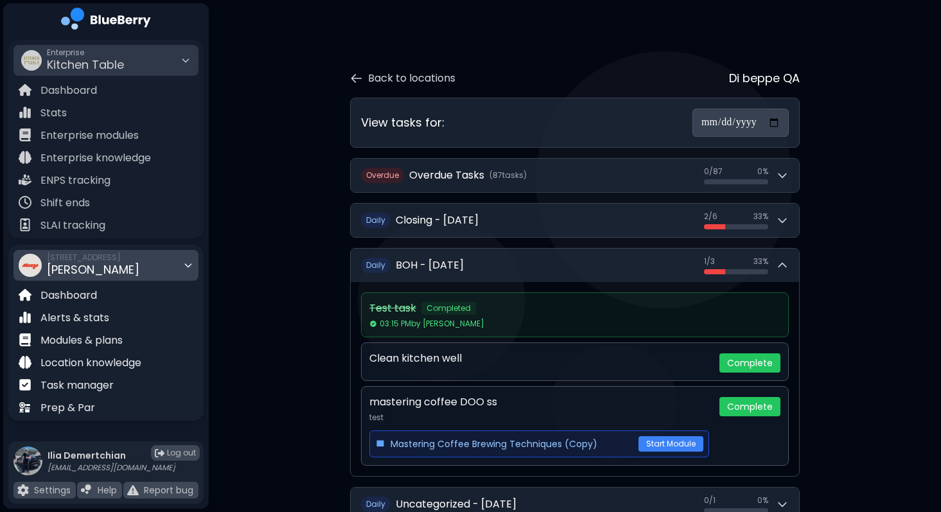
click at [128, 272] on div "1401 Granville St, Vancouver Monzo" at bounding box center [93, 265] width 92 height 28
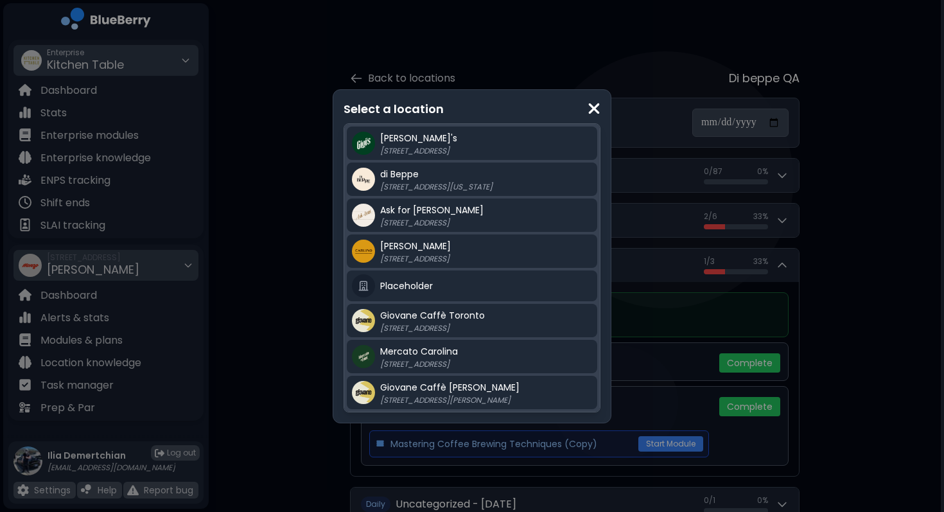
click at [144, 62] on div "Select a location Gigi's 2968 Christmas Way di Beppe 213 E Georgia St, Vancouve…" at bounding box center [472, 256] width 944 height 512
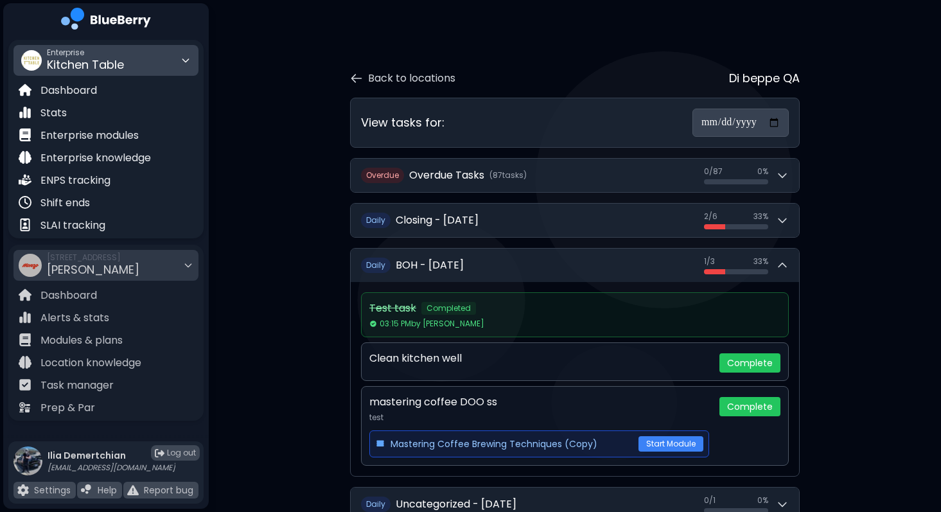
click at [132, 61] on div "Enterprise Kitchen Table" at bounding box center [105, 60] width 185 height 31
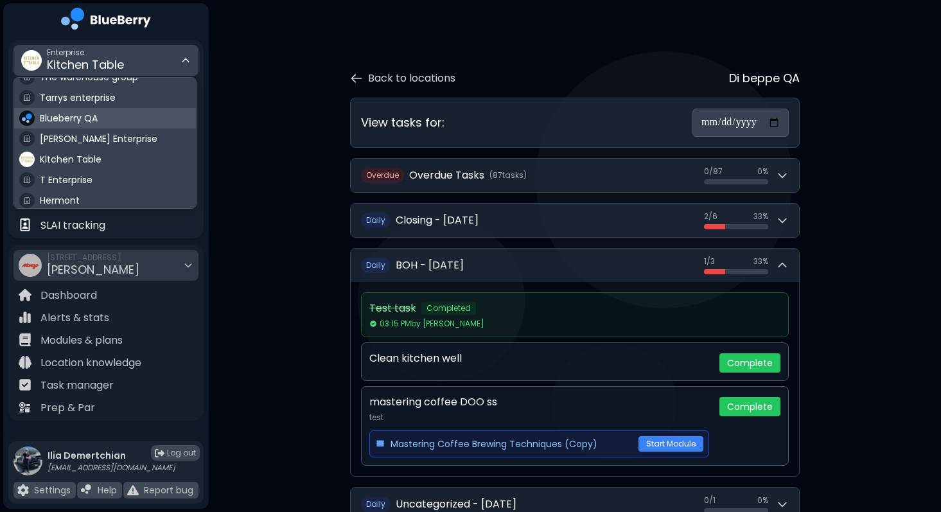
scroll to position [75, 0]
click at [100, 109] on div "Blueberry QA" at bounding box center [105, 115] width 182 height 21
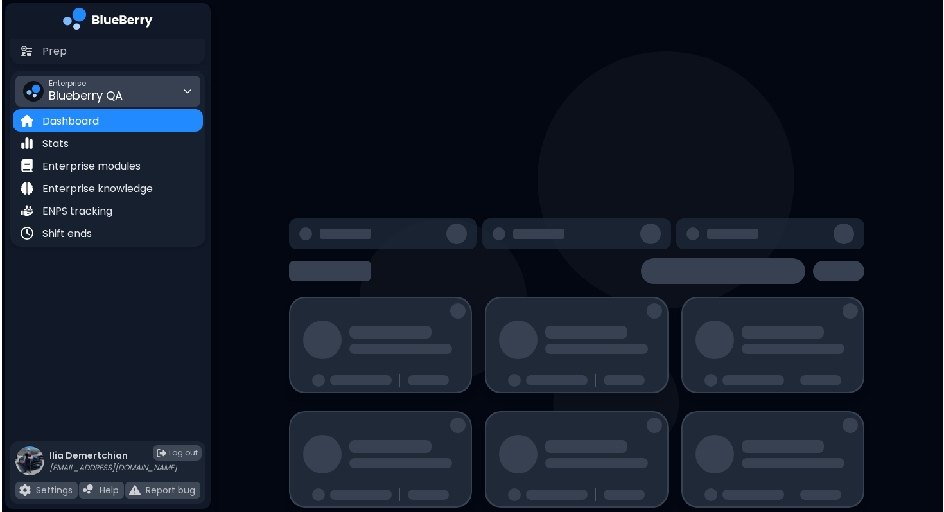
scroll to position [158, 0]
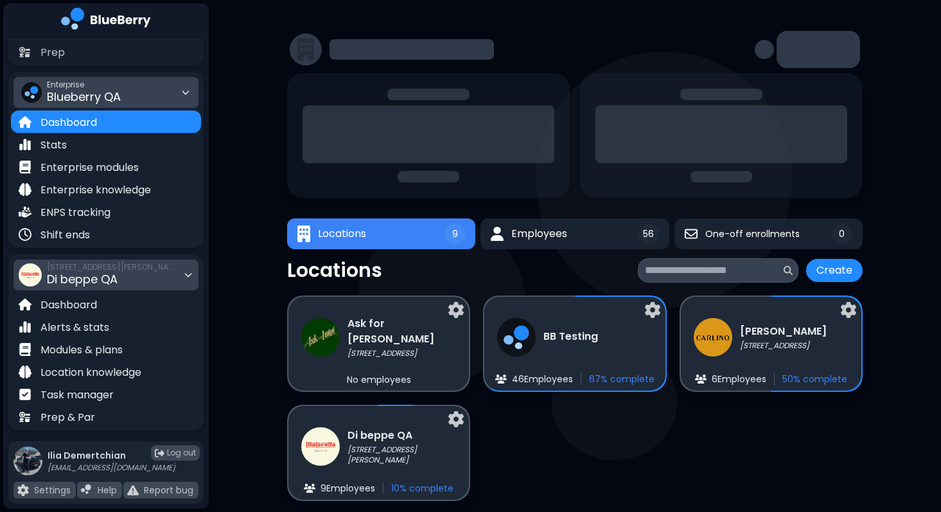
click at [109, 284] on span "Di beppe QA" at bounding box center [82, 279] width 71 height 16
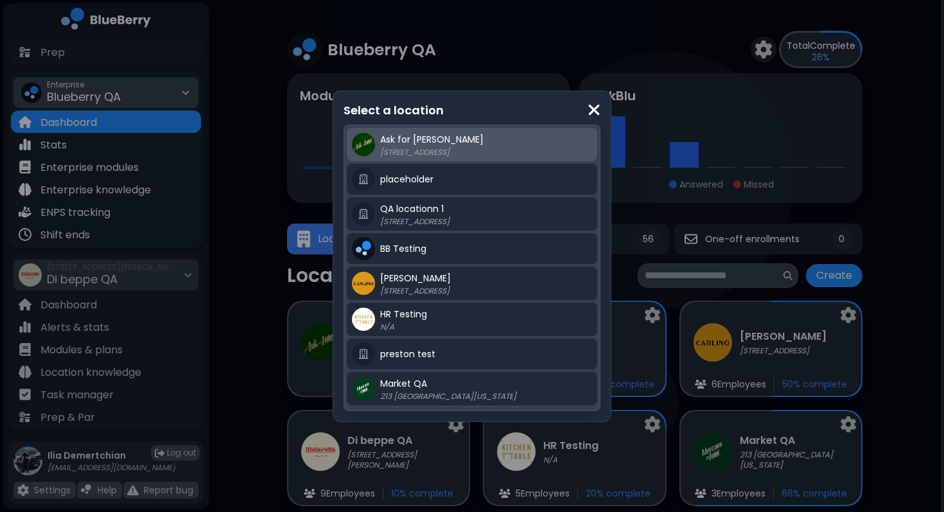
click at [419, 149] on p "305 Alexander Street Vancouver BC" at bounding box center [460, 152] width 161 height 10
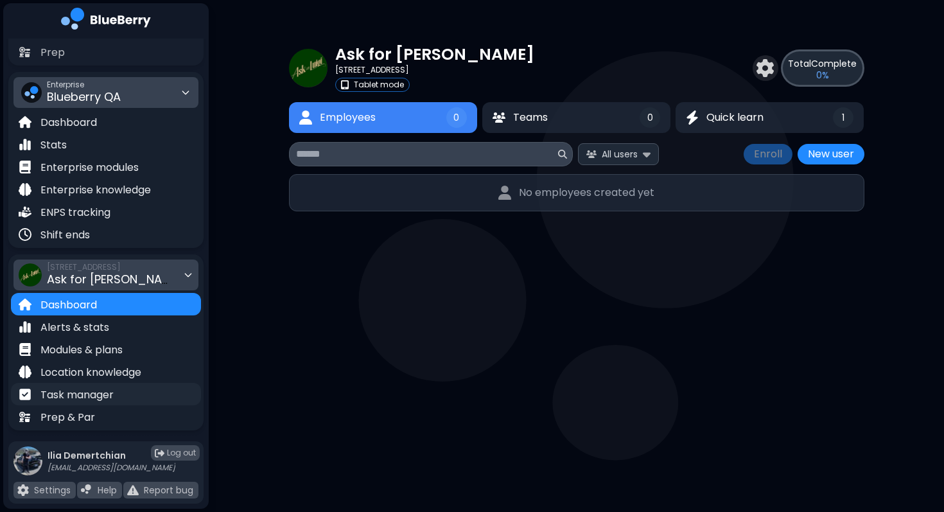
click at [81, 394] on p "Task manager" at bounding box center [76, 394] width 73 height 15
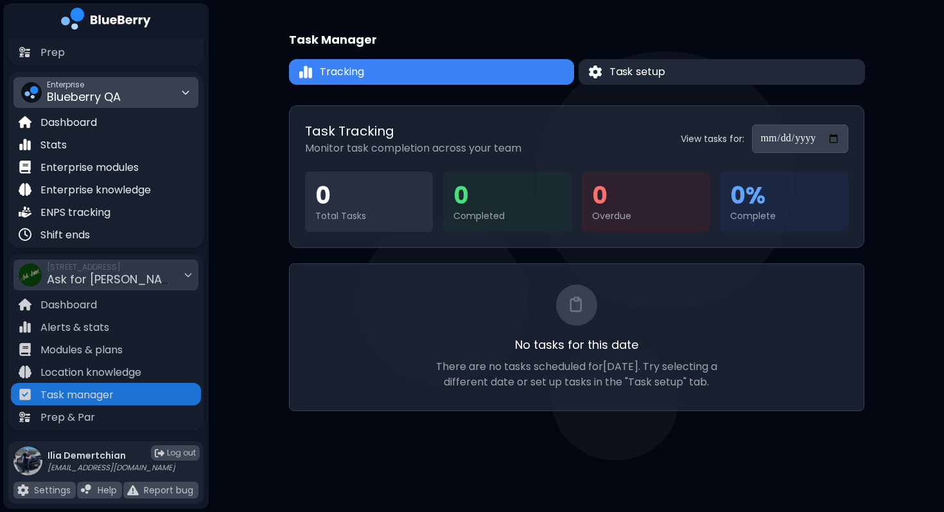
click at [644, 80] on button "Task setup" at bounding box center [721, 72] width 286 height 26
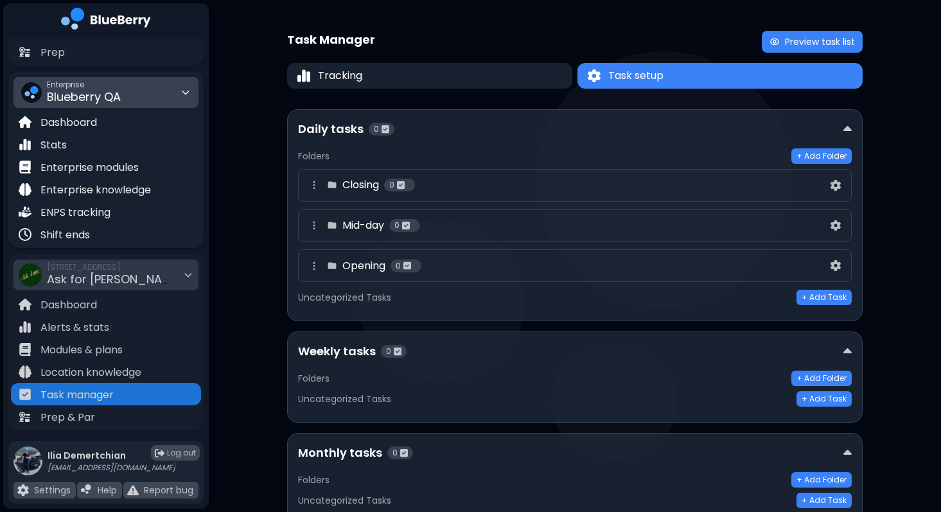
click at [513, 189] on div "Closing 0" at bounding box center [567, 184] width 522 height 15
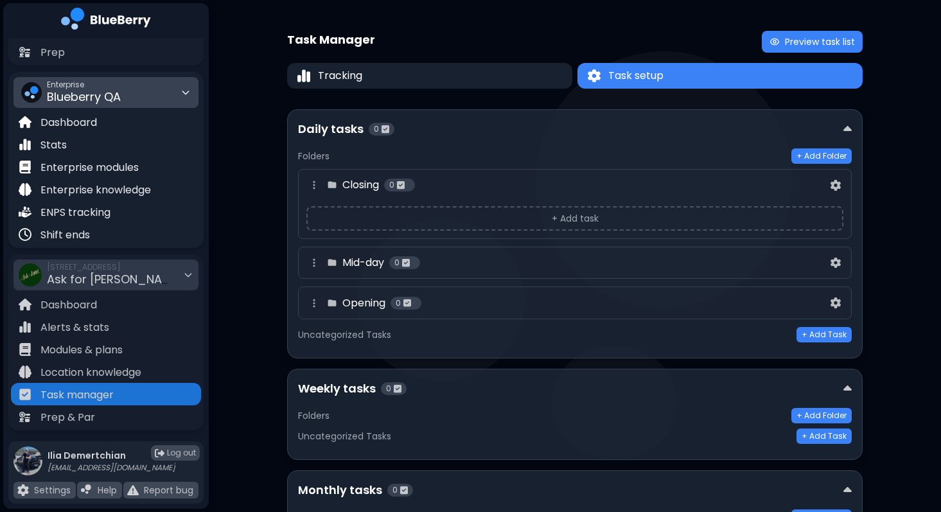
click at [550, 214] on button "+ Add task" at bounding box center [574, 218] width 537 height 24
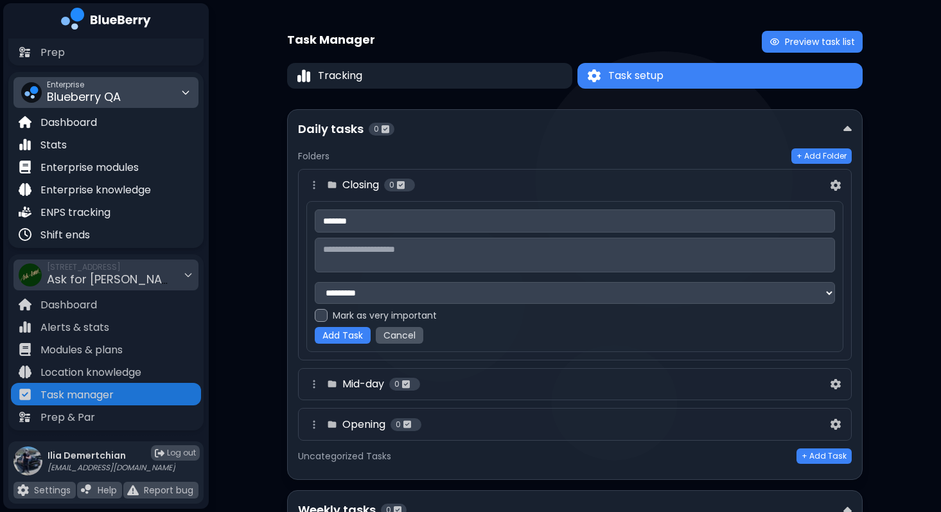
type input "*******"
click at [586, 138] on div "**********" at bounding box center [575, 303] width 554 height 331
click at [545, 191] on div "Closing 0" at bounding box center [567, 184] width 522 height 15
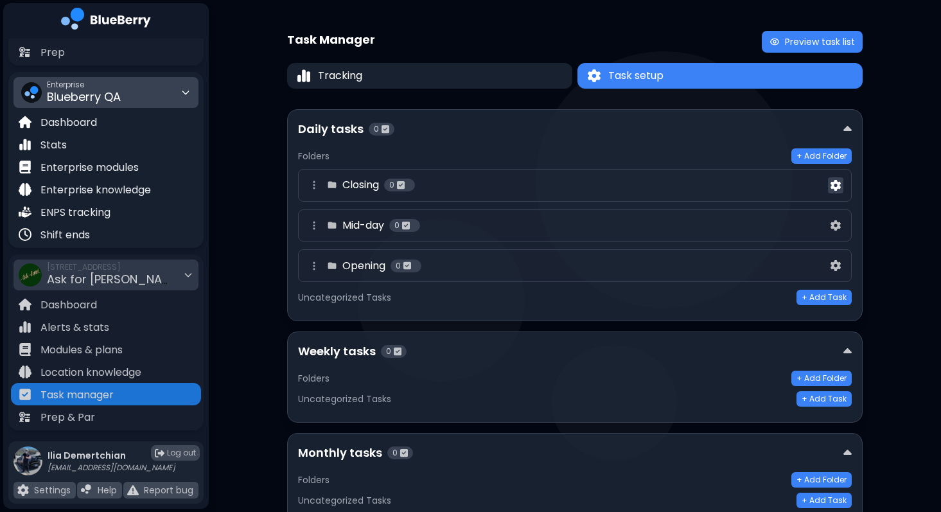
click at [836, 186] on img at bounding box center [835, 185] width 10 height 11
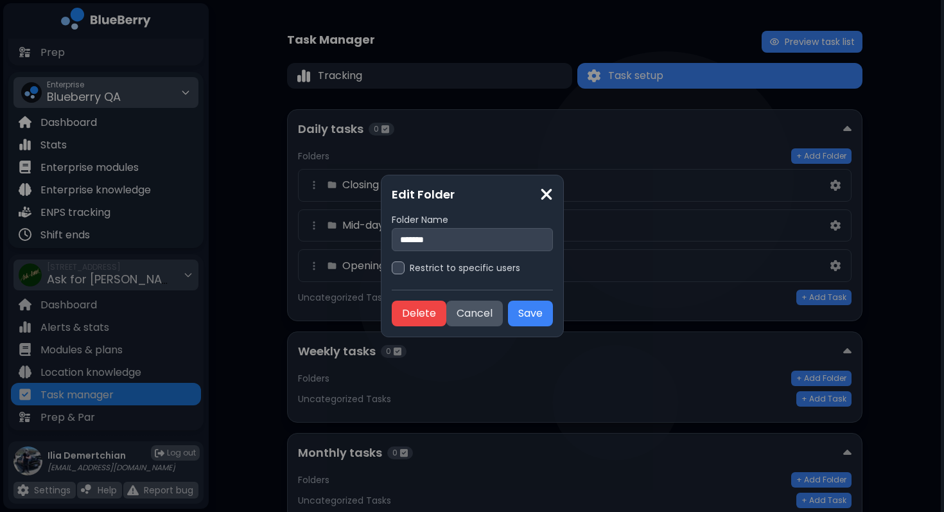
click at [473, 243] on input "*******" at bounding box center [472, 239] width 161 height 23
type input "**********"
click at [523, 315] on button "Save" at bounding box center [530, 314] width 45 height 26
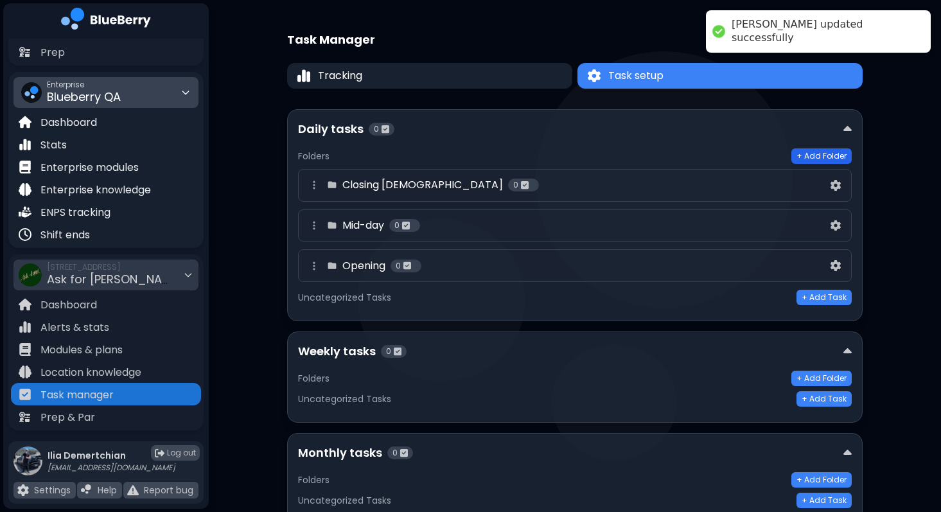
click at [825, 152] on button "+ Add Folder" at bounding box center [821, 155] width 60 height 15
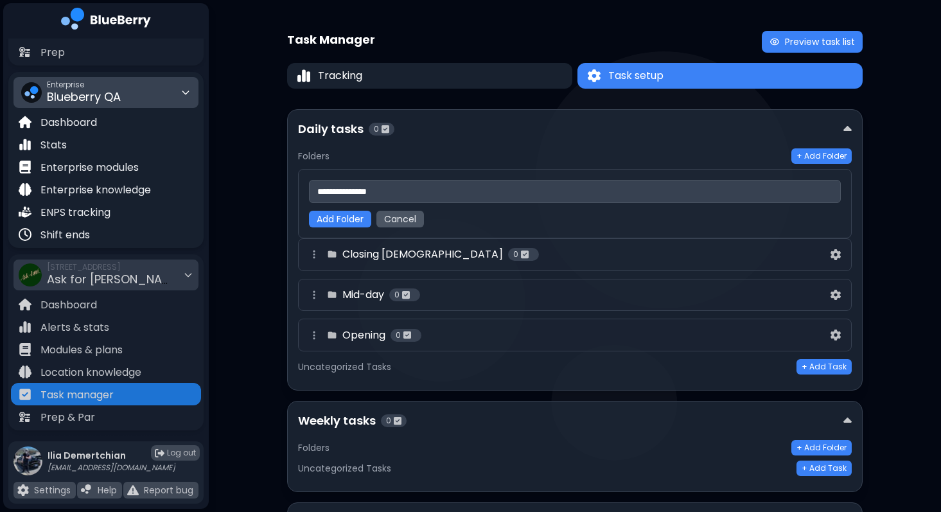
type input "**********"
click at [335, 214] on button "Add Folder" at bounding box center [340, 219] width 62 height 17
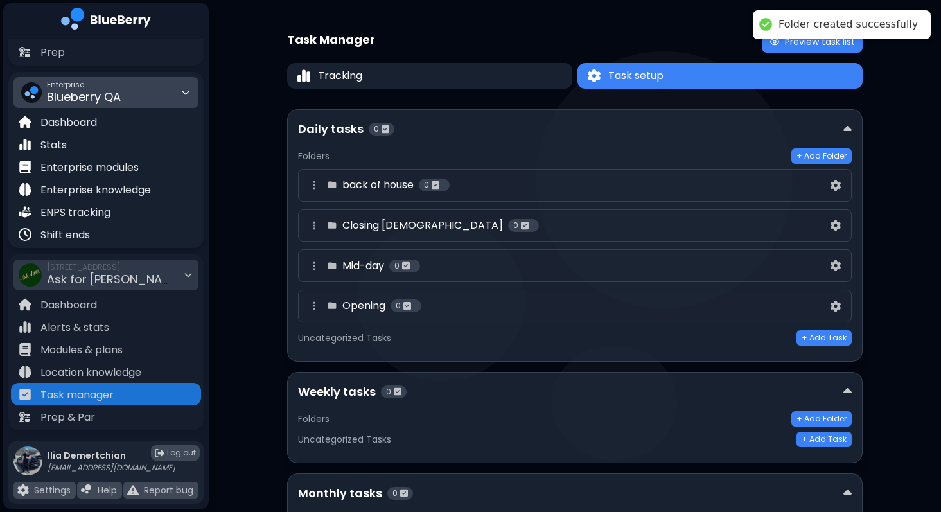
click at [401, 187] on h4 "back of house" at bounding box center [377, 184] width 71 height 15
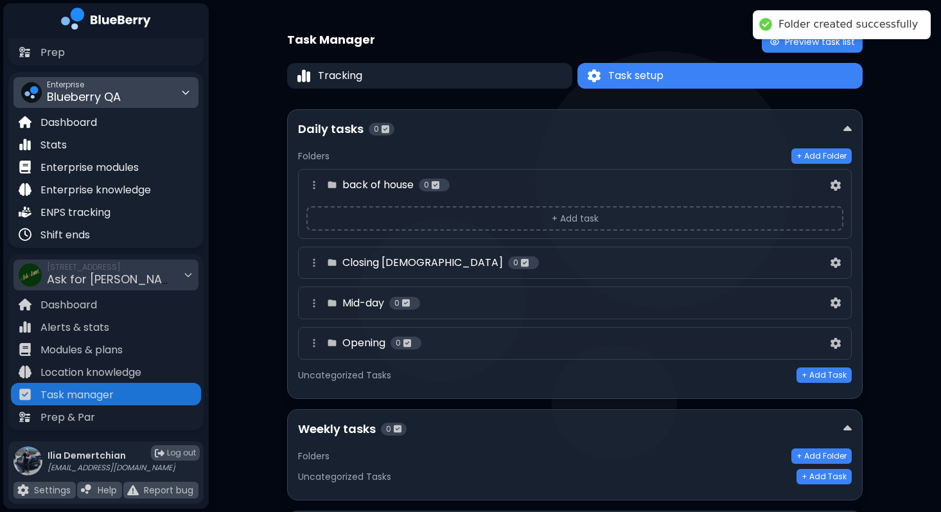
click at [538, 219] on button "+ Add task" at bounding box center [574, 218] width 537 height 24
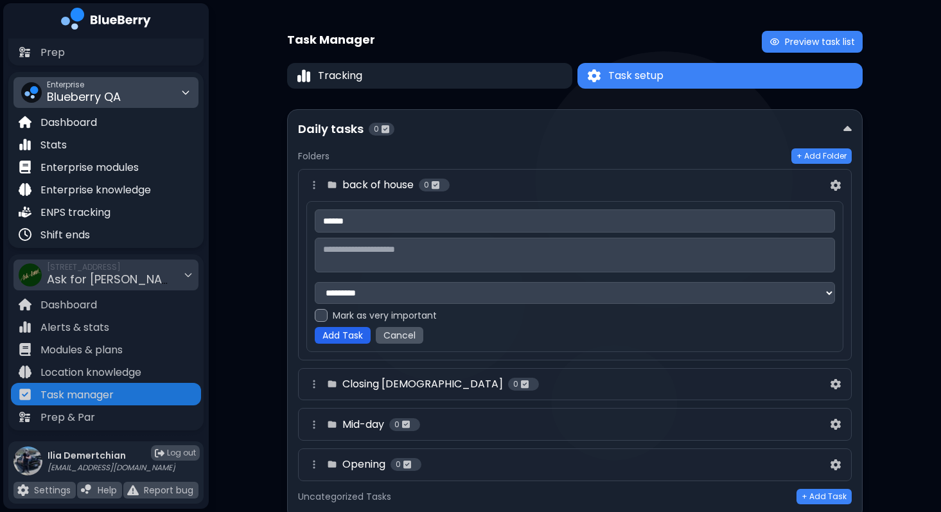
type input "******"
click at [351, 330] on button "Add Task" at bounding box center [343, 335] width 56 height 17
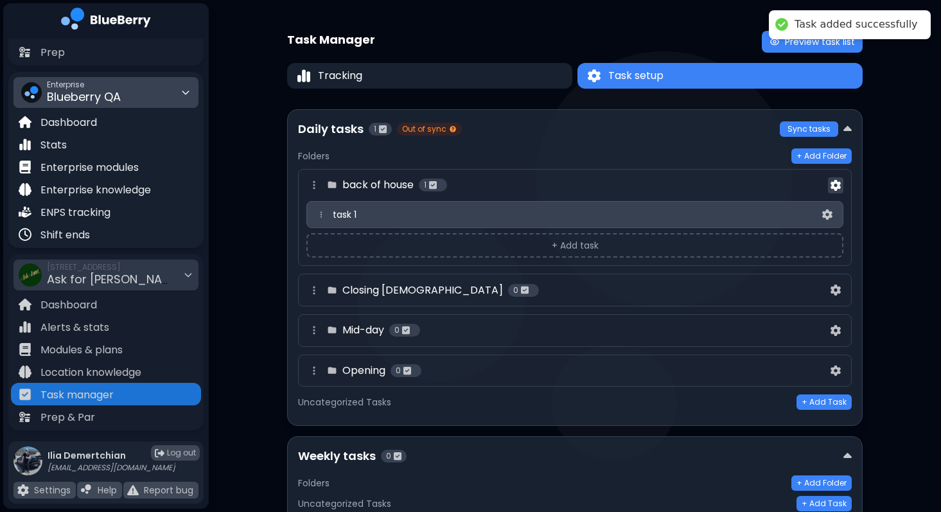
click at [837, 184] on img at bounding box center [835, 185] width 10 height 11
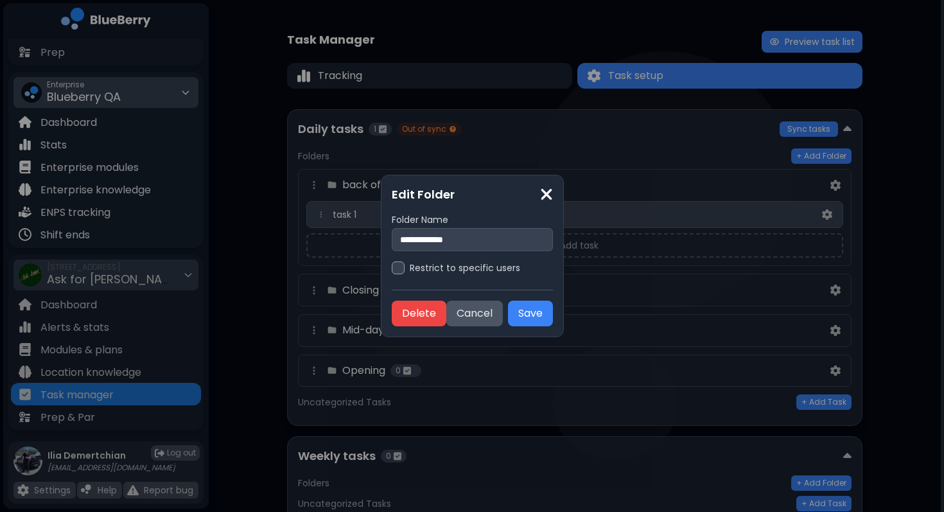
click at [450, 274] on div "**********" at bounding box center [472, 256] width 161 height 141
click at [435, 273] on label "Restrict to specific users" at bounding box center [465, 268] width 110 height 12
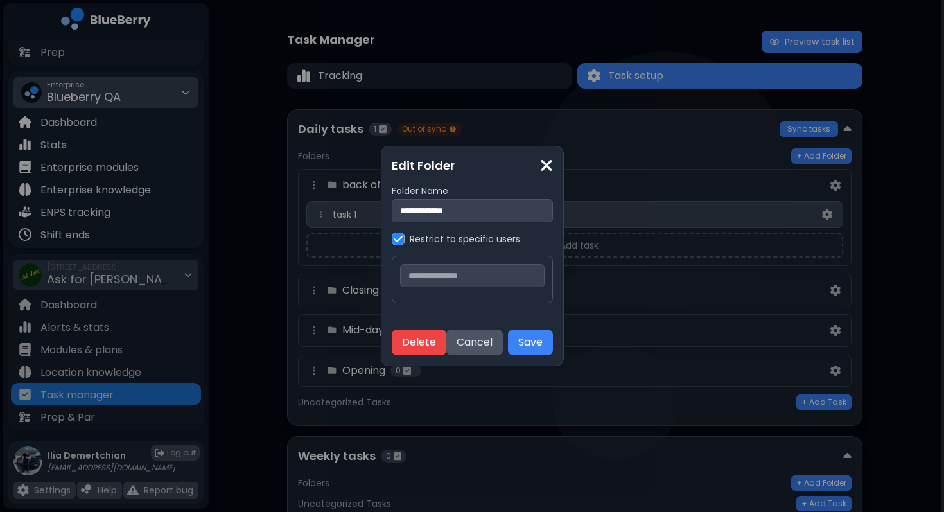
click at [445, 276] on input "text" at bounding box center [472, 275] width 145 height 23
type input "***"
type input "*"
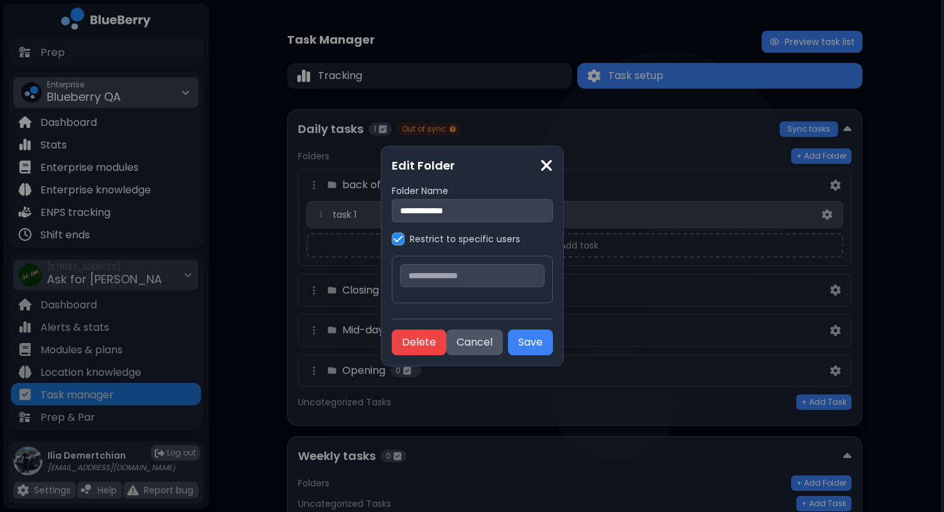
click at [548, 166] on img at bounding box center [546, 165] width 13 height 17
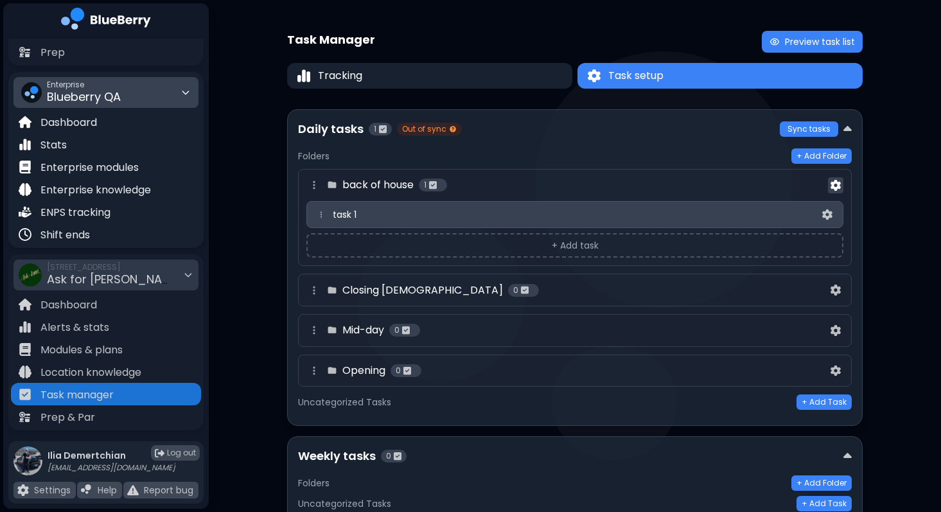
click at [833, 186] on img at bounding box center [835, 185] width 10 height 11
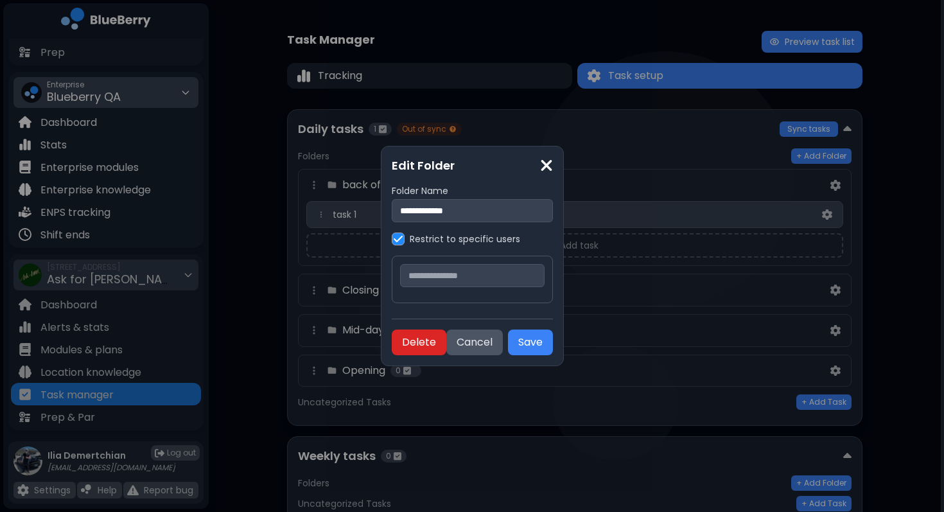
click at [410, 343] on button "Delete" at bounding box center [419, 343] width 55 height 26
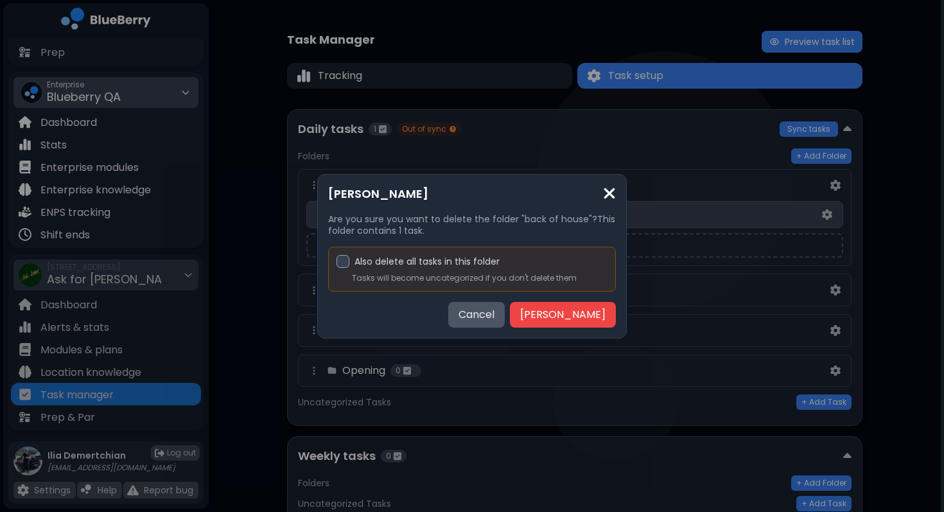
click at [382, 259] on label "Also delete all tasks in this folder" at bounding box center [427, 262] width 145 height 12
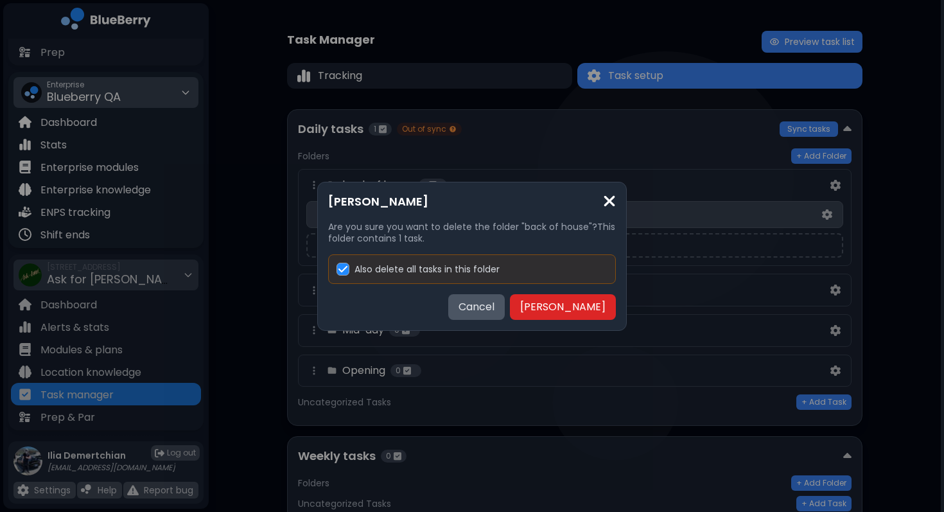
click at [587, 300] on button "Delete Folder" at bounding box center [563, 307] width 106 height 26
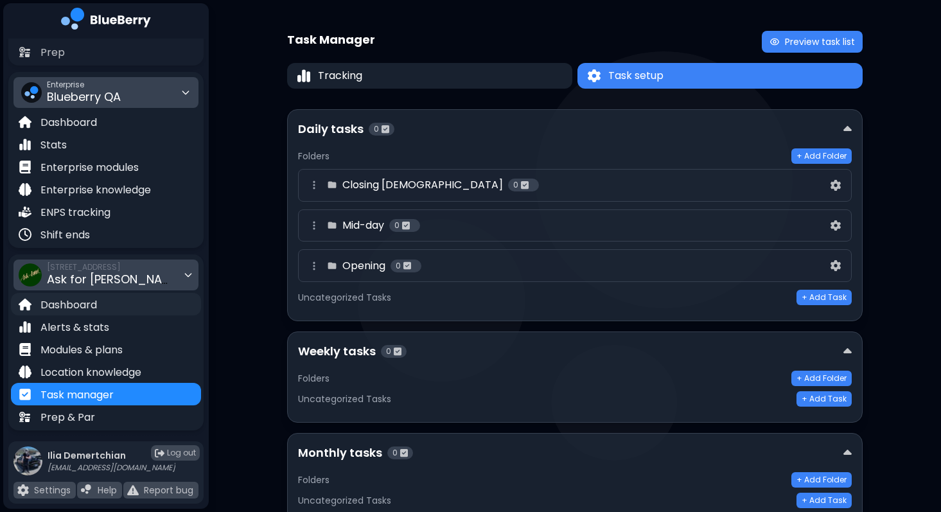
click at [71, 299] on p "Dashboard" at bounding box center [68, 304] width 57 height 15
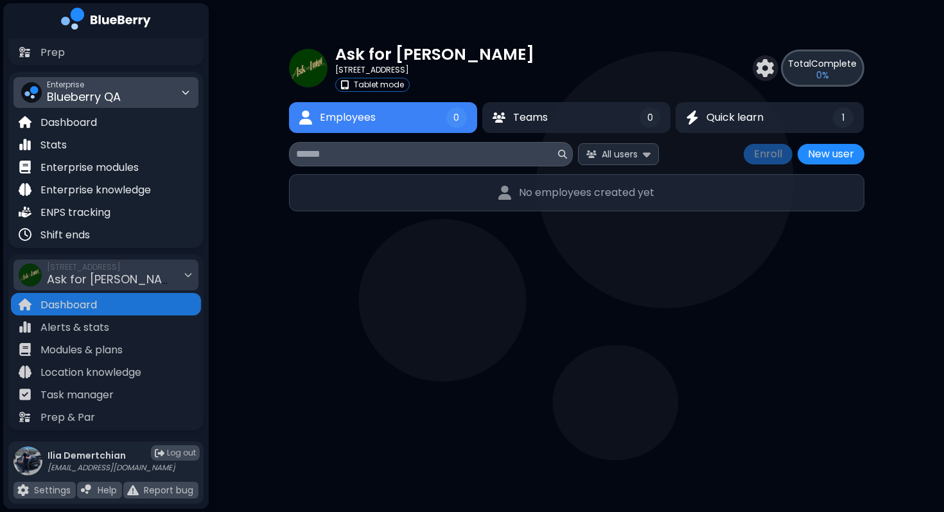
click at [102, 97] on span "Blueberry QA" at bounding box center [84, 97] width 74 height 16
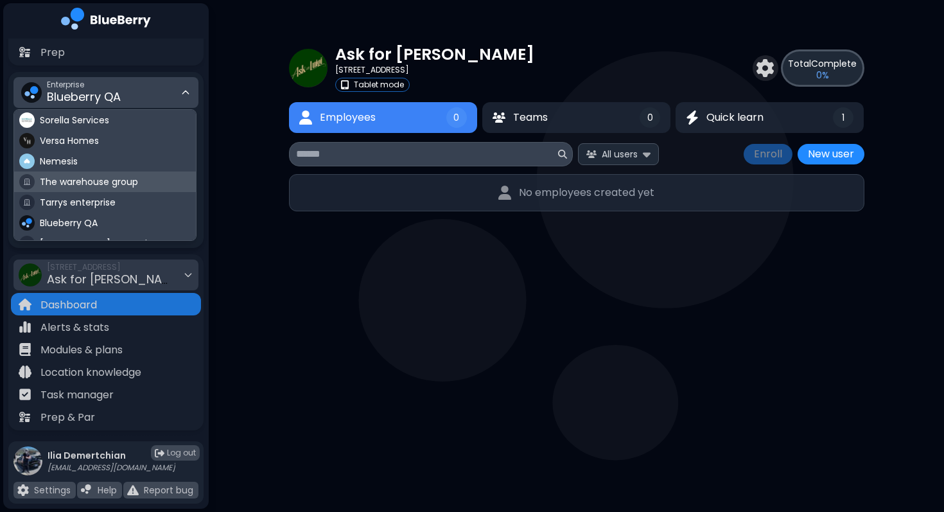
scroll to position [75, 0]
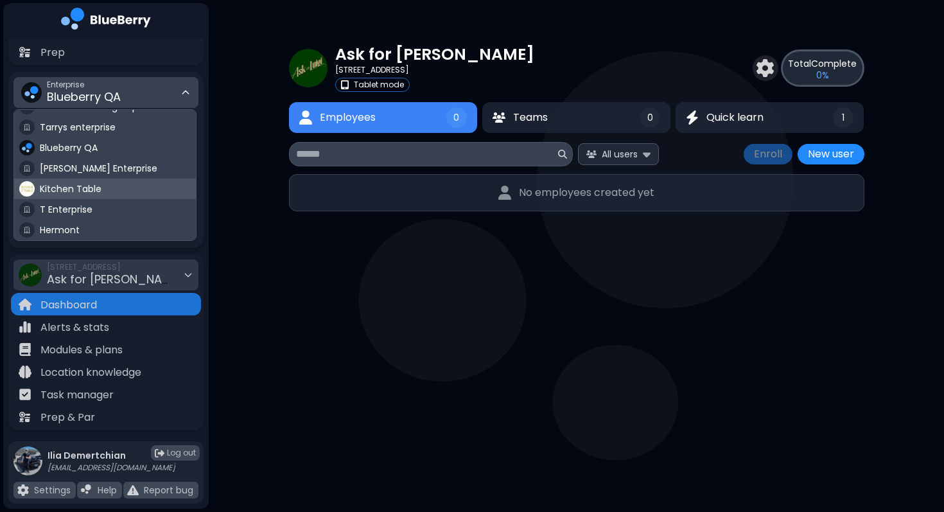
click at [93, 188] on span "Kitchen Table" at bounding box center [71, 189] width 62 height 12
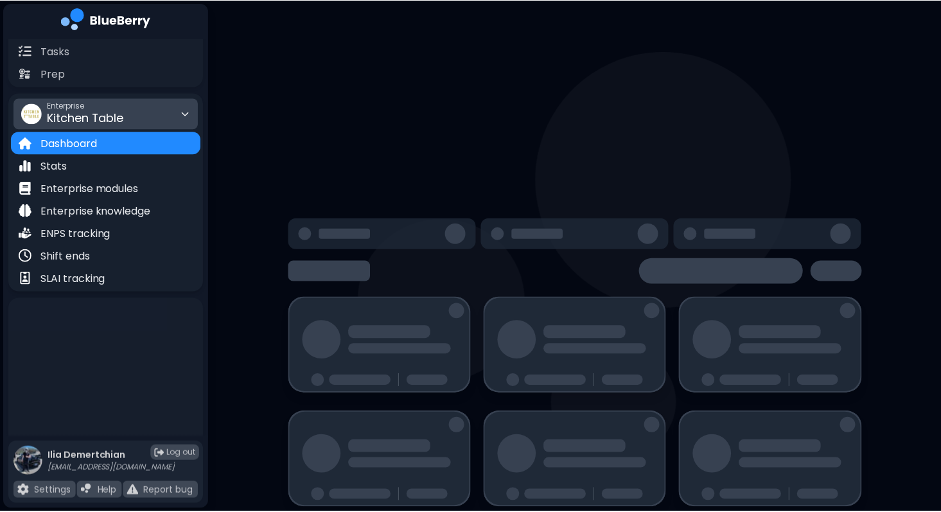
scroll to position [158, 0]
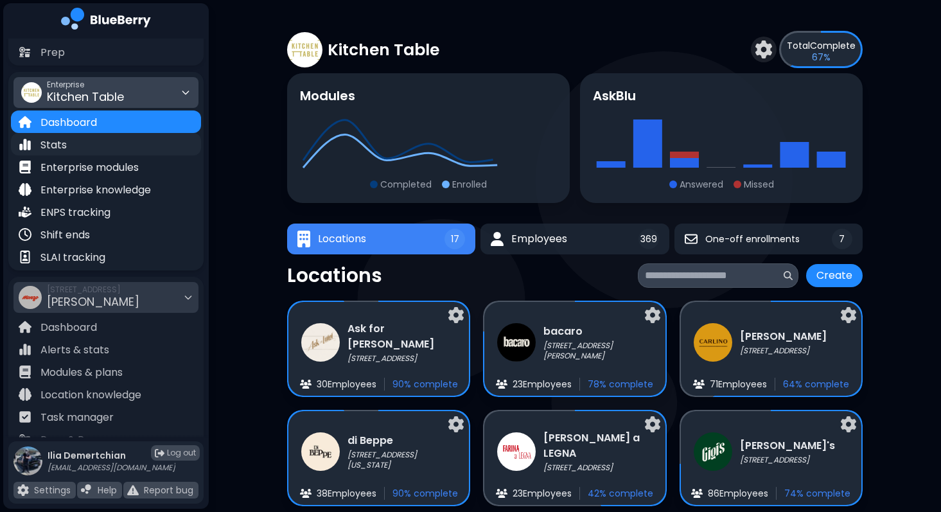
click at [91, 146] on div "Stats" at bounding box center [106, 144] width 190 height 22
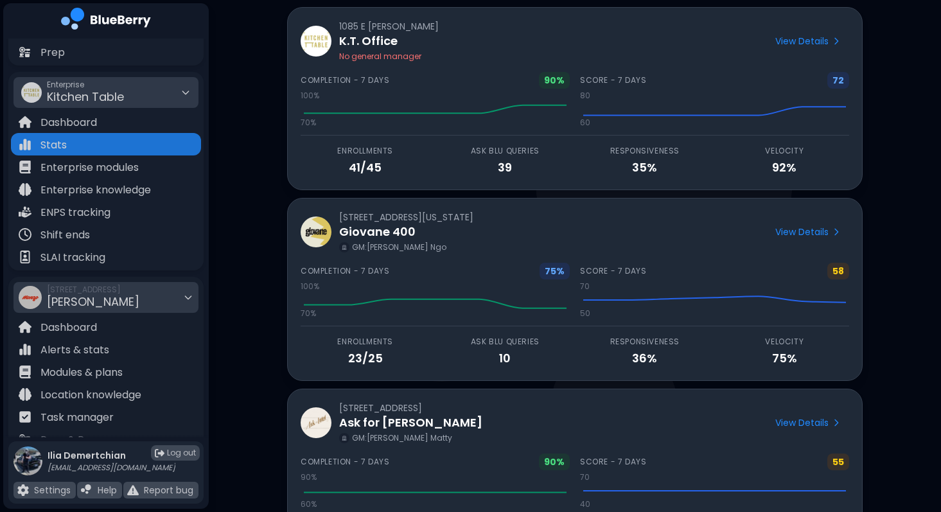
scroll to position [90, 0]
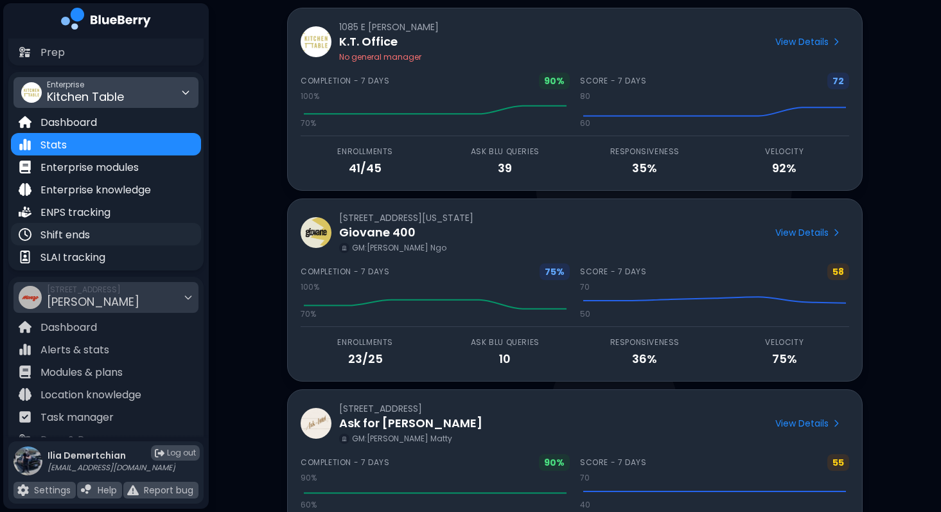
click at [121, 234] on div "Shift ends" at bounding box center [106, 234] width 190 height 22
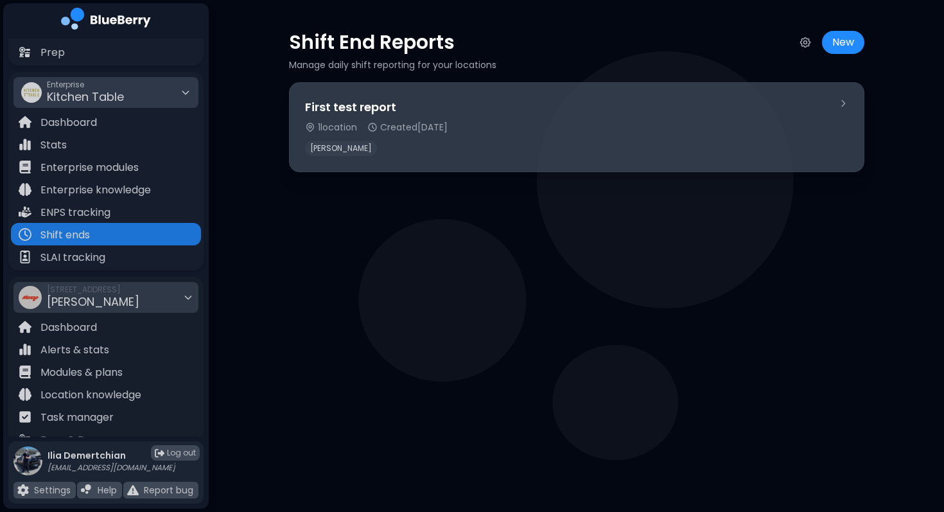
click at [530, 146] on div "[PERSON_NAME]" at bounding box center [566, 148] width 523 height 15
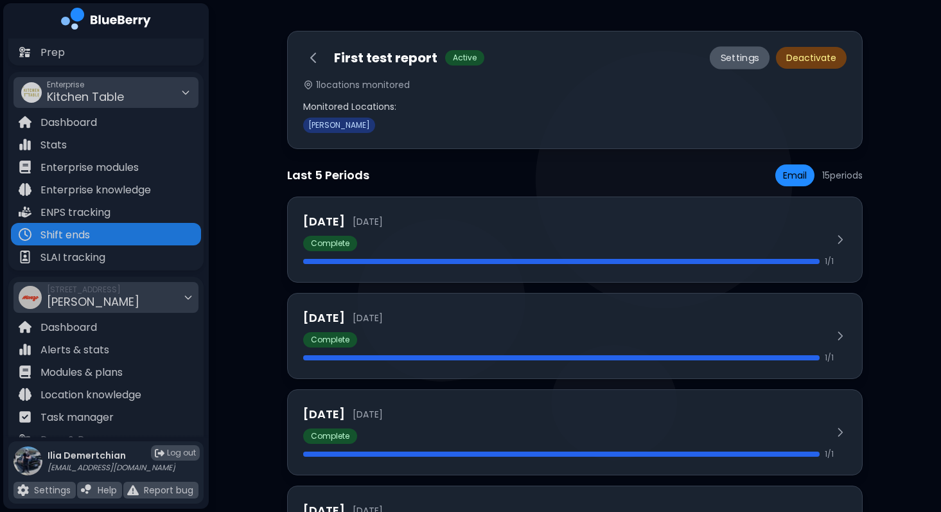
click at [730, 57] on button "Settings" at bounding box center [740, 57] width 60 height 23
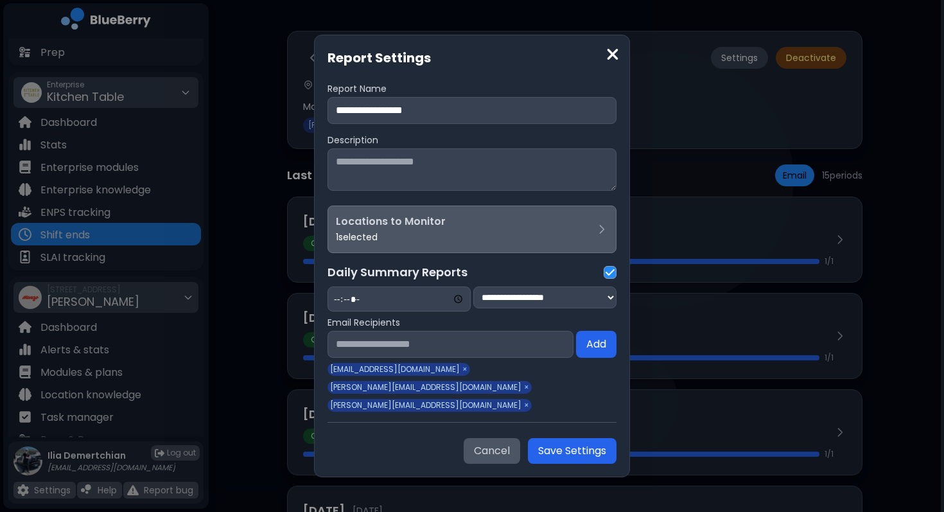
click at [426, 215] on button "Locations to Monitor 1 selected" at bounding box center [472, 230] width 289 height 48
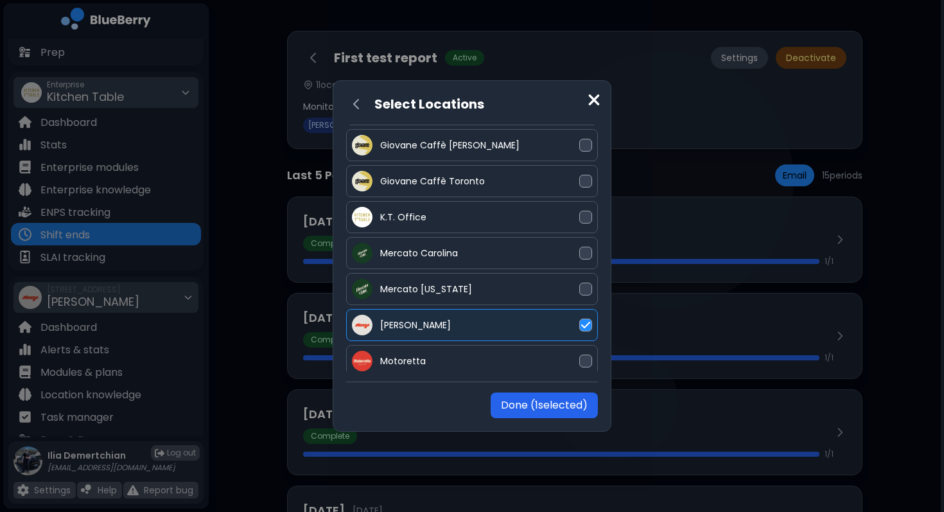
scroll to position [257, 0]
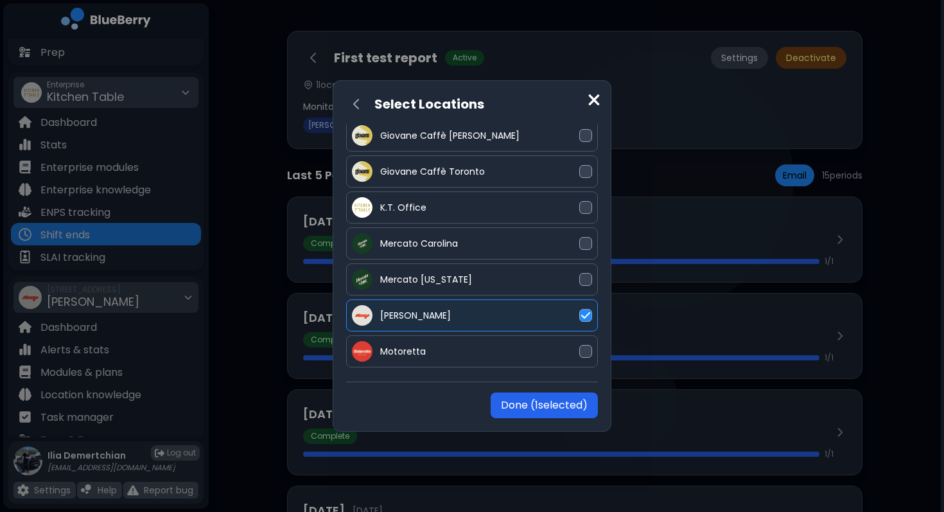
click at [845, 330] on div "Select Locations Ask for Luigi bacaro CARLINO di Beppe FARINA a LEGNA Gigi's Gi…" at bounding box center [472, 256] width 944 height 512
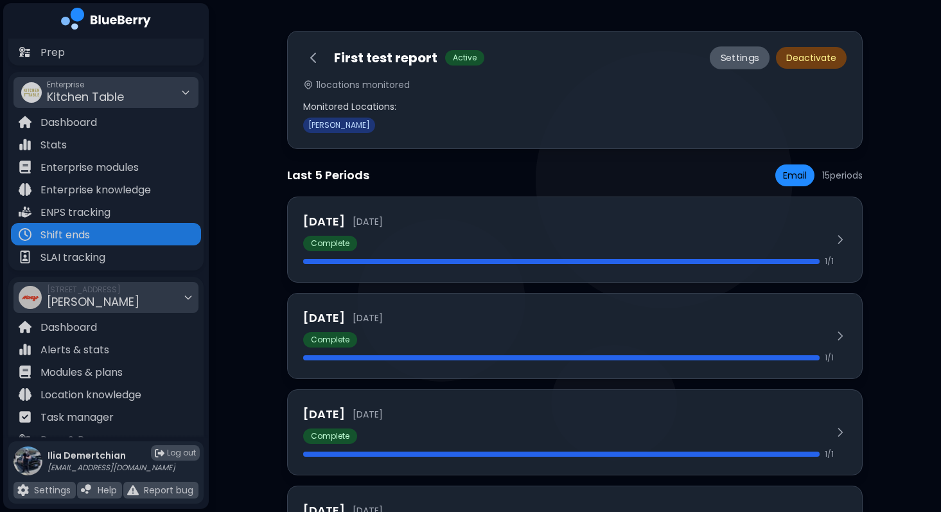
click at [728, 61] on button "Settings" at bounding box center [740, 57] width 60 height 23
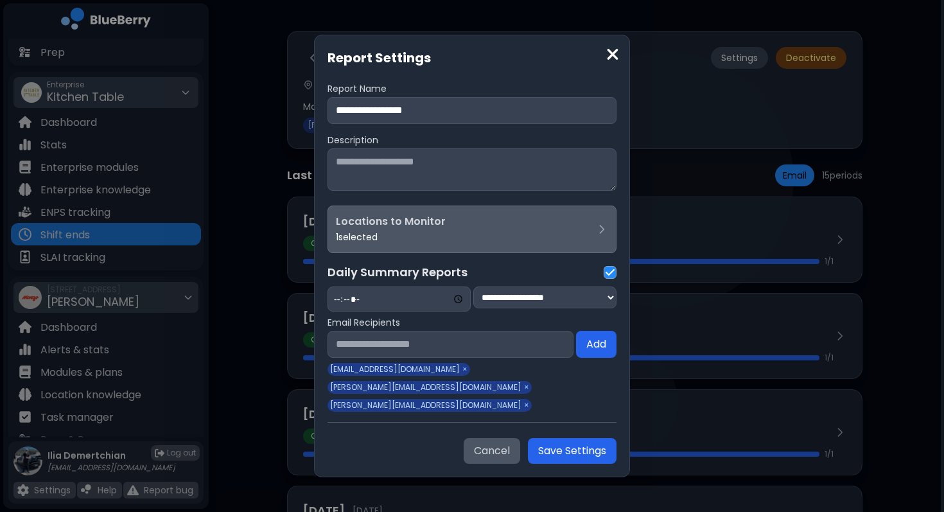
click at [426, 245] on div "Locations to Monitor 1 selected" at bounding box center [465, 229] width 259 height 31
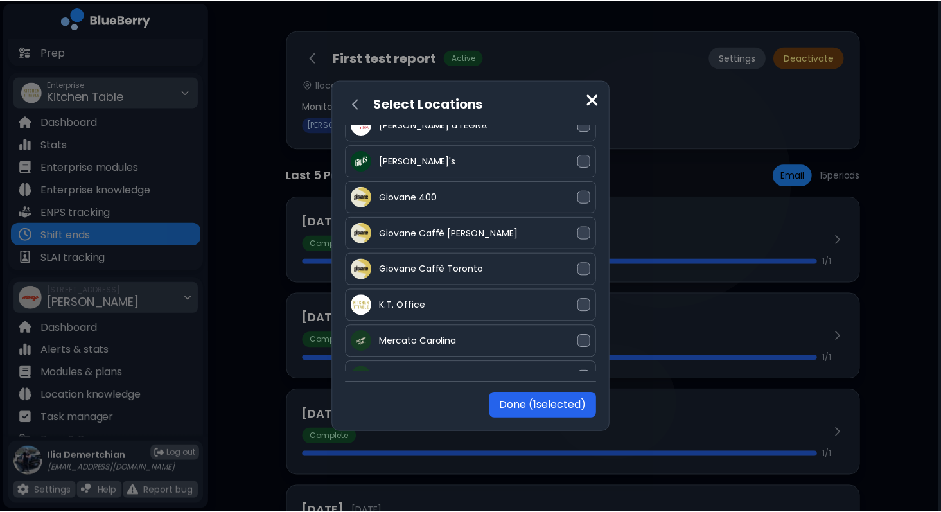
scroll to position [163, 0]
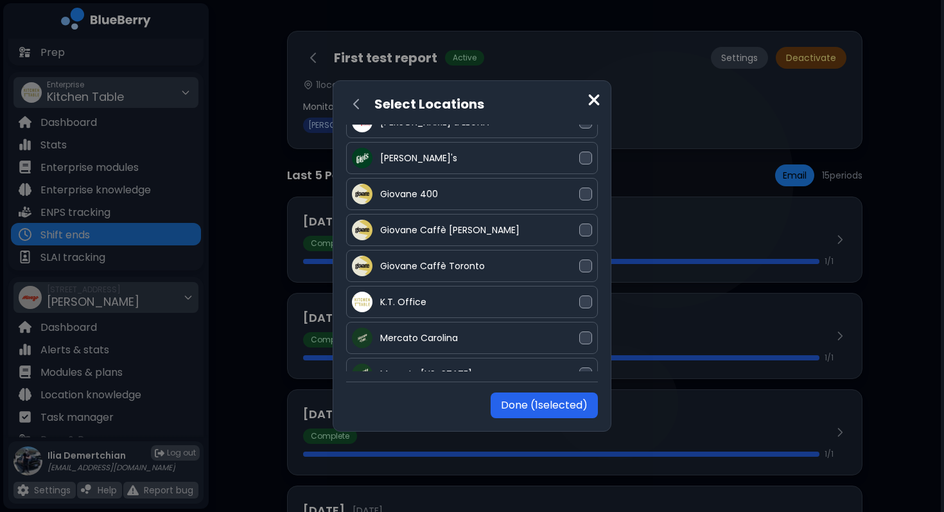
click at [751, 280] on div "Select Locations Ask for Luigi bacaro CARLINO di Beppe FARINA a LEGNA Gigi's Gi…" at bounding box center [472, 256] width 944 height 512
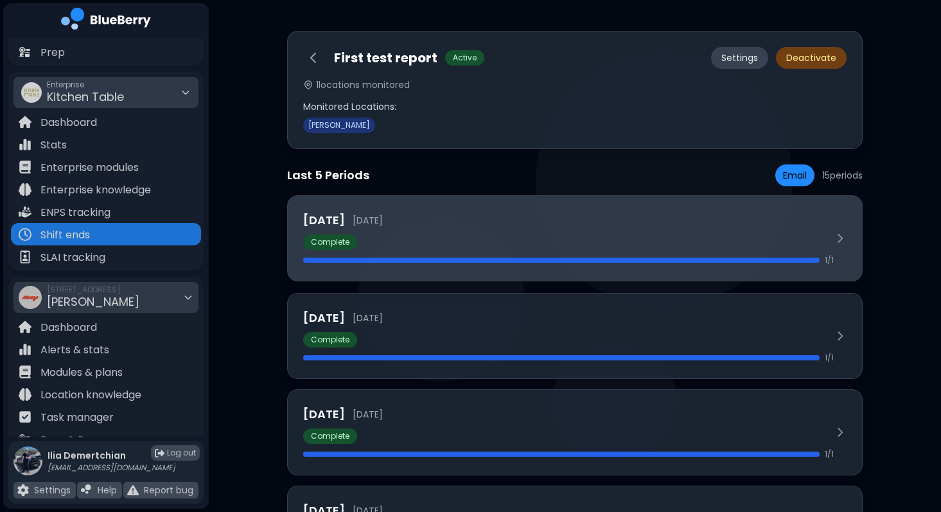
click at [532, 225] on div "Yesterday 2025-09-09" at bounding box center [568, 220] width 531 height 18
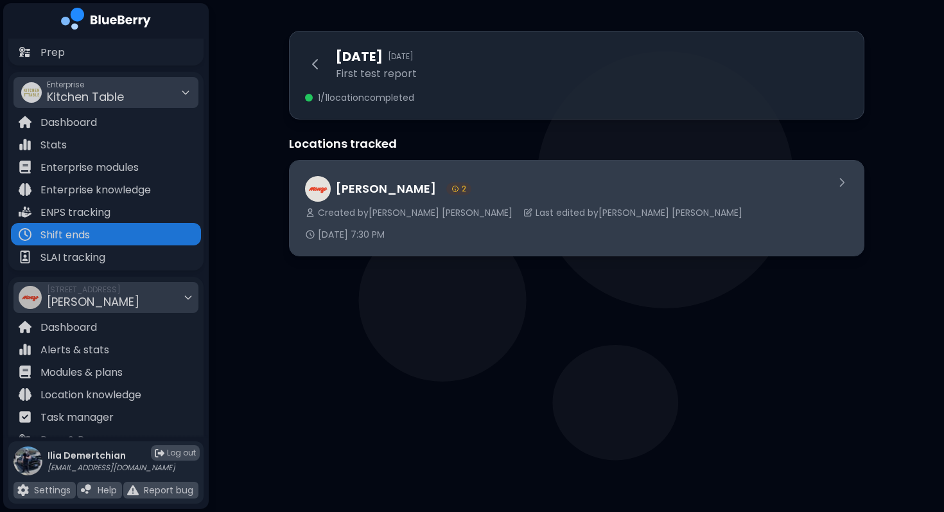
click at [449, 195] on div "Monzo 2" at bounding box center [565, 189] width 520 height 26
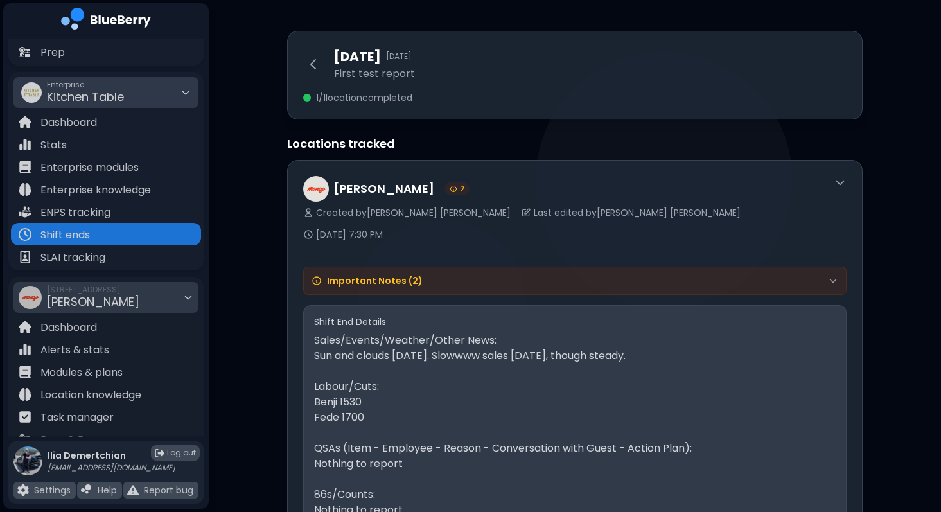
click at [426, 267] on div "Important Notes ( 2 )" at bounding box center [575, 280] width 542 height 27
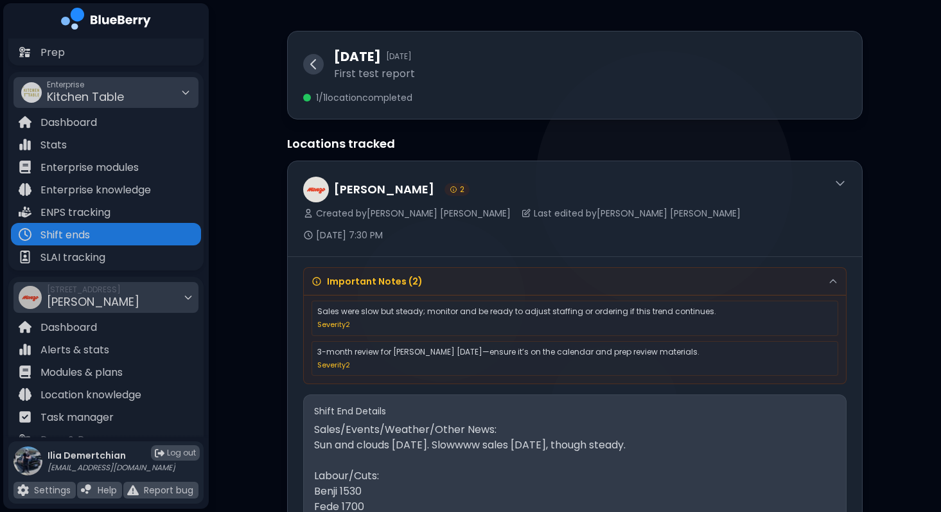
click at [304, 62] on button at bounding box center [313, 64] width 21 height 21
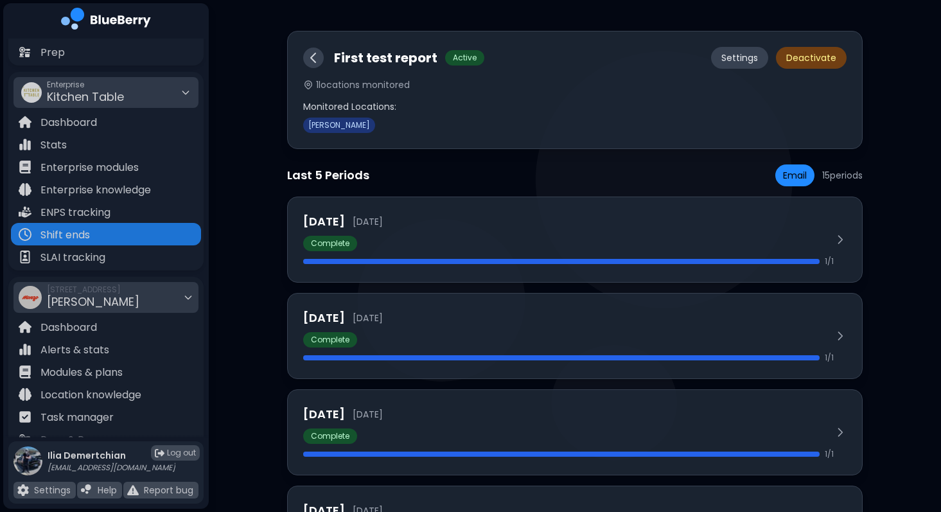
click at [314, 57] on icon at bounding box center [313, 57] width 15 height 15
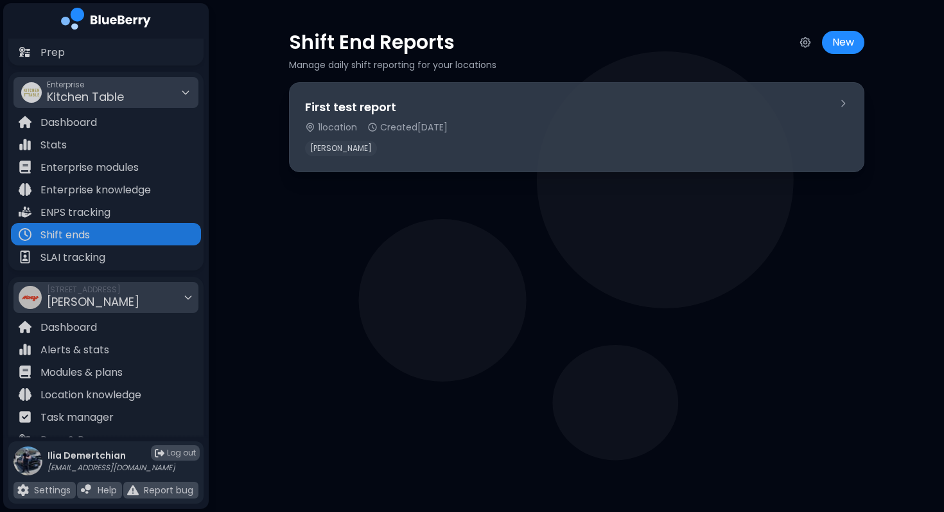
click at [523, 141] on div "[PERSON_NAME]" at bounding box center [566, 148] width 523 height 15
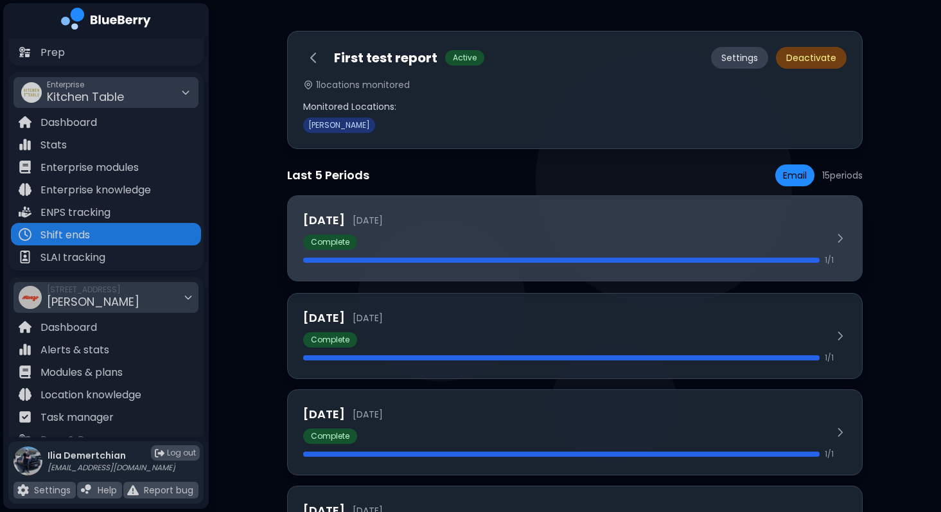
click at [567, 257] on div "1 / 1" at bounding box center [568, 260] width 531 height 10
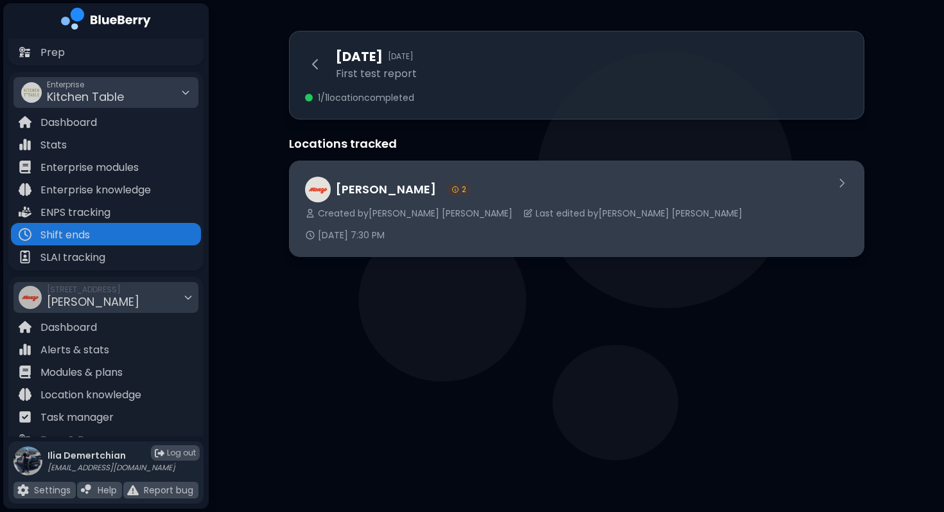
click at [798, 223] on div "[PERSON_NAME] 2 Created by [PERSON_NAME] Last edited by [PERSON_NAME] [DATE] 7:…" at bounding box center [577, 208] width 574 height 95
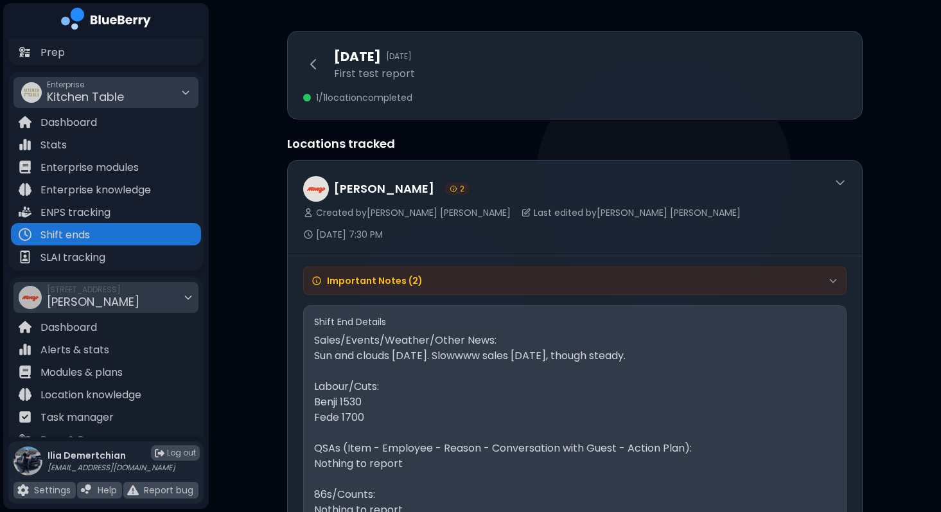
click at [700, 275] on div "Important Notes ( 2 )" at bounding box center [575, 281] width 527 height 12
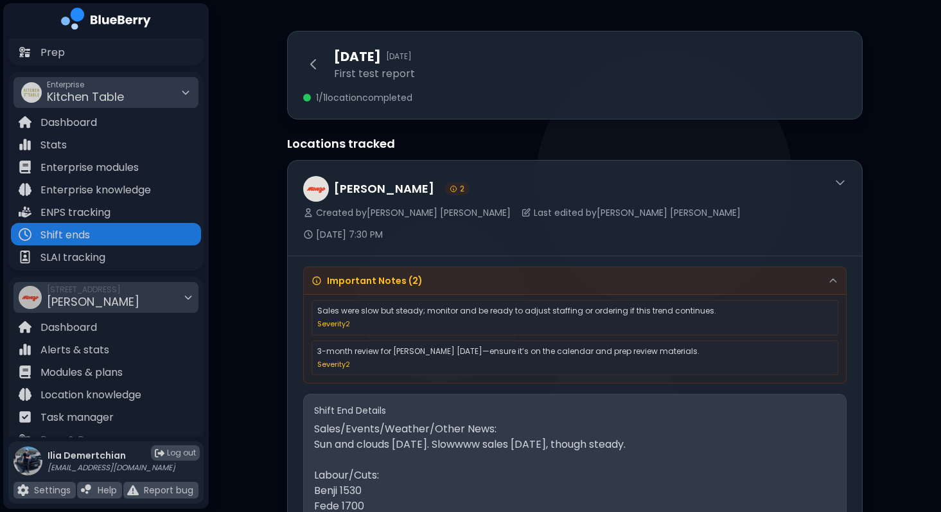
click at [700, 275] on div "Important Notes ( 2 )" at bounding box center [575, 281] width 527 height 12
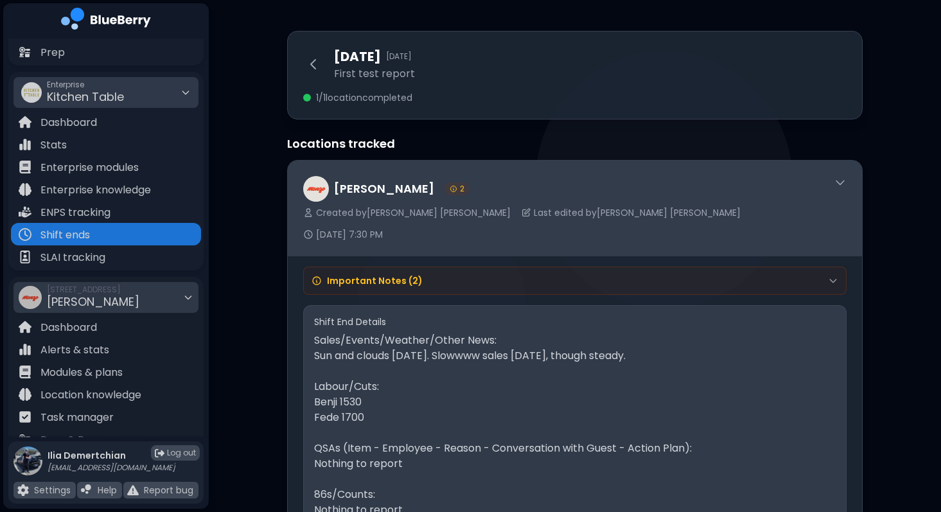
click at [716, 202] on div "[PERSON_NAME] 2 Created by [PERSON_NAME] Last edited by [PERSON_NAME] [DATE] 7:…" at bounding box center [563, 208] width 520 height 64
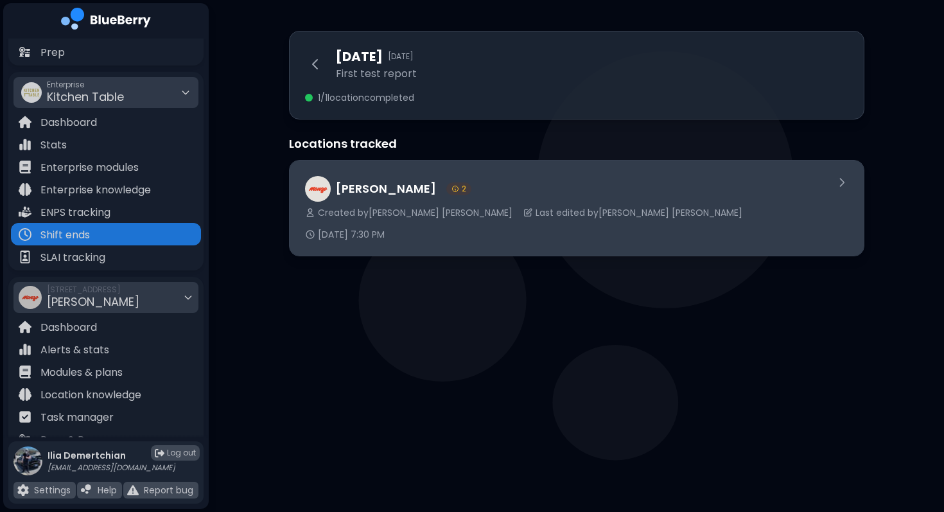
click at [514, 230] on div "[PERSON_NAME] 2 Created by [PERSON_NAME] Last edited by [PERSON_NAME] [DATE] 7:…" at bounding box center [577, 208] width 574 height 95
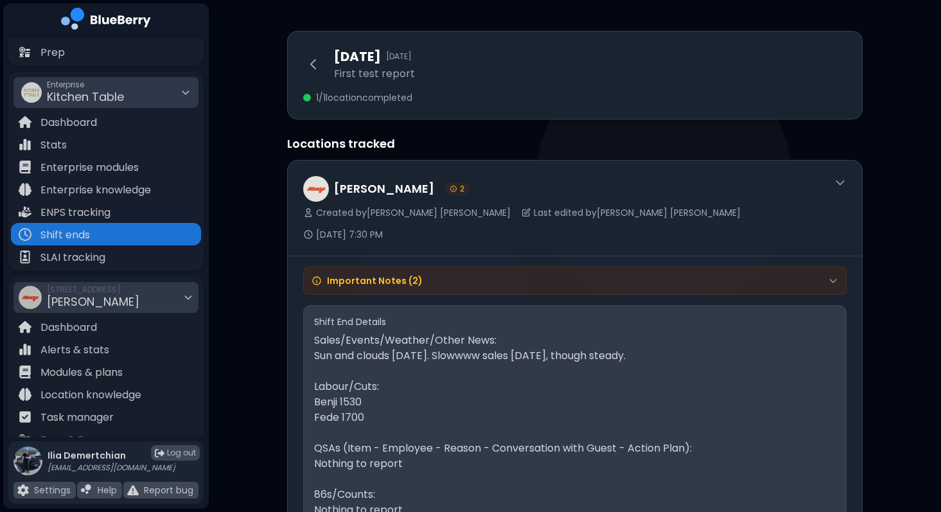
click at [455, 275] on div "Important Notes ( 2 )" at bounding box center [575, 281] width 527 height 12
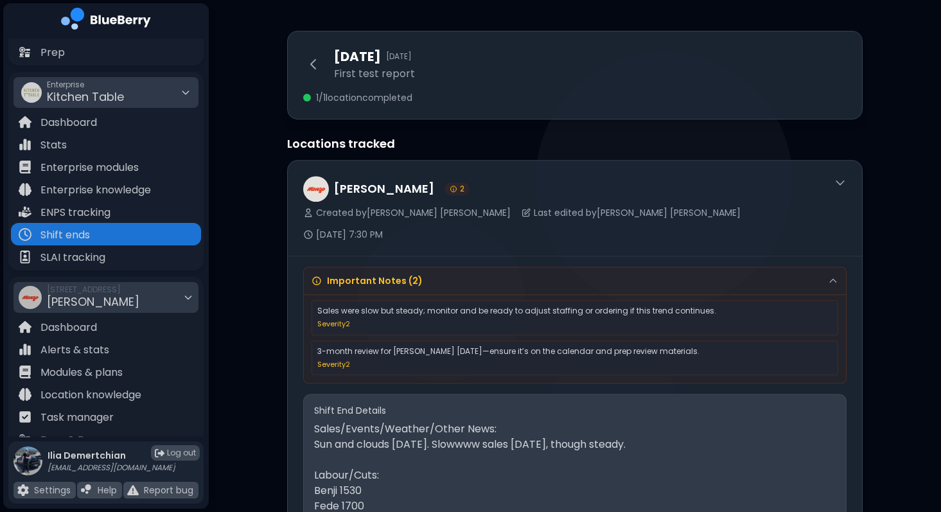
click at [817, 306] on p "Sales were slow but steady; monitor and be ready to adjust staffing or ordering…" at bounding box center [574, 311] width 515 height 10
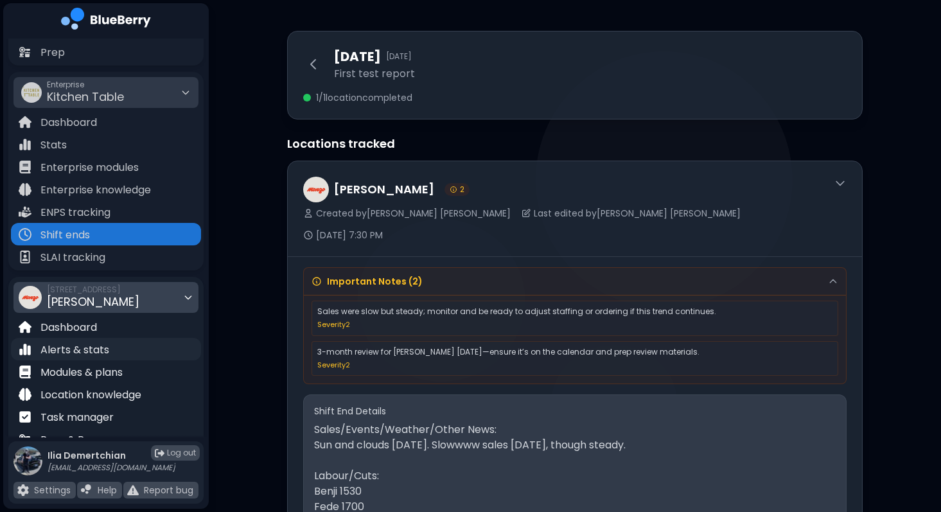
scroll to position [190, 0]
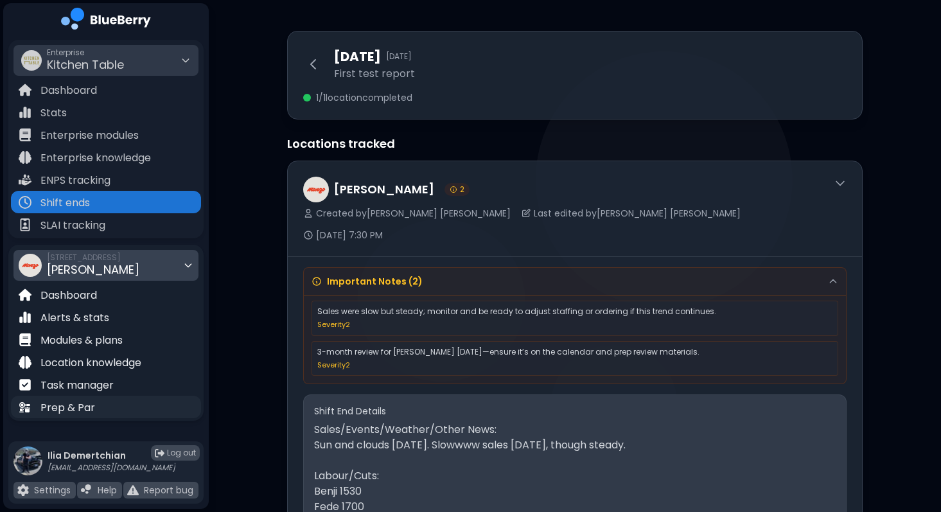
click at [78, 397] on div "Prep & Par" at bounding box center [106, 407] width 190 height 22
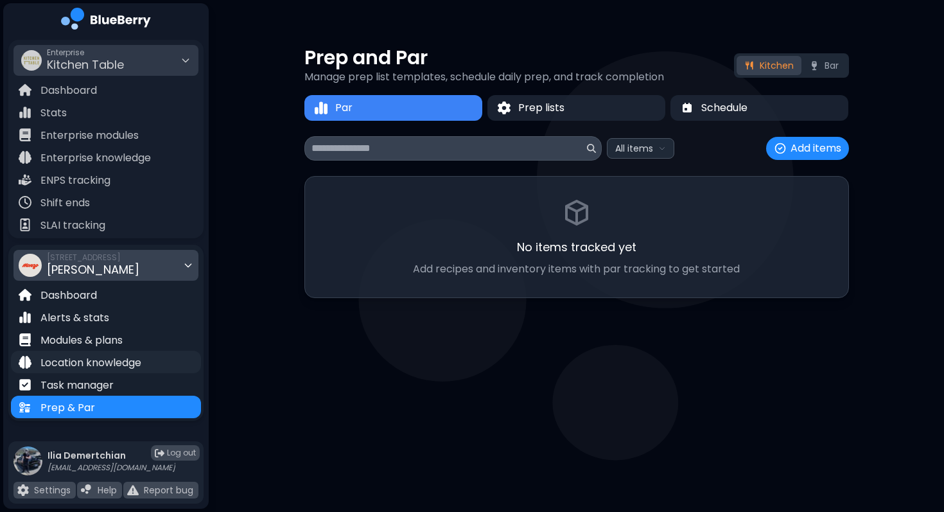
click at [98, 355] on p "Location knowledge" at bounding box center [90, 362] width 101 height 15
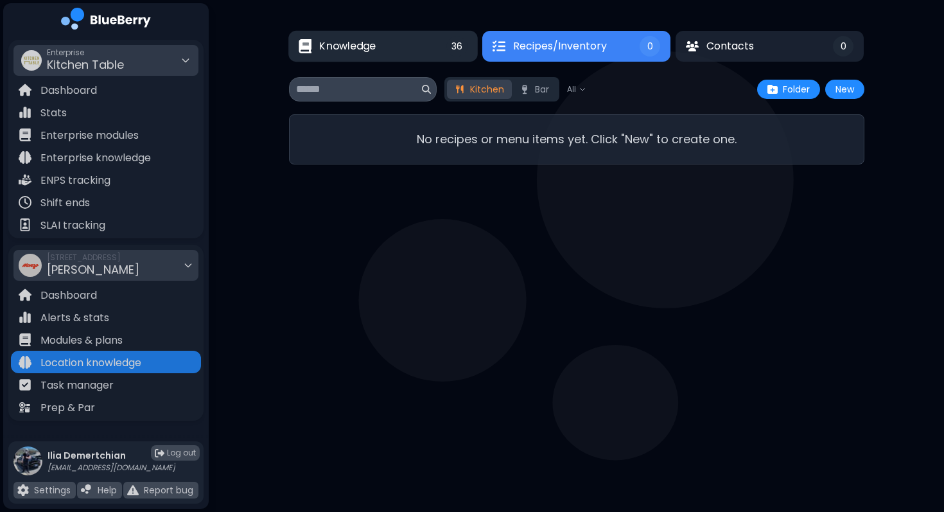
click at [409, 51] on button "Knowledge 36" at bounding box center [382, 46] width 189 height 31
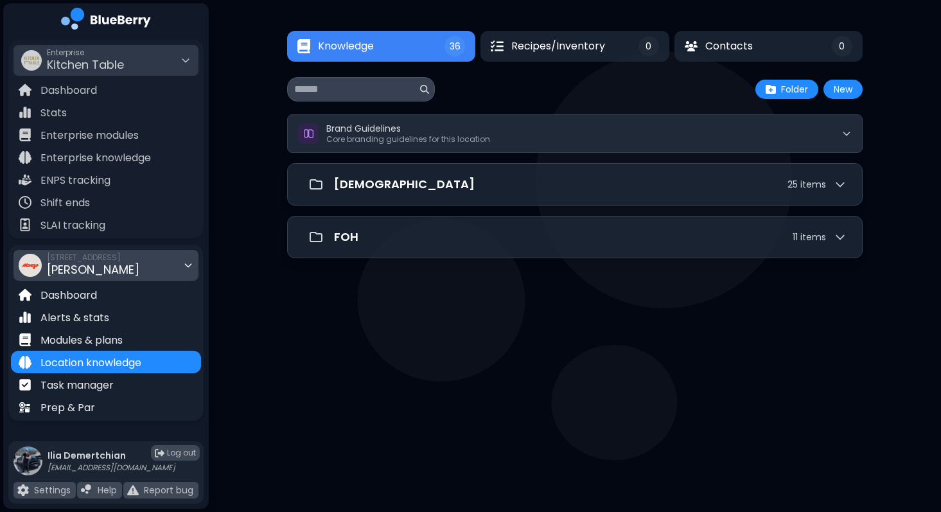
click at [73, 269] on span "[PERSON_NAME]" at bounding box center [93, 269] width 92 height 16
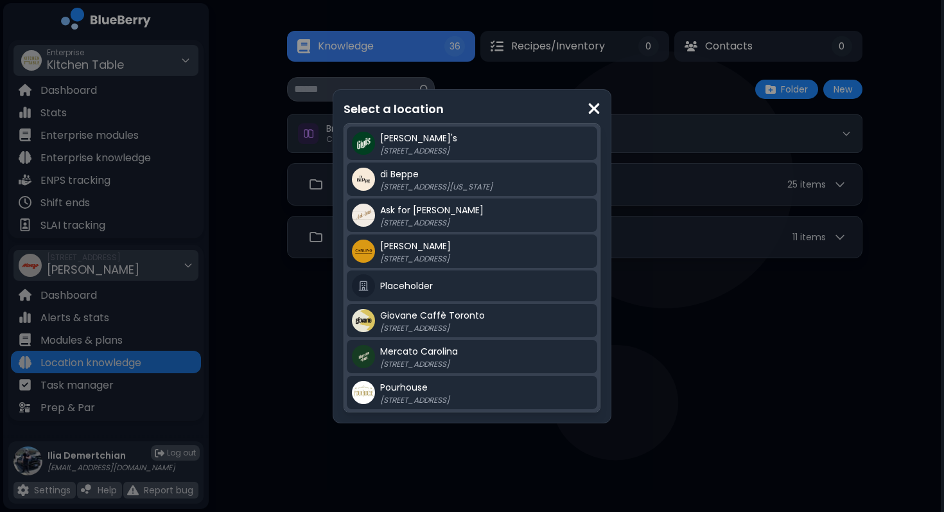
click at [96, 81] on div "Select a location Gigi's 2968 Christmas Way di Beppe 213 E Georgia St, Vancouve…" at bounding box center [472, 256] width 944 height 512
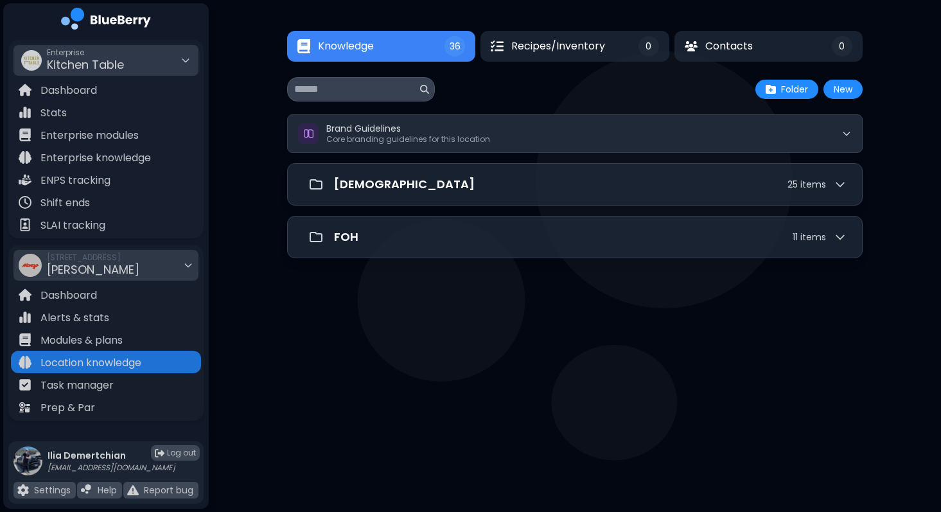
click at [86, 57] on span "Kitchen Table" at bounding box center [85, 65] width 77 height 16
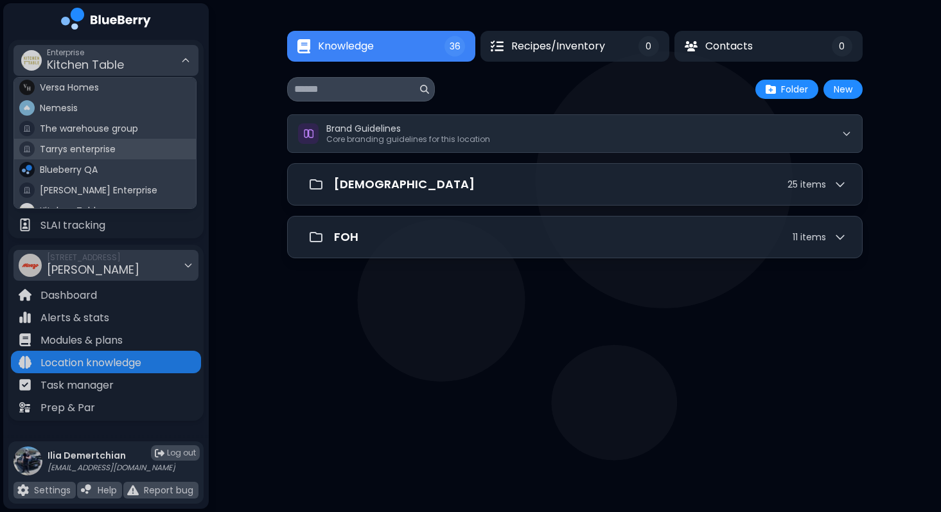
scroll to position [22, 0]
click at [71, 165] on span "Blueberry QA" at bounding box center [69, 169] width 58 height 12
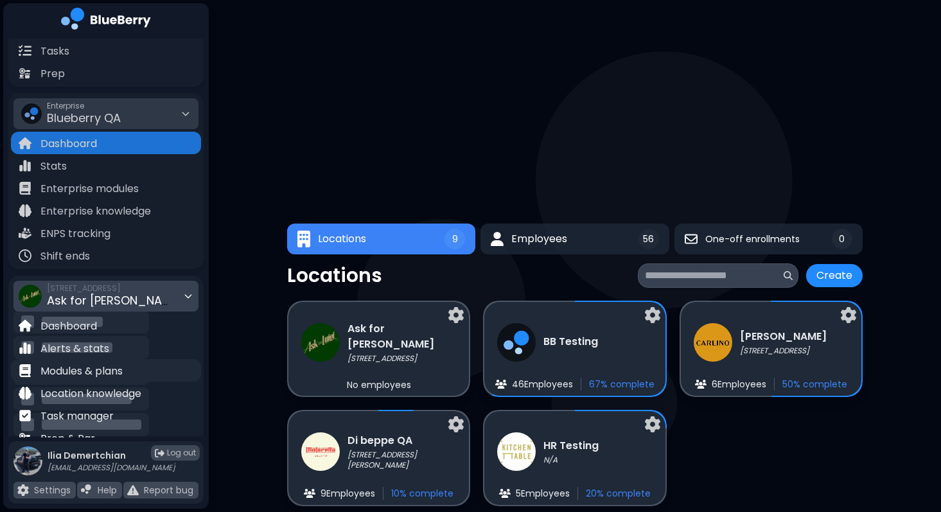
scroll to position [168, 0]
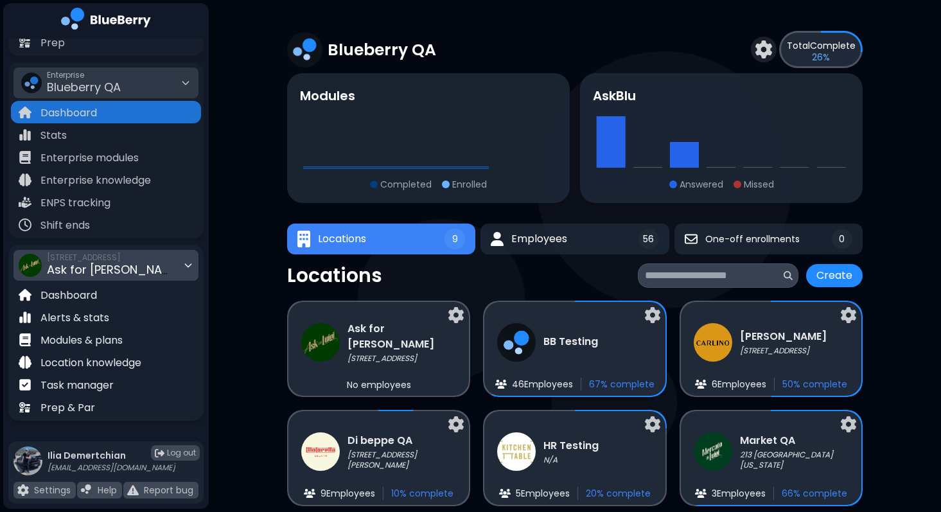
click at [103, 246] on div "305 Alexander Street Vancouver BC Ask for Luigi QA Dashboard Alerts & stats Mod…" at bounding box center [105, 333] width 195 height 176
click at [107, 259] on span "305 Alexander Street Vancouver BC" at bounding box center [111, 257] width 128 height 10
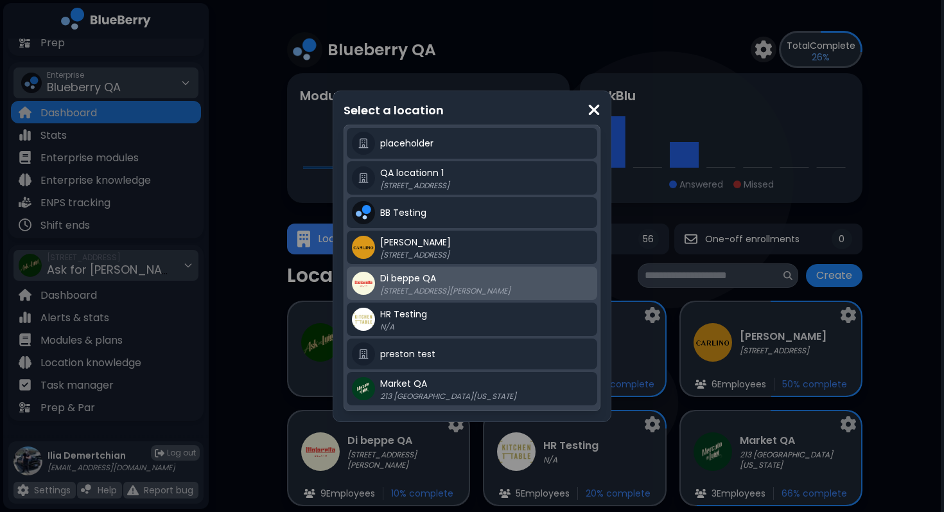
click at [403, 273] on span "Di beppe QA" at bounding box center [408, 278] width 56 height 13
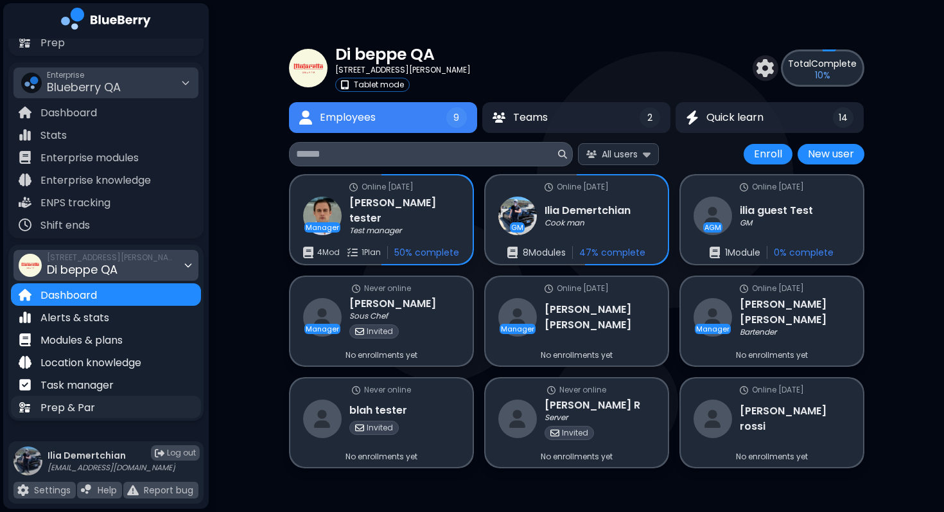
click at [51, 405] on p "Prep & Par" at bounding box center [67, 407] width 55 height 15
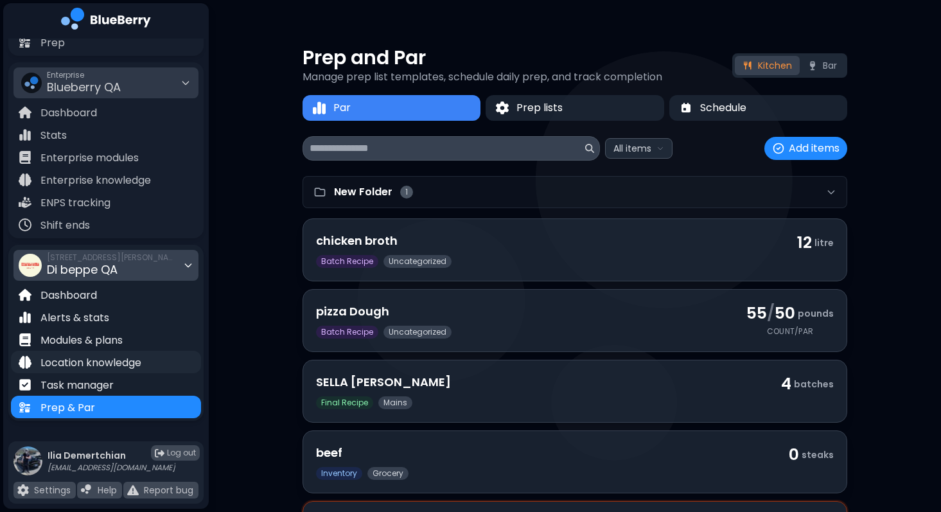
click at [76, 367] on p "Location knowledge" at bounding box center [90, 362] width 101 height 15
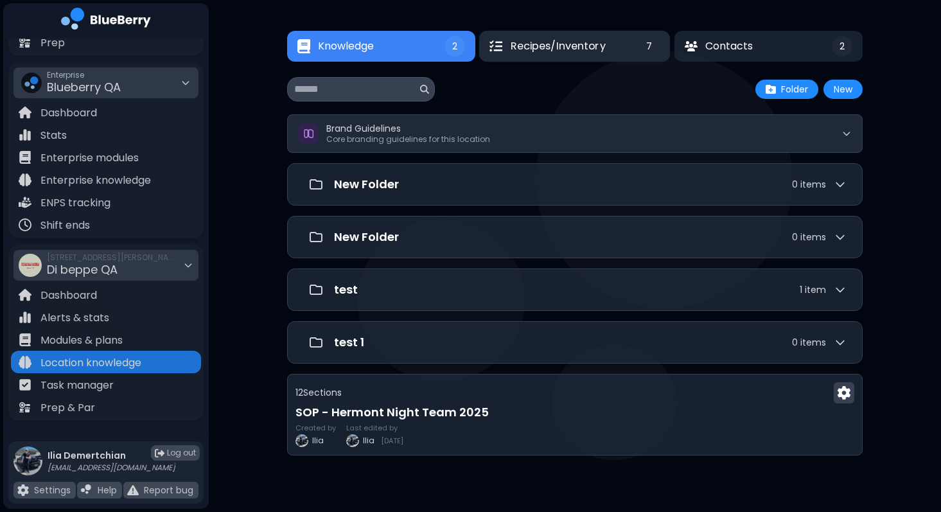
click at [633, 40] on button "Recipes/Inventory 7" at bounding box center [574, 46] width 191 height 31
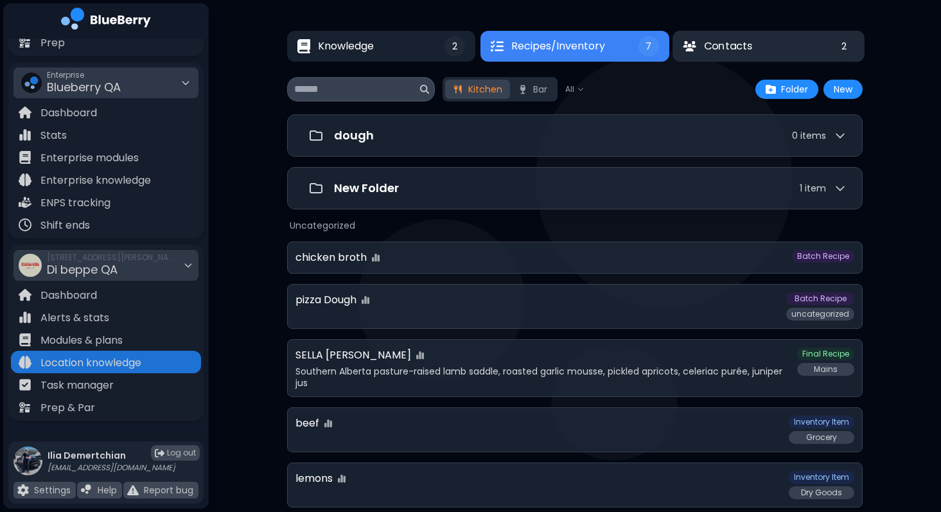
click at [707, 49] on span "Contacts" at bounding box center [728, 46] width 48 height 15
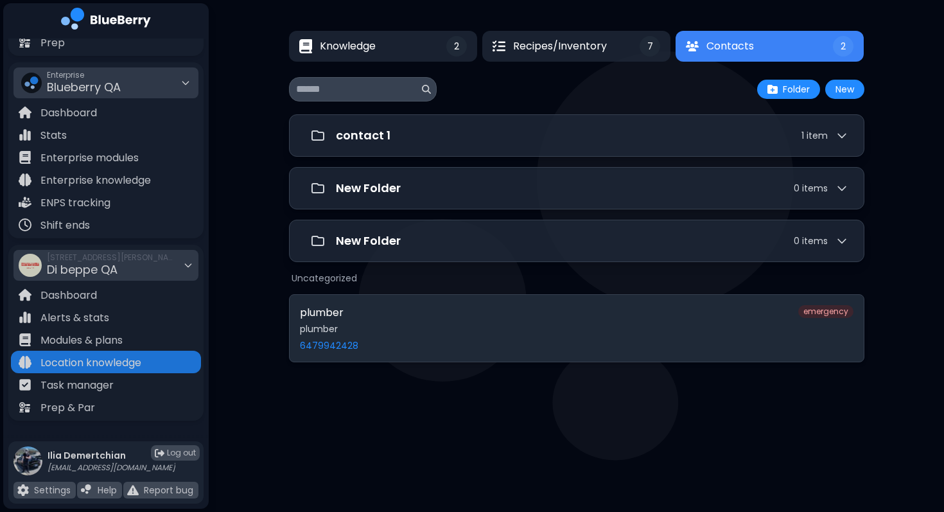
click at [398, 348] on div "6479942428" at bounding box center [545, 346] width 491 height 12
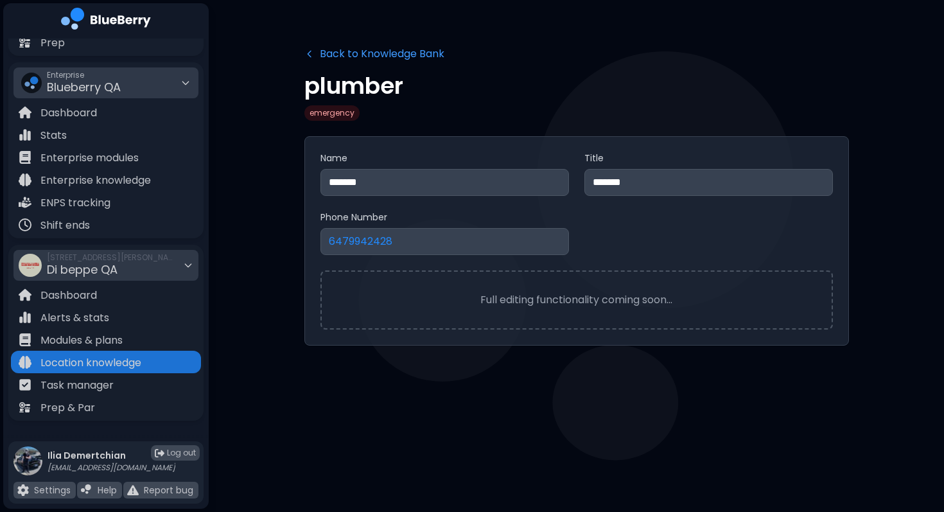
click at [340, 54] on button "Back to Knowledge Bank" at bounding box center [374, 53] width 140 height 15
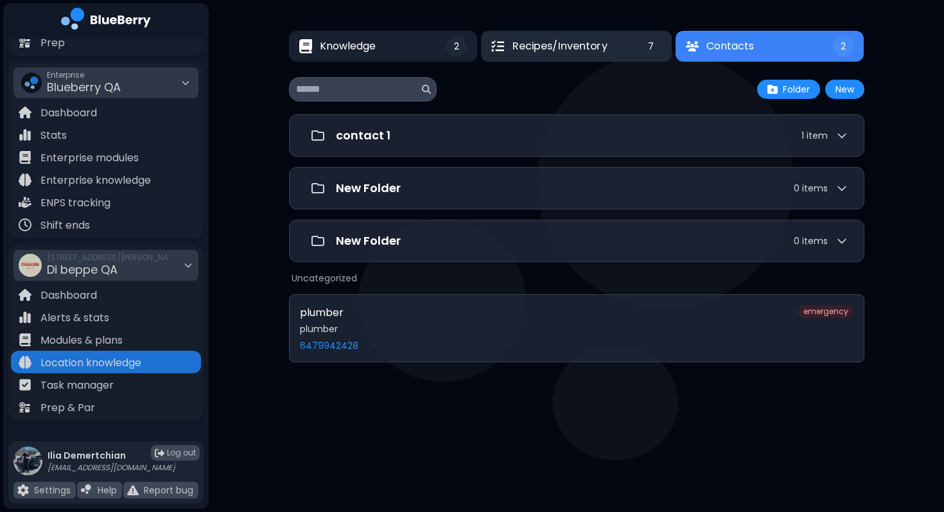
click at [559, 49] on span "Recipes/Inventory" at bounding box center [559, 46] width 95 height 15
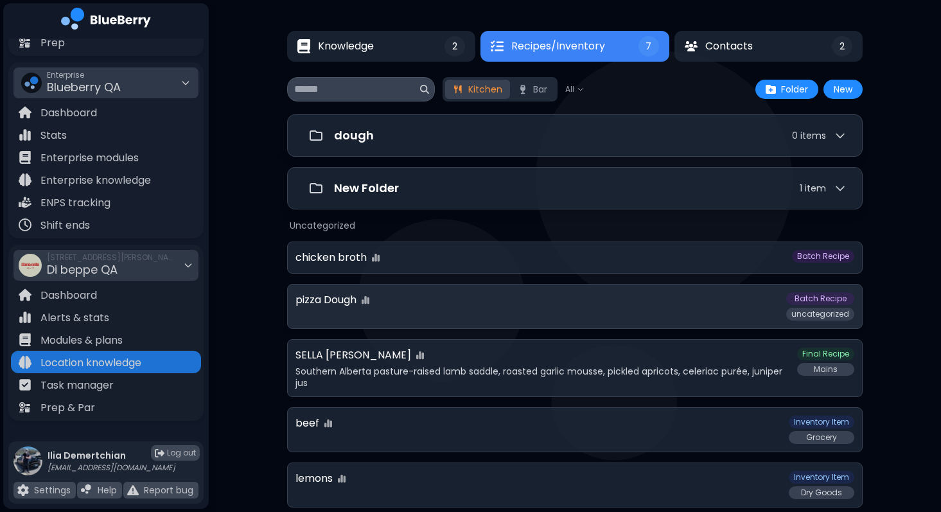
scroll to position [69, 0]
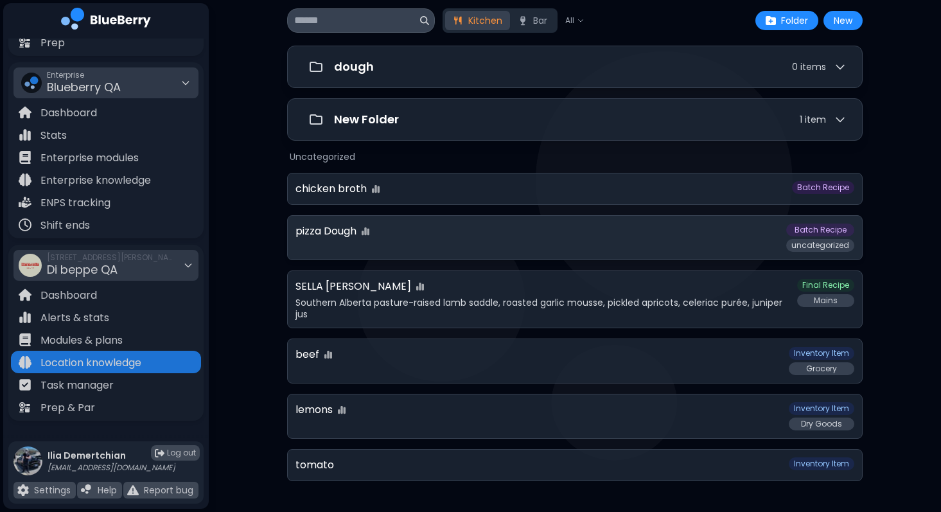
click at [513, 227] on div "pizza Dough Par tracking enabled" at bounding box center [536, 231] width 483 height 15
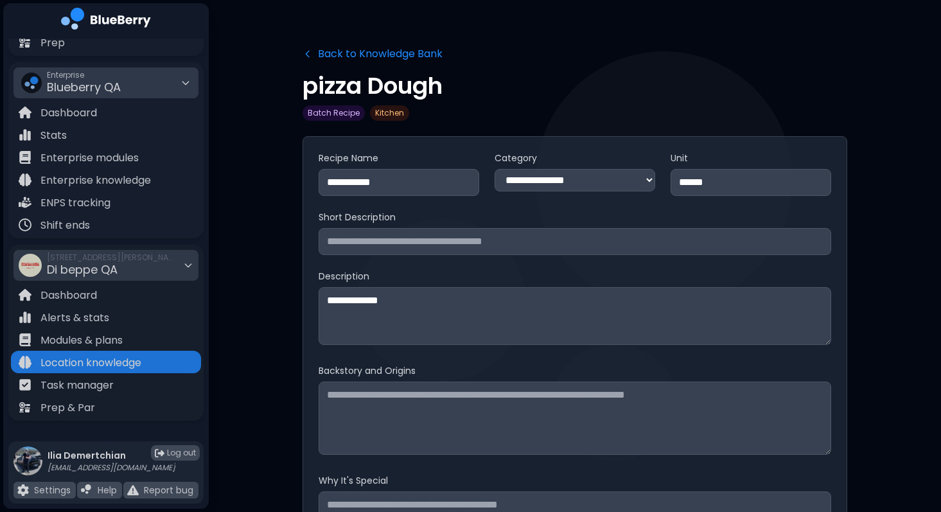
scroll to position [116, 0]
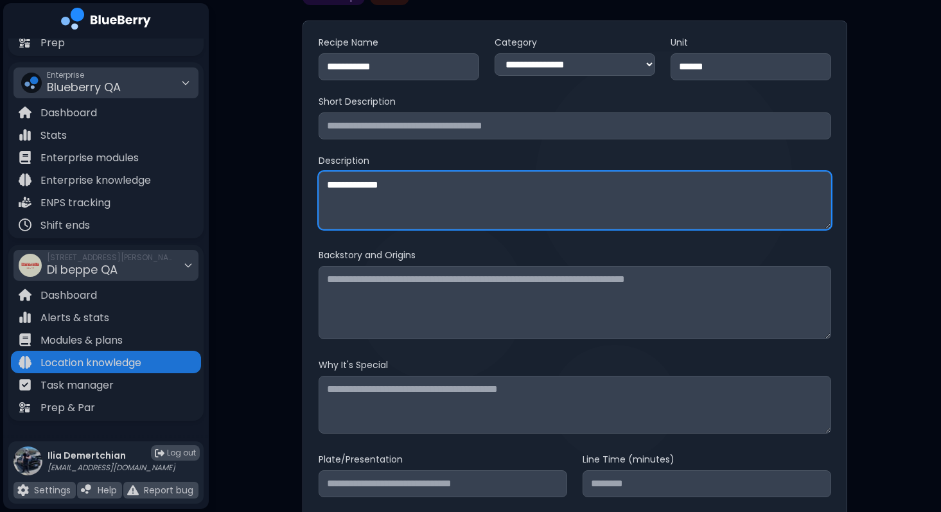
click at [404, 197] on textarea "**********" at bounding box center [575, 200] width 513 height 58
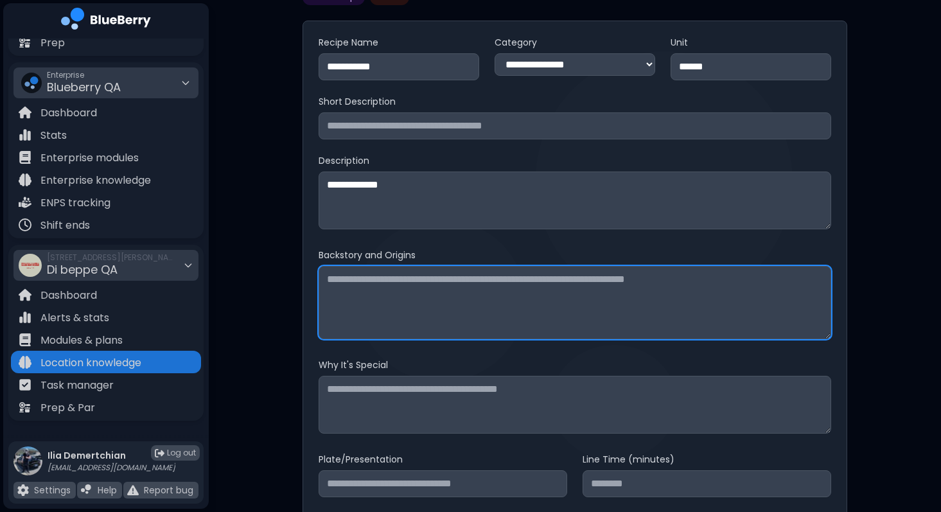
click at [403, 294] on textarea at bounding box center [575, 302] width 513 height 73
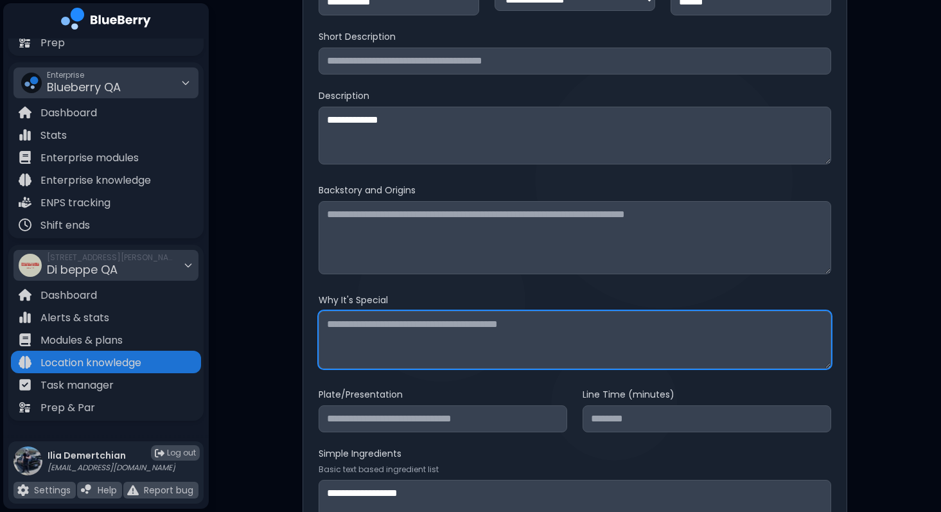
click at [420, 342] on textarea at bounding box center [575, 340] width 513 height 58
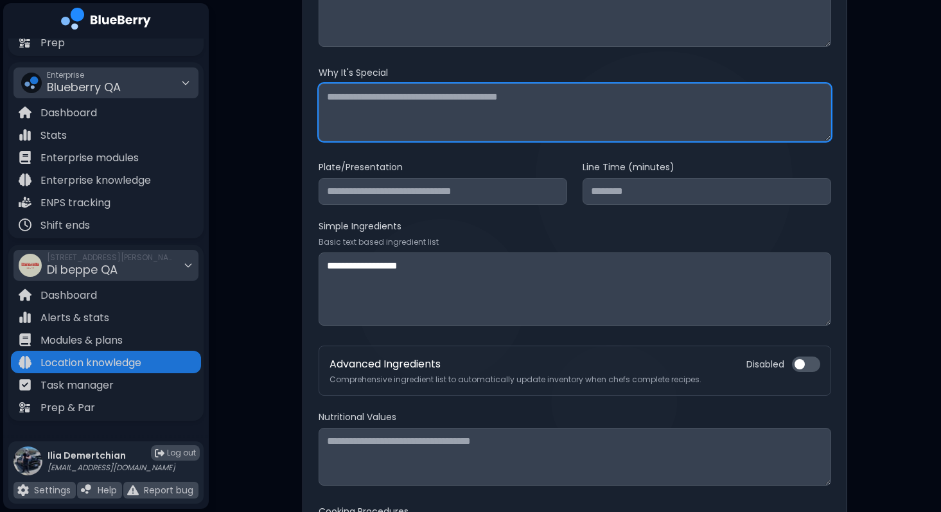
scroll to position [422, 0]
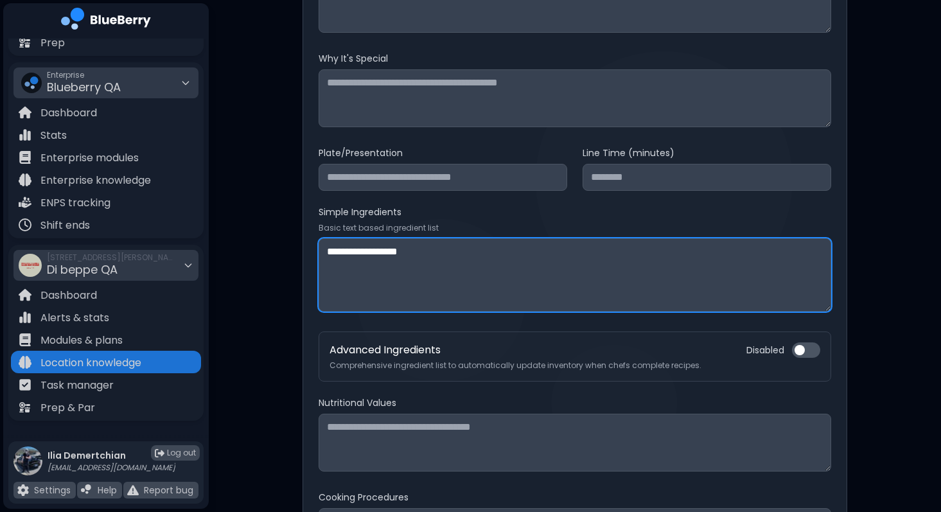
click at [487, 270] on textarea "**********" at bounding box center [575, 274] width 513 height 73
click at [347, 250] on textarea "**********" at bounding box center [575, 274] width 513 height 73
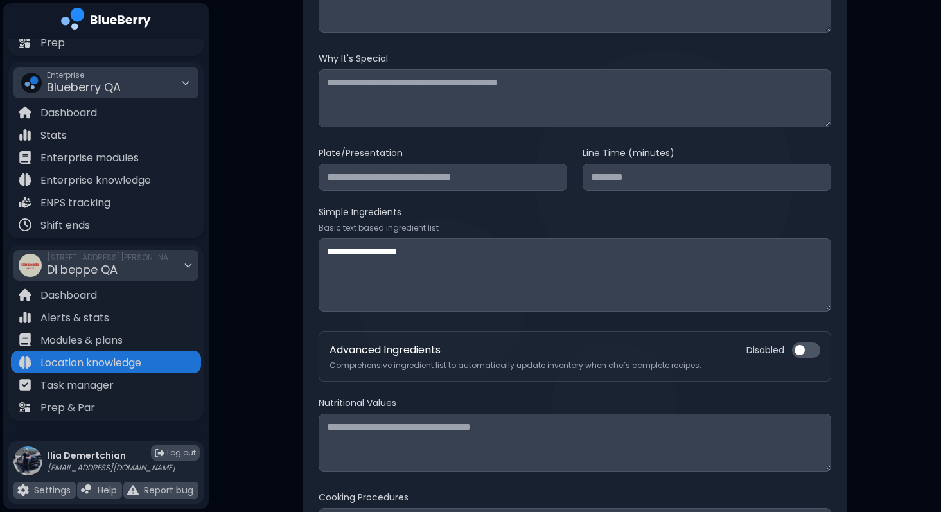
click at [795, 358] on div "Advanced Ingredients Comprehensive ingredient list to automatically update inve…" at bounding box center [575, 356] width 491 height 28
click at [802, 356] on button at bounding box center [806, 349] width 28 height 15
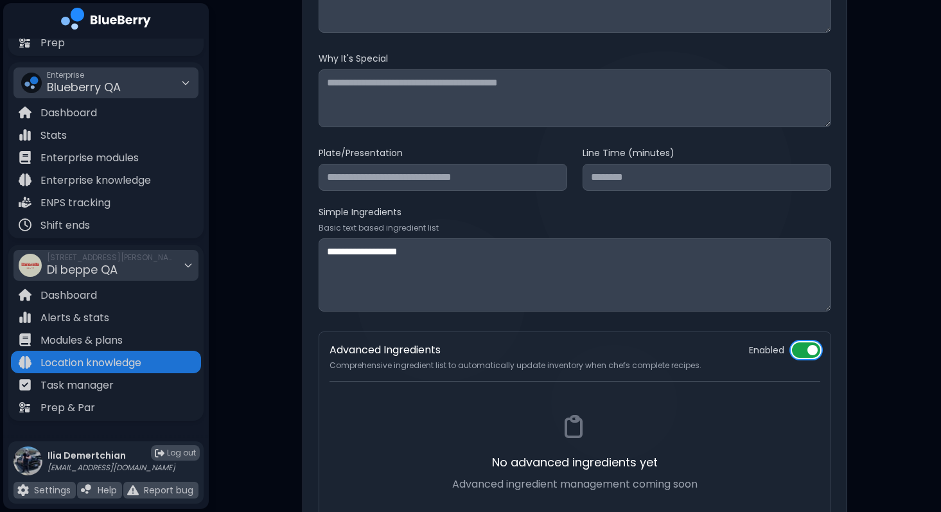
scroll to position [525, 0]
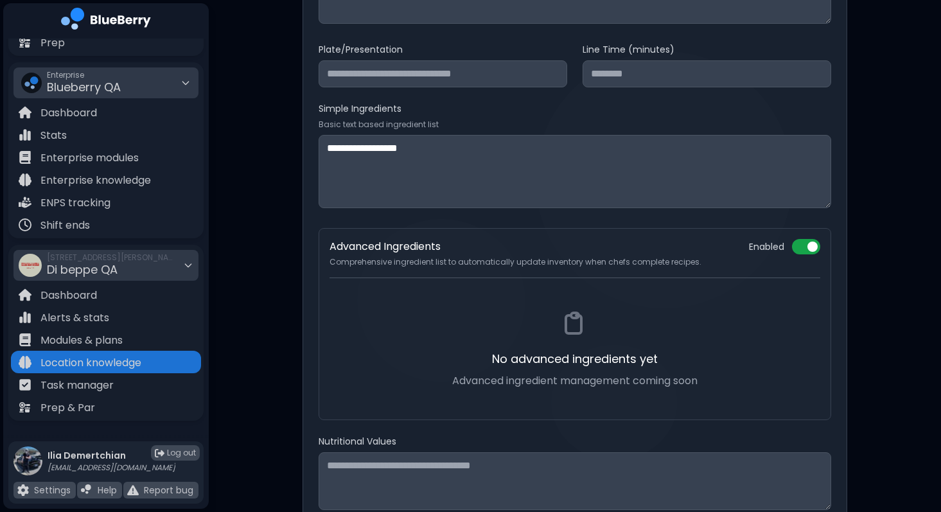
click at [753, 326] on div "No advanced ingredients yet Advanced ingredient management coming soon" at bounding box center [575, 348] width 491 height 121
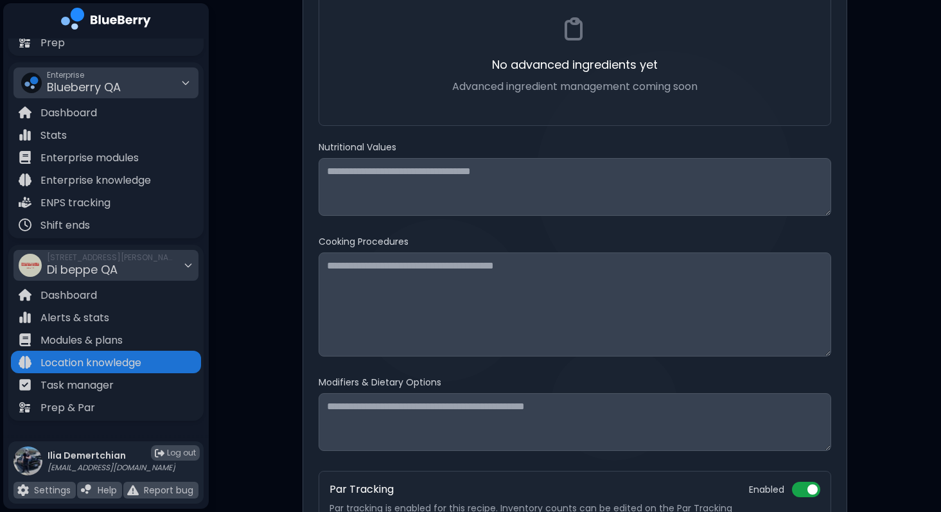
scroll to position [920, 0]
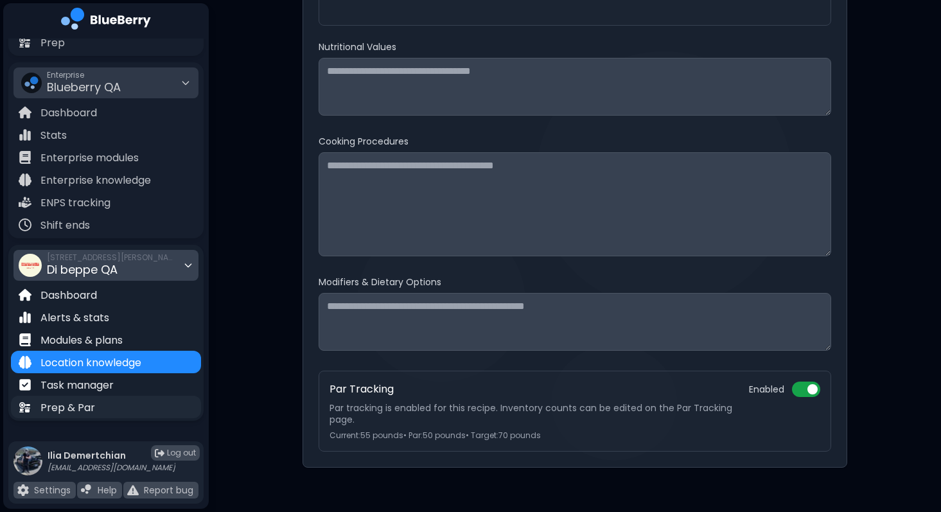
click at [137, 403] on div "Prep & Par" at bounding box center [106, 407] width 190 height 22
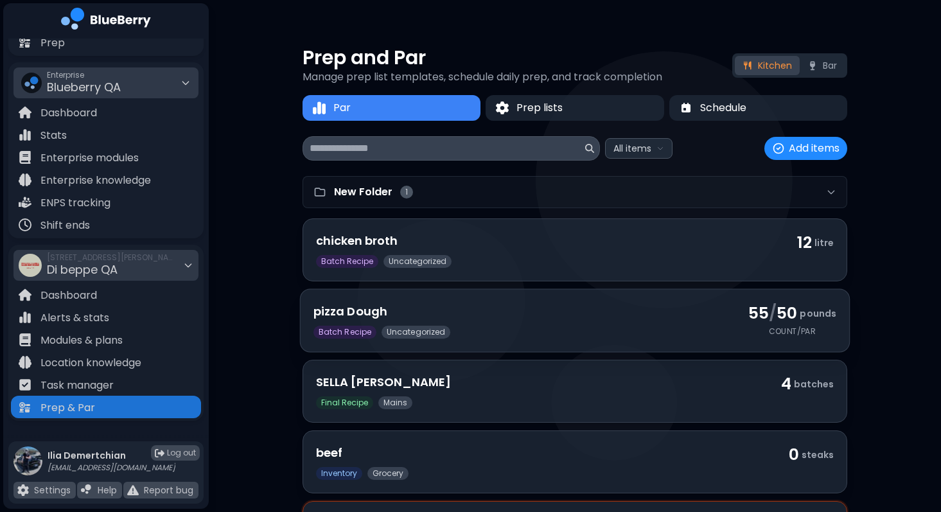
scroll to position [115, 0]
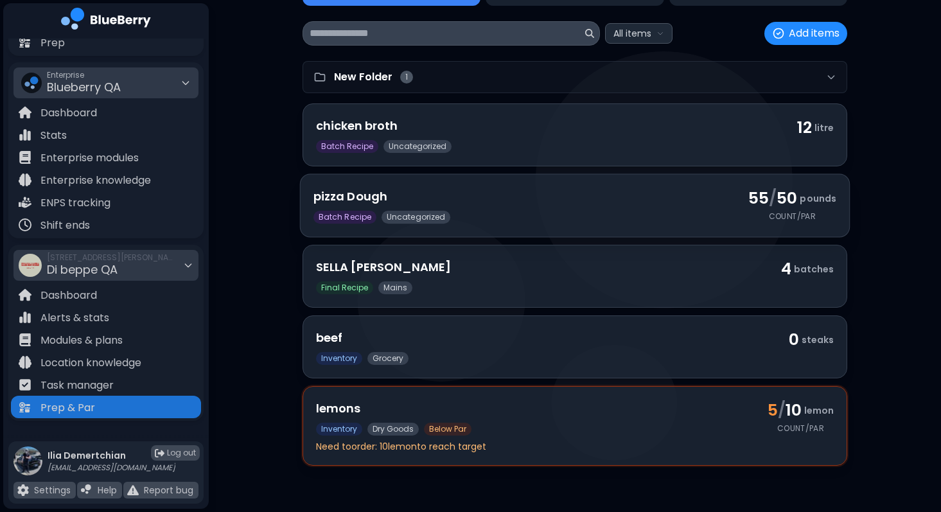
click at [594, 206] on div "pizza Dough Batch Recipe uncategorized" at bounding box center [522, 206] width 419 height 37
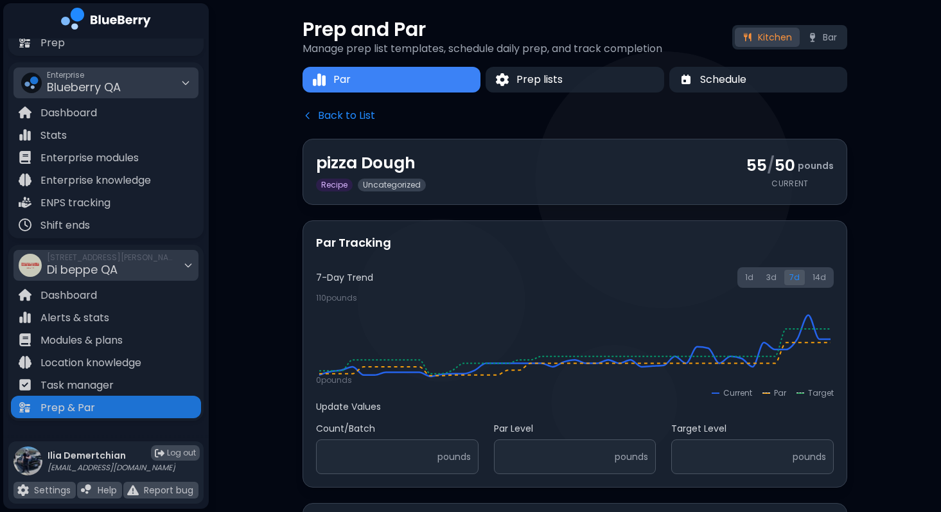
scroll to position [0, 0]
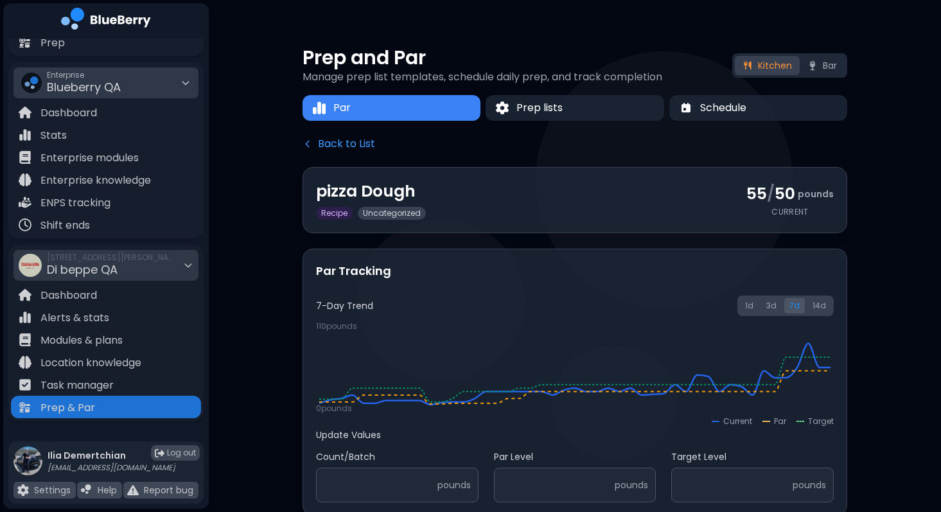
click at [331, 145] on button "Back to List" at bounding box center [339, 143] width 73 height 15
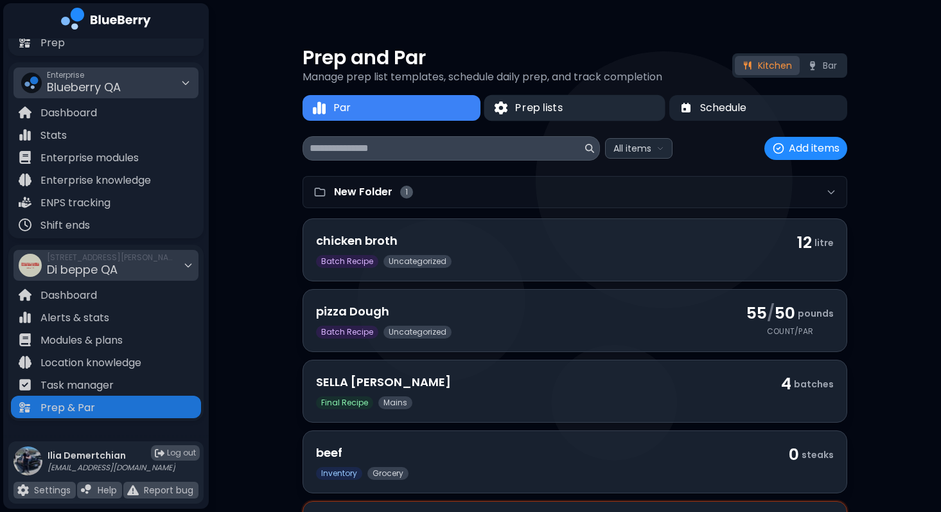
click at [538, 113] on span "Prep lists" at bounding box center [539, 107] width 47 height 15
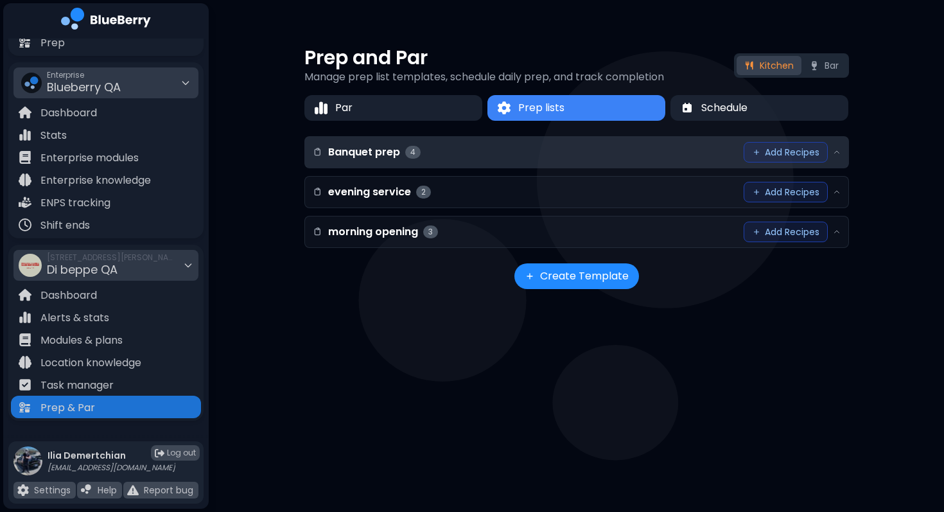
click at [520, 161] on div "Banquet prep 4 Add Recipes" at bounding box center [576, 152] width 543 height 31
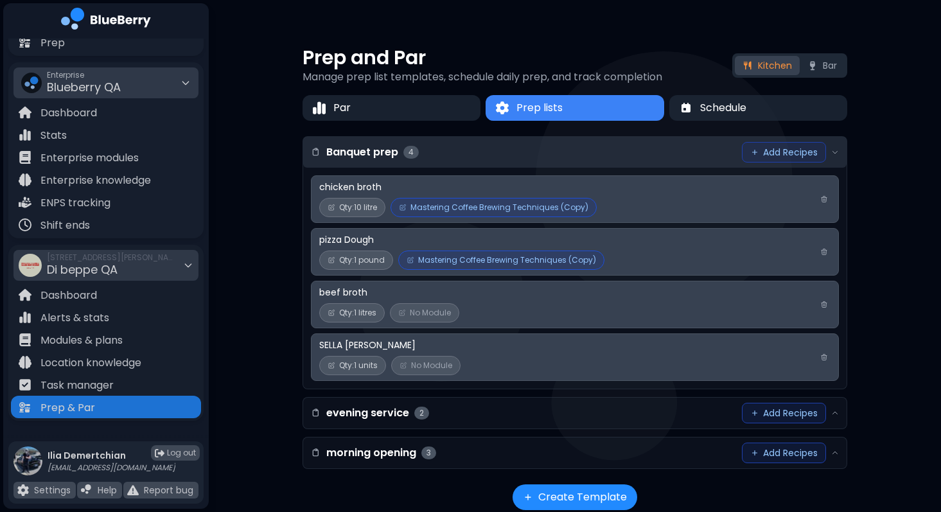
click at [520, 161] on div "Banquet prep 4 Add Recipes" at bounding box center [574, 152] width 543 height 31
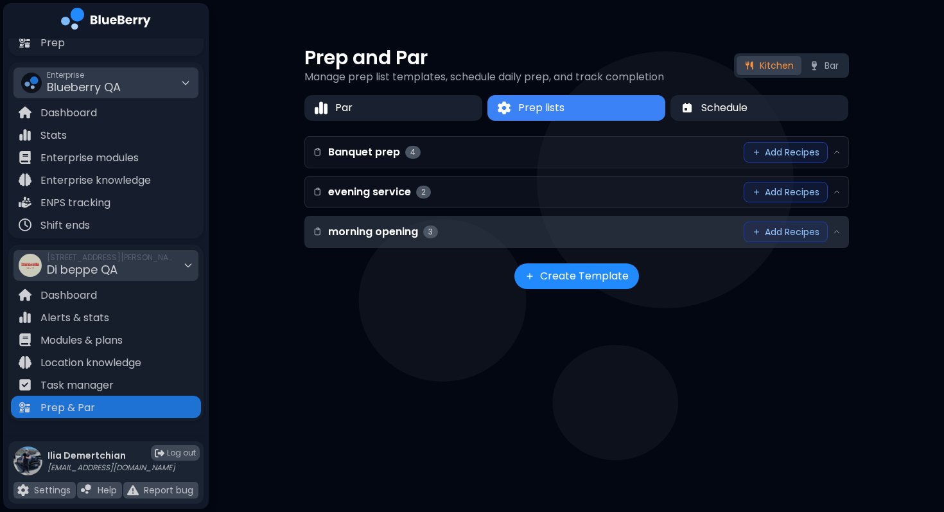
click at [466, 233] on div "morning opening 3 Add Recipes" at bounding box center [576, 231] width 543 height 31
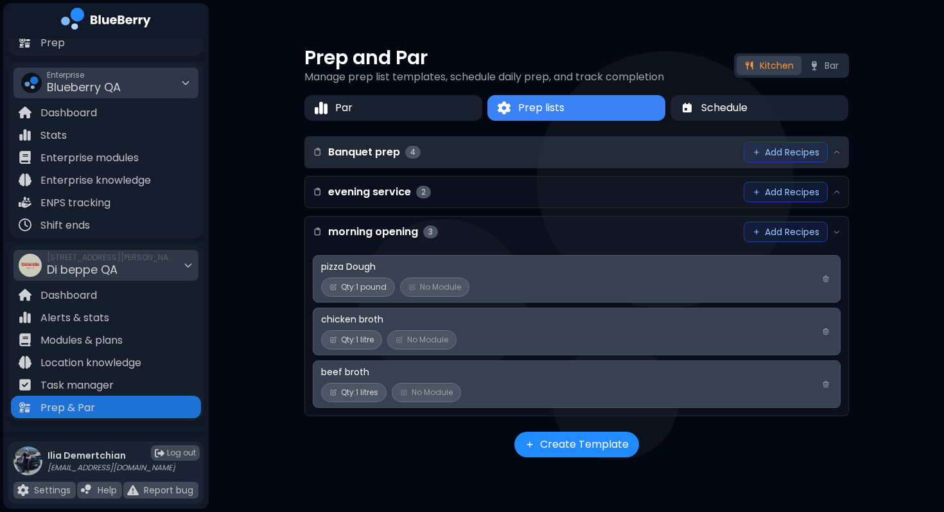
click at [429, 152] on div "Banquet prep 4 Add Recipes" at bounding box center [576, 152] width 543 height 31
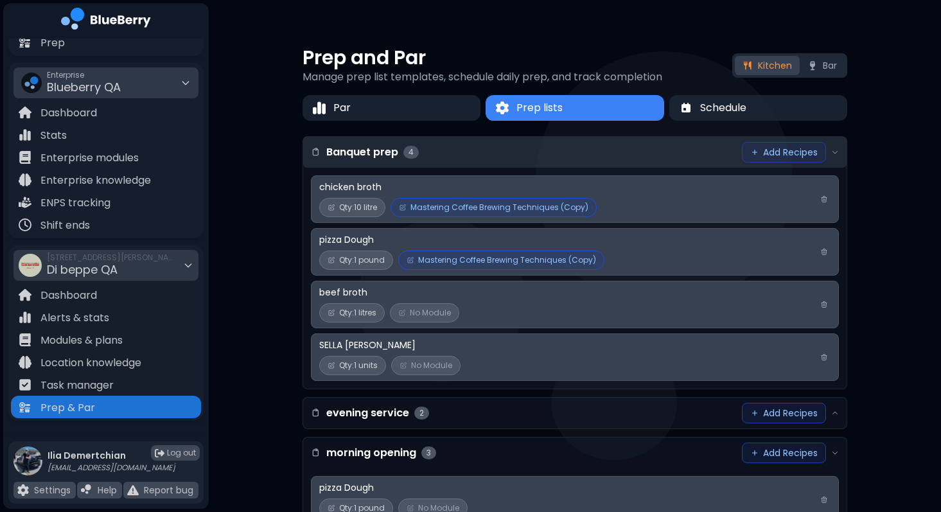
click at [429, 152] on div "Banquet prep 4 Add Recipes" at bounding box center [574, 152] width 543 height 31
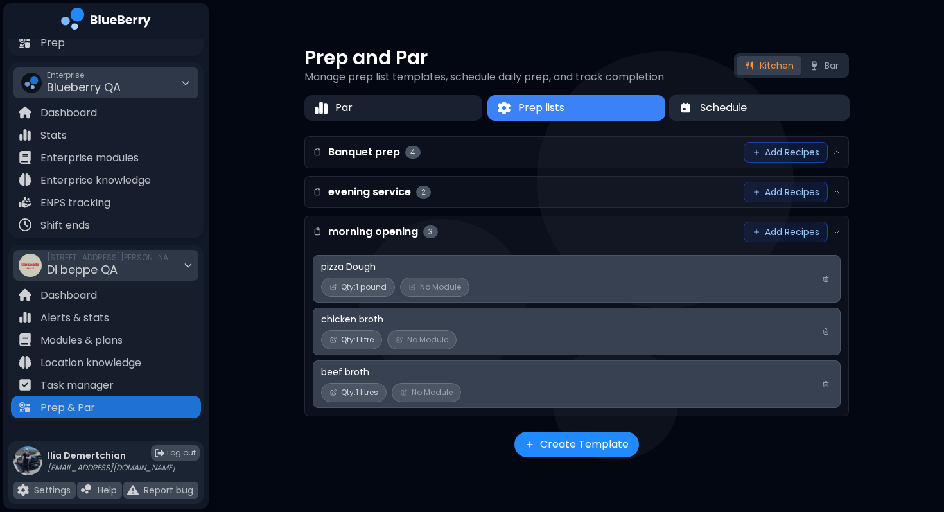
click at [746, 107] on span "Schedule" at bounding box center [723, 107] width 47 height 15
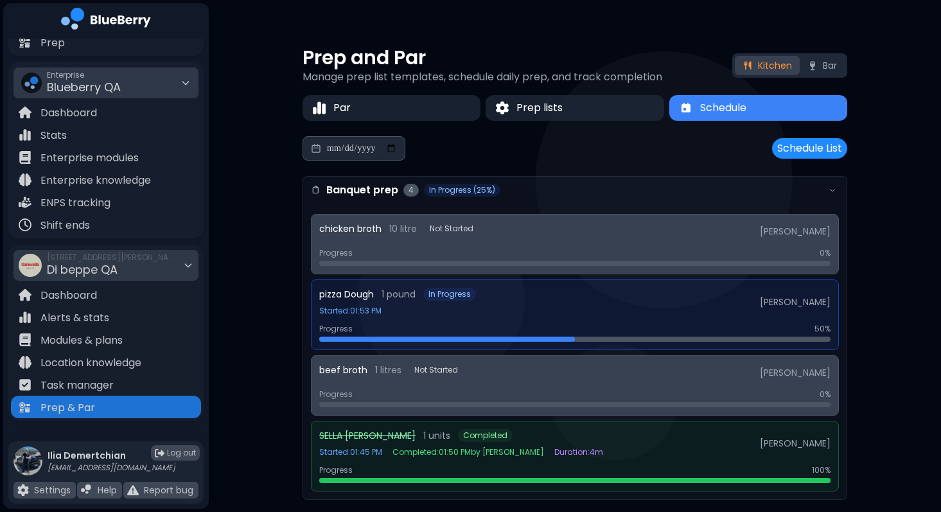
scroll to position [34, 0]
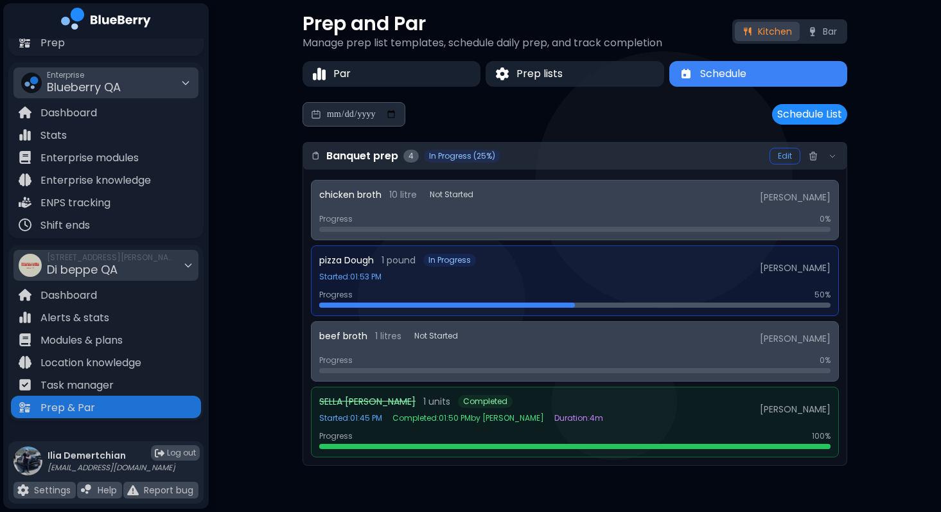
click at [579, 161] on div "Banquet prep 4 In Progress (25%) Edit" at bounding box center [574, 156] width 543 height 27
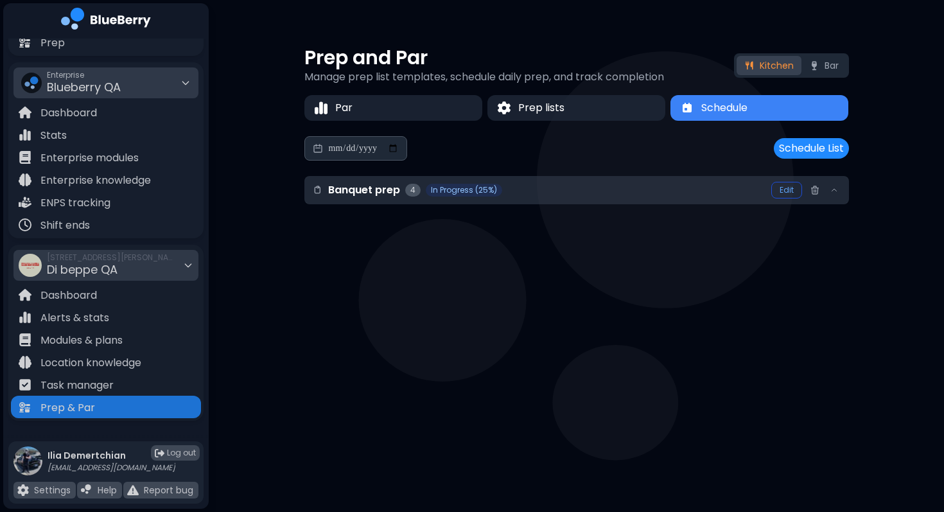
click at [557, 181] on div "Banquet prep 4 In Progress (25%) Edit" at bounding box center [576, 190] width 543 height 27
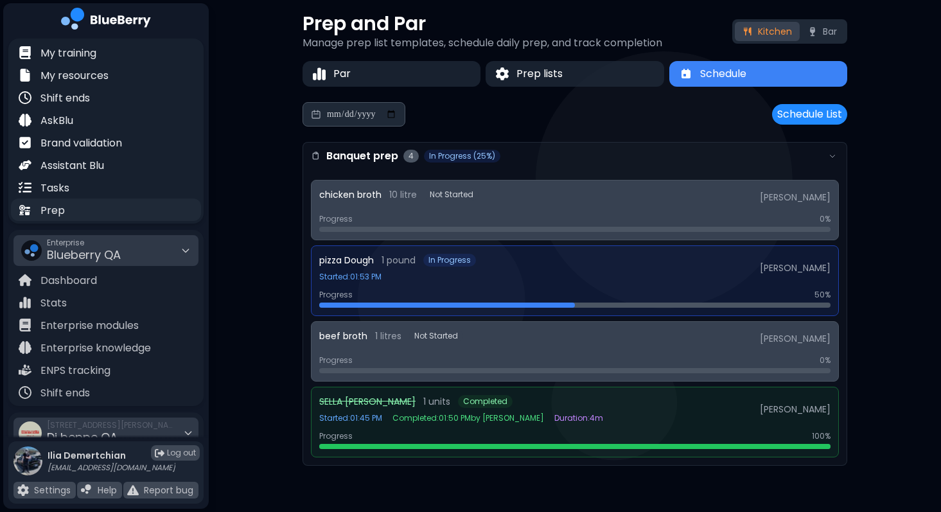
click at [44, 211] on p "Prep" at bounding box center [52, 210] width 24 height 15
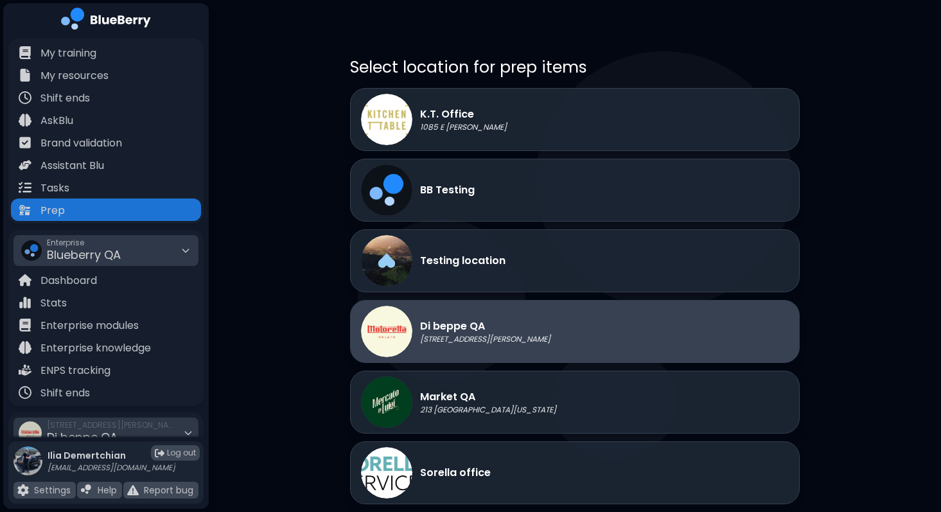
click at [476, 330] on p "Di beppe QA" at bounding box center [485, 326] width 130 height 15
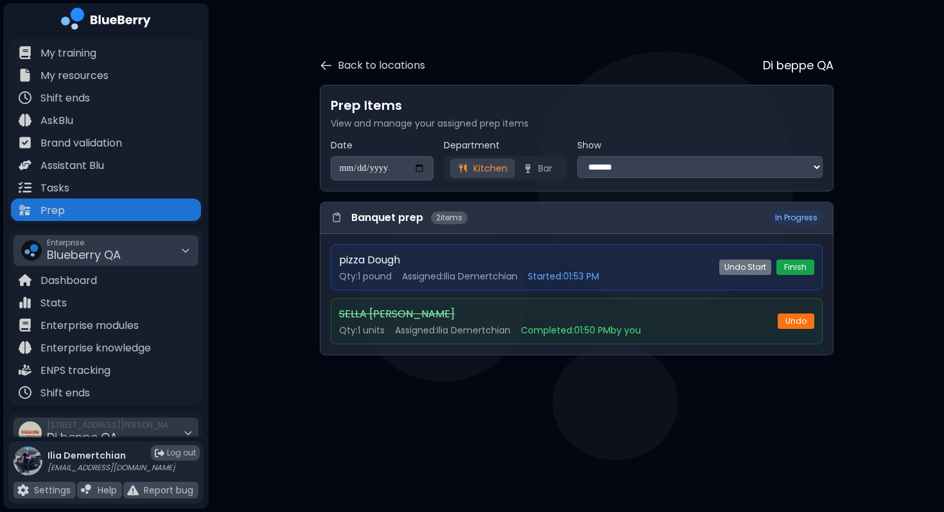
click at [784, 268] on button "Finish" at bounding box center [796, 266] width 38 height 15
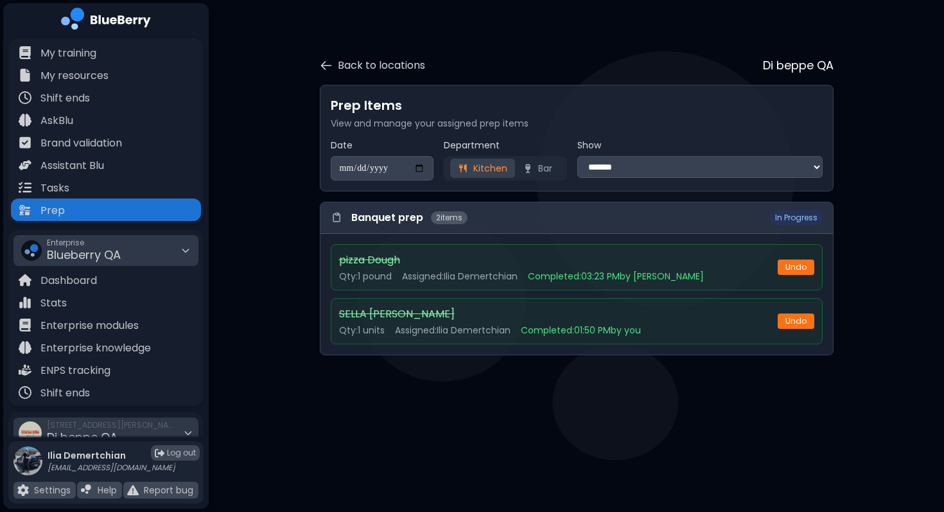
click at [532, 167] on button "Bar" at bounding box center [537, 168] width 45 height 19
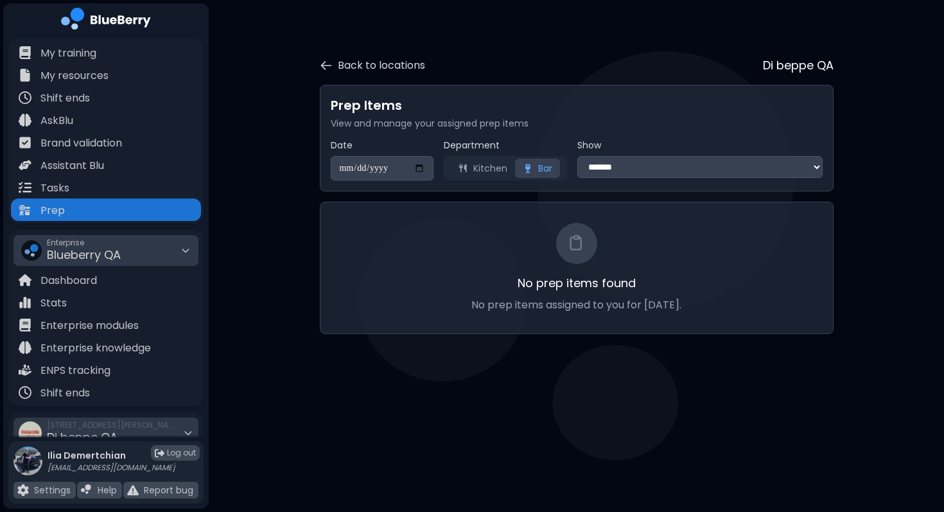
click at [487, 168] on button "Kitchen" at bounding box center [482, 168] width 65 height 19
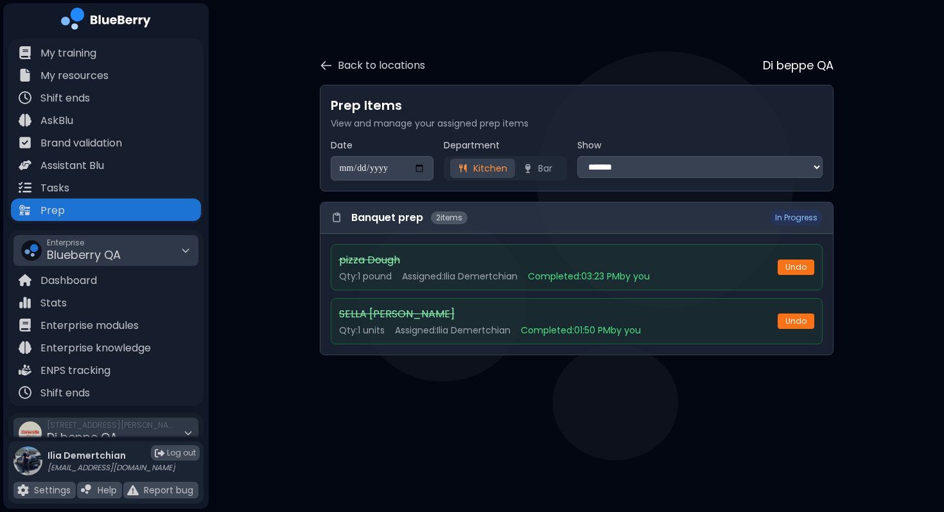
click at [542, 168] on button "Bar" at bounding box center [537, 168] width 45 height 19
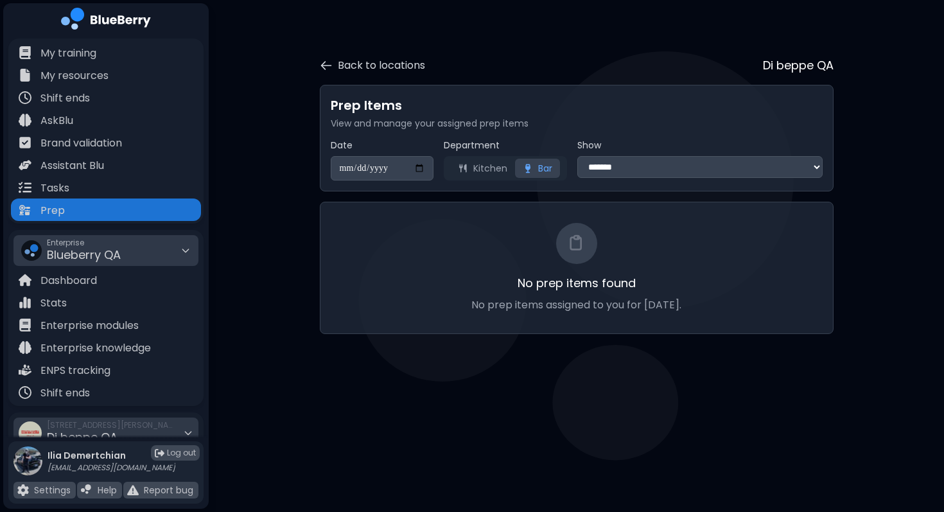
click at [486, 173] on button "Kitchen" at bounding box center [482, 168] width 65 height 19
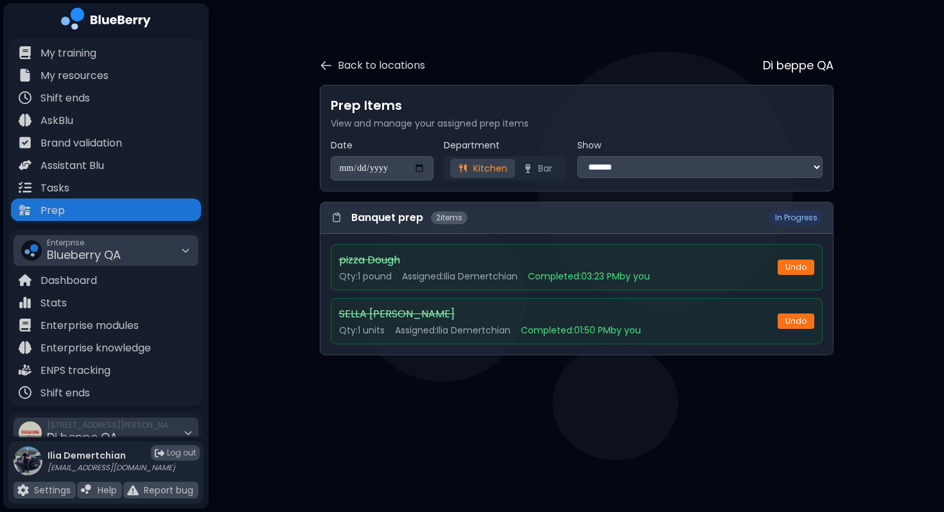
click at [593, 174] on select "**********" at bounding box center [699, 167] width 245 height 22
click at [577, 156] on select "**********" at bounding box center [699, 167] width 245 height 22
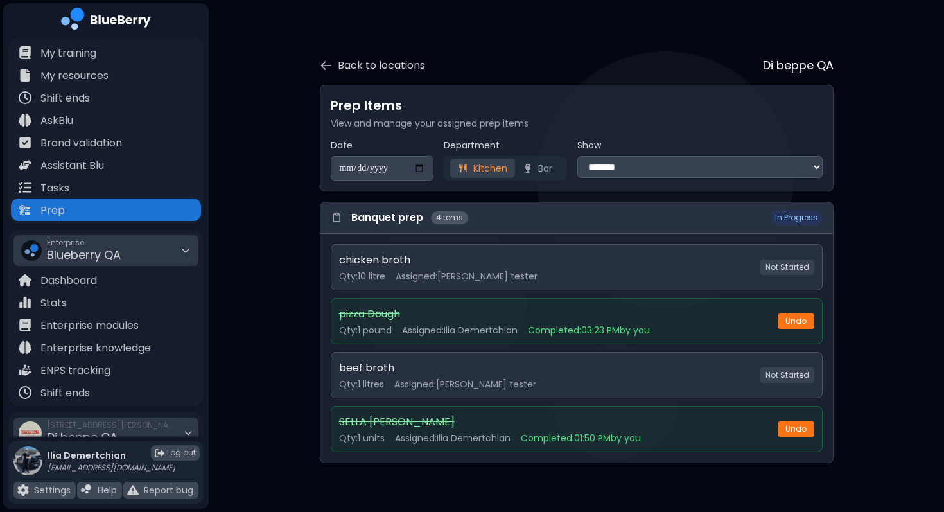
click at [606, 175] on select "**********" at bounding box center [699, 167] width 245 height 22
select select "**********"
click at [577, 156] on select "**********" at bounding box center [699, 167] width 245 height 22
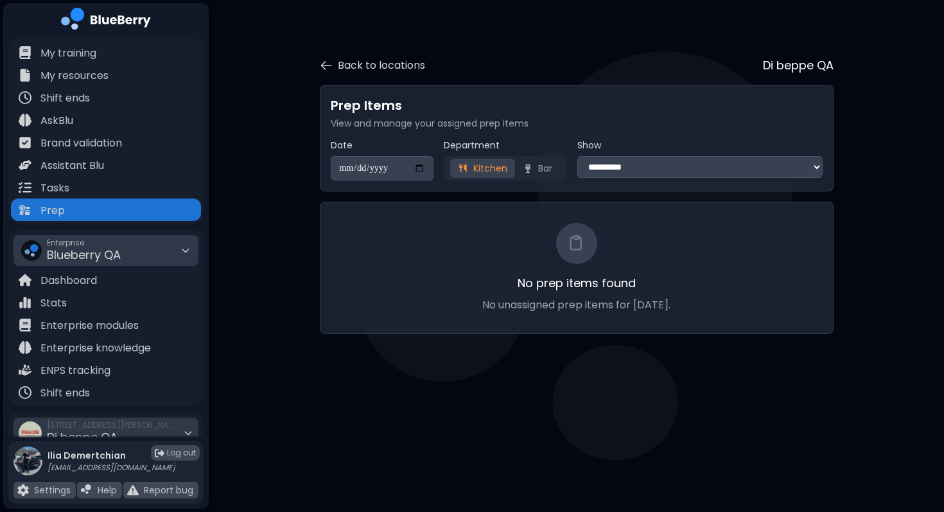
click at [653, 150] on label "Show" at bounding box center [699, 145] width 245 height 12
click at [371, 60] on button "Back to locations" at bounding box center [372, 65] width 105 height 15
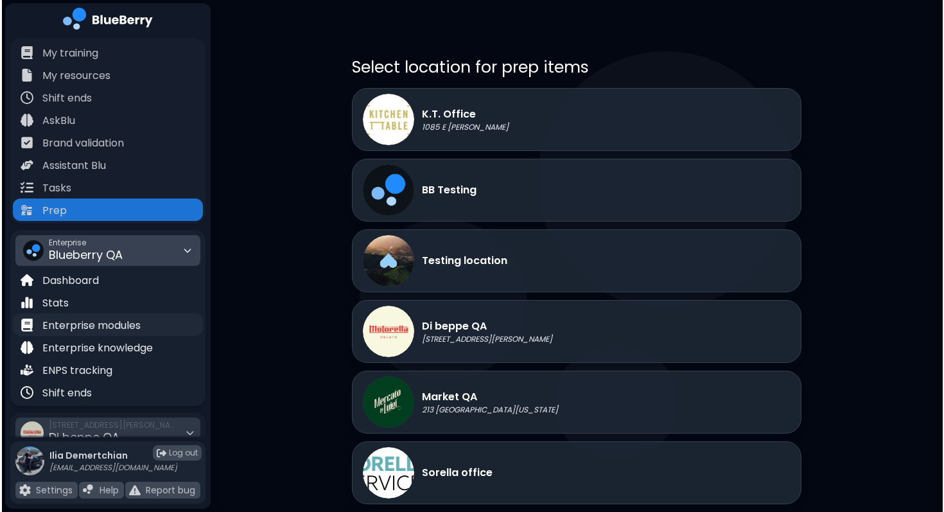
scroll to position [168, 0]
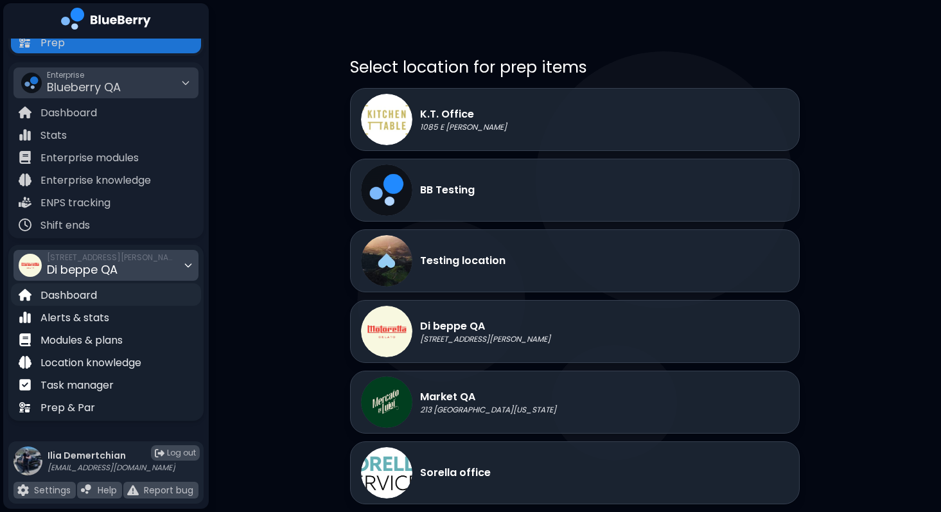
click at [87, 294] on p "Dashboard" at bounding box center [68, 295] width 57 height 15
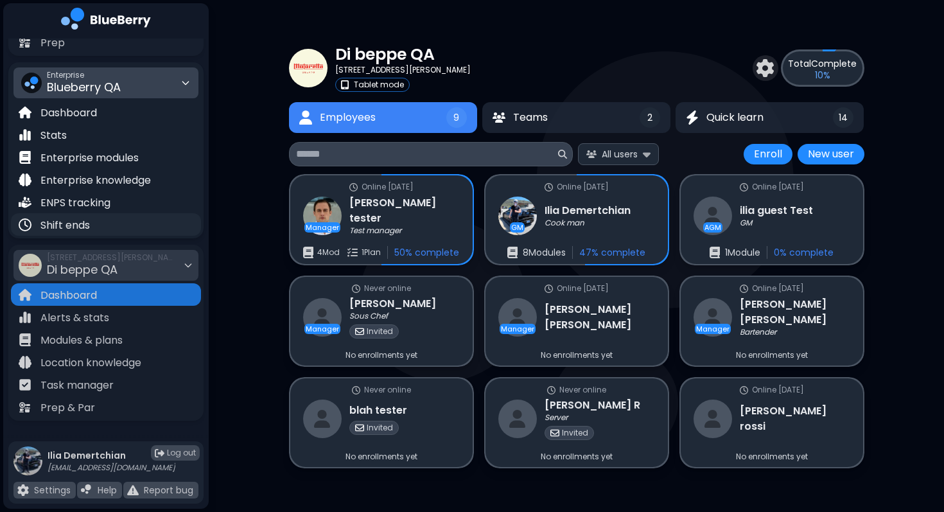
click at [83, 225] on p "Shift ends" at bounding box center [64, 225] width 49 height 15
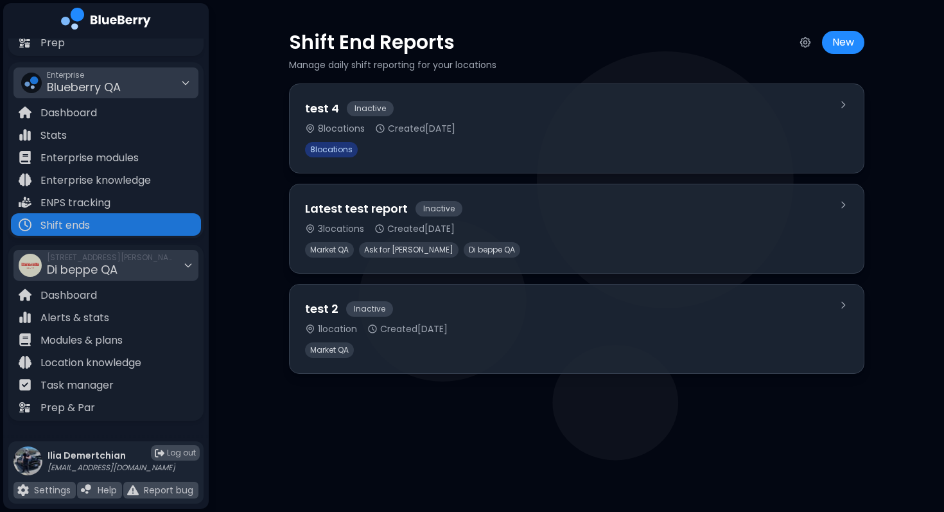
click at [140, 88] on div "Enterprise Blueberry QA" at bounding box center [105, 82] width 185 height 31
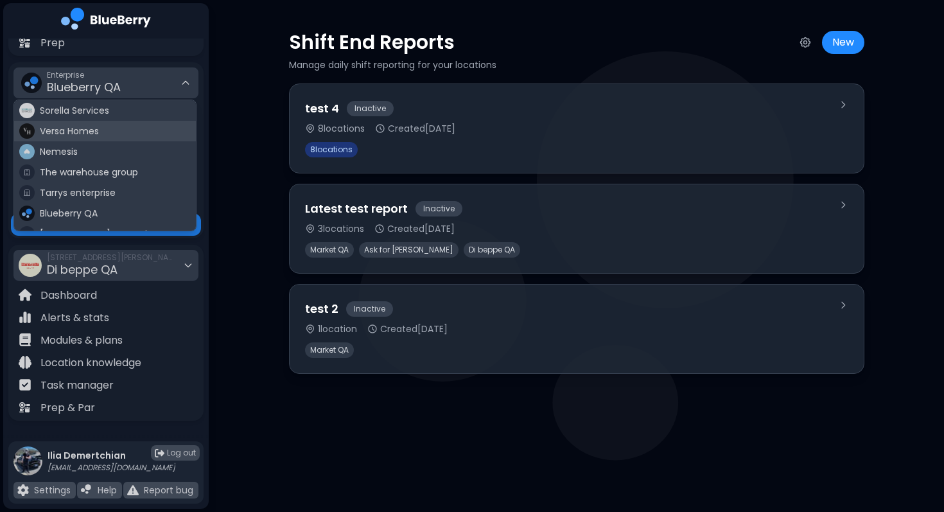
scroll to position [75, 0]
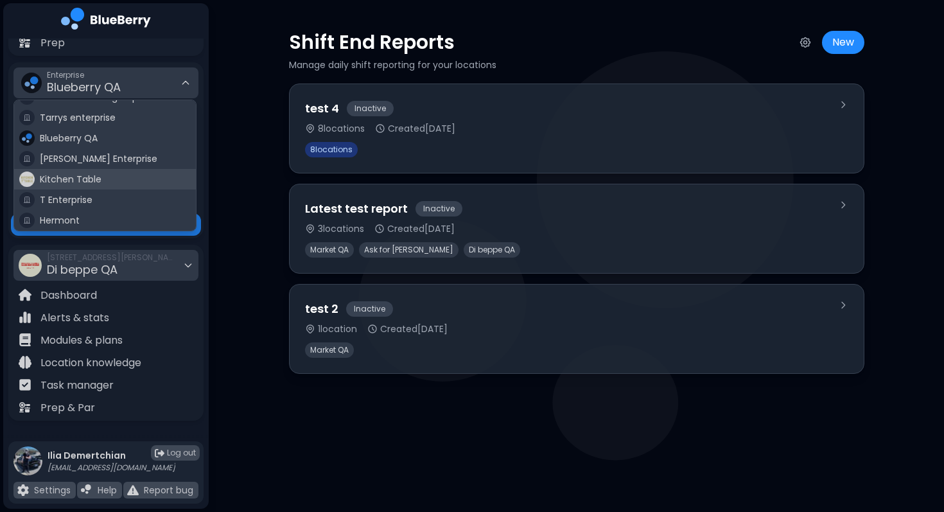
click at [49, 182] on span "Kitchen Table" at bounding box center [71, 179] width 62 height 12
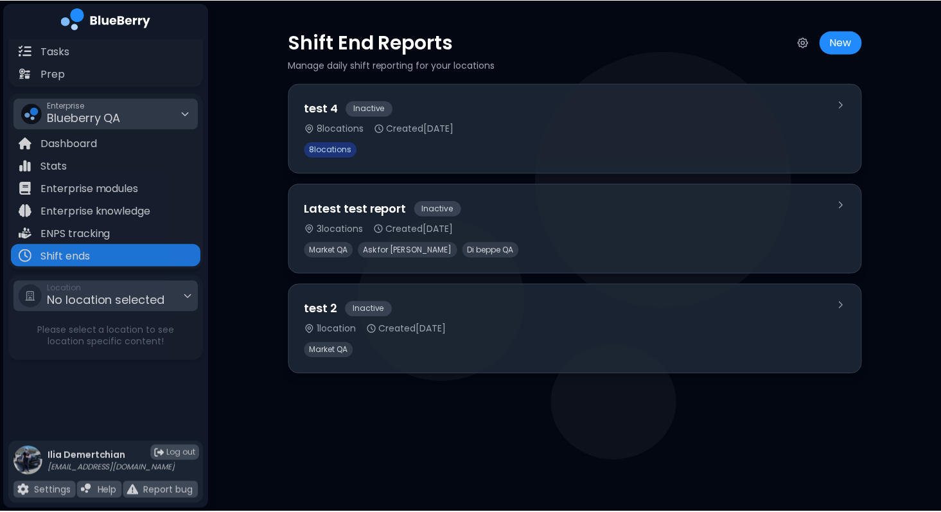
scroll to position [137, 0]
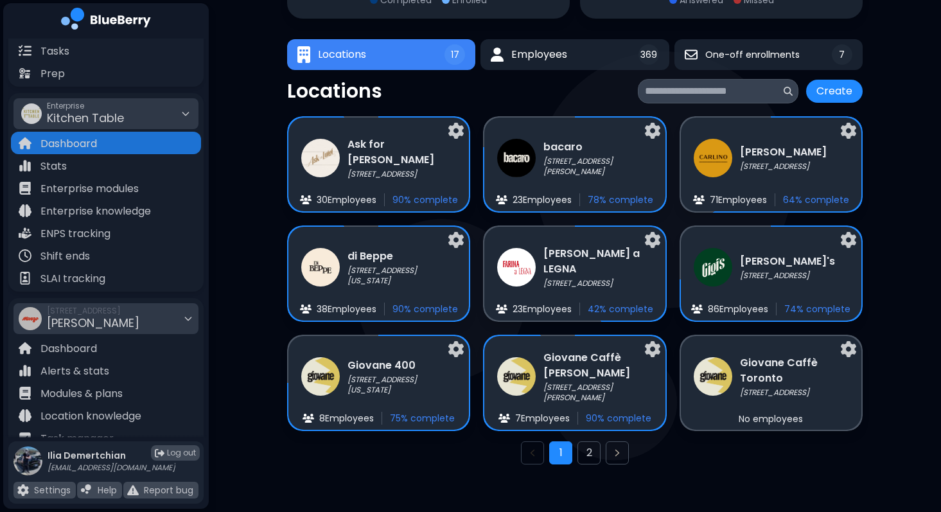
scroll to position [188, 0]
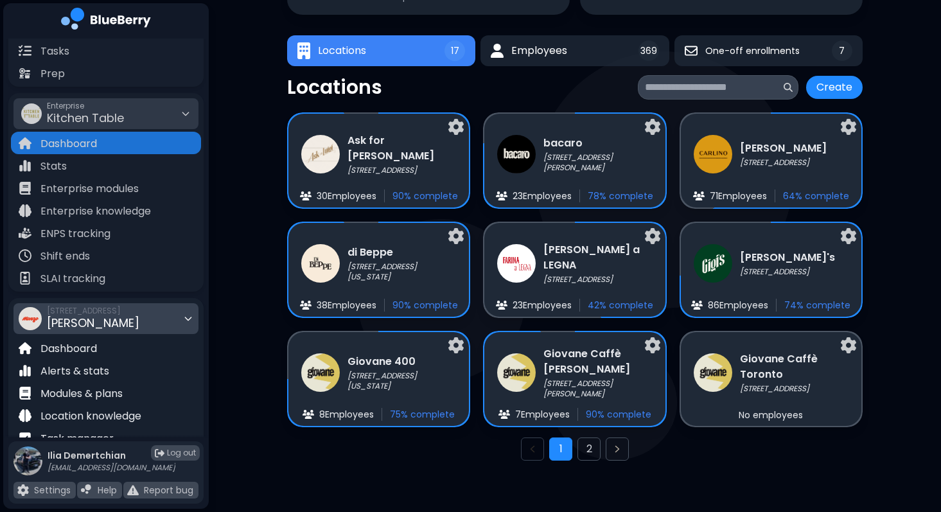
click at [125, 312] on span "[STREET_ADDRESS]" at bounding box center [93, 311] width 92 height 10
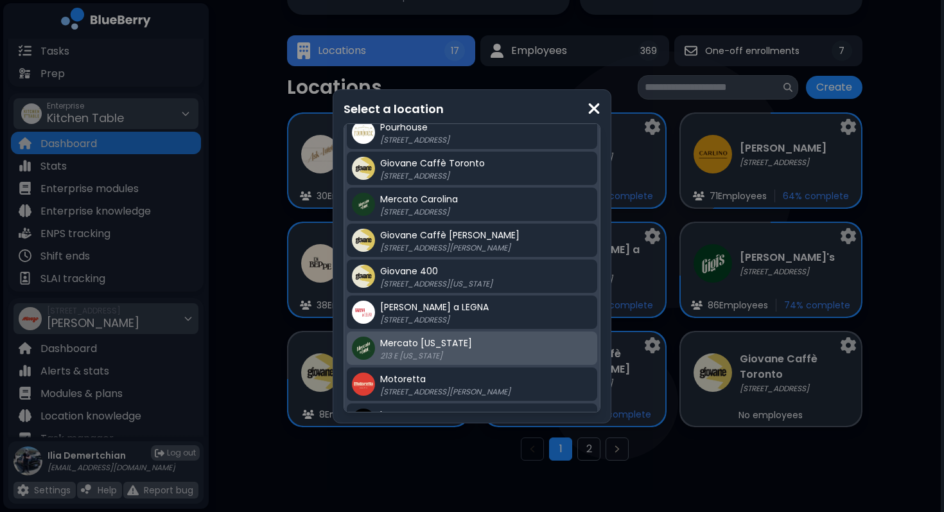
scroll to position [188, 0]
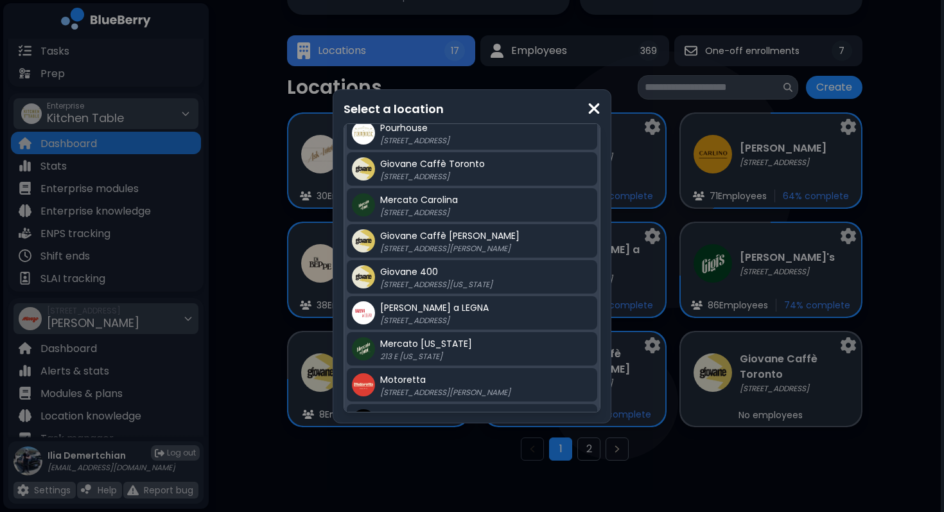
click at [256, 349] on div "Select a location Gigi's 2968 Christmas Way di Beppe 213 E Georgia St, Vancouve…" at bounding box center [472, 256] width 944 height 512
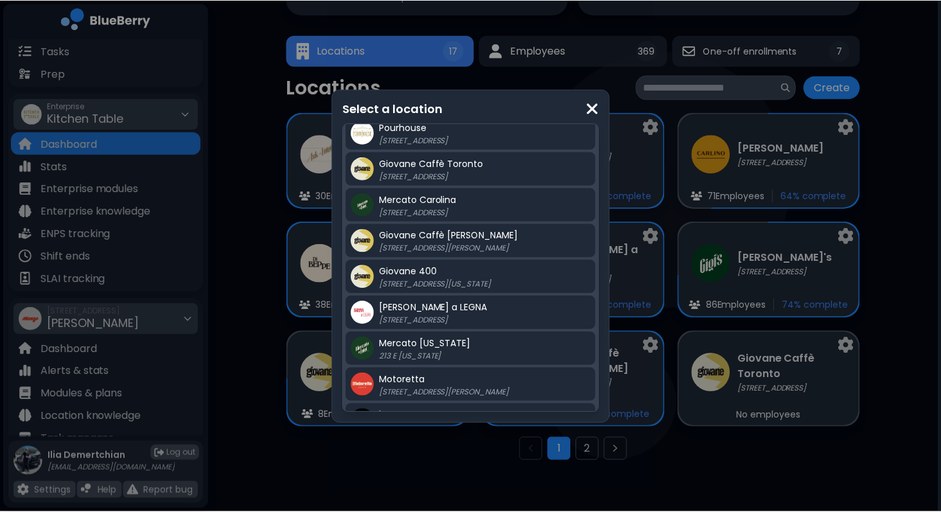
scroll to position [188, 0]
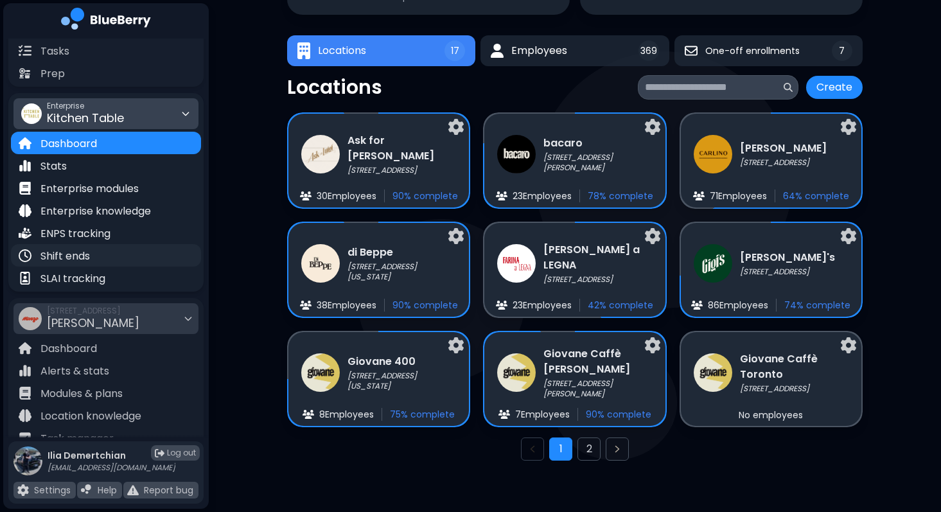
click at [104, 251] on div "Shift ends" at bounding box center [106, 255] width 190 height 22
